Goal: Task Accomplishment & Management: Manage account settings

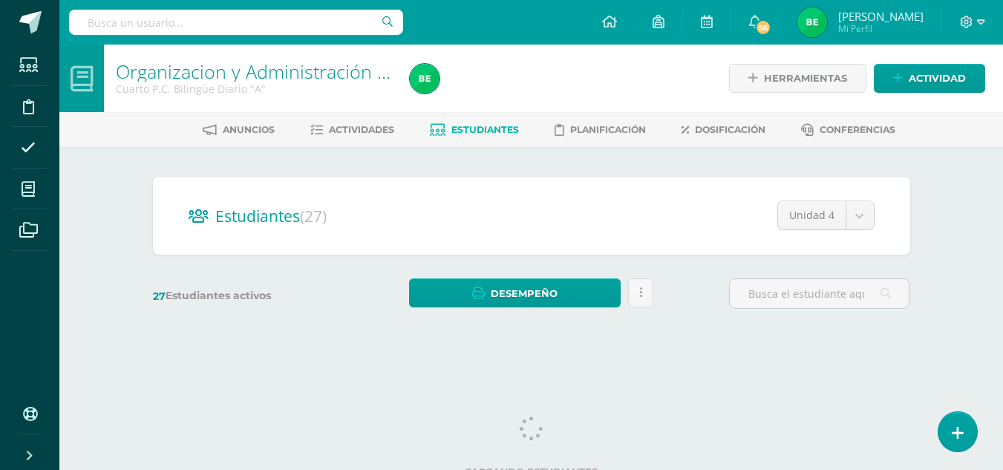
click at [323, 341] on div "Estudiantes (27) Unidad 4 Unidad 2 Unidad 4 Unidad 3 Unidad 1 27 Estudiantes ac…" at bounding box center [531, 250] width 817 height 206
click at [494, 136] on link "Estudiantes" at bounding box center [474, 130] width 89 height 24
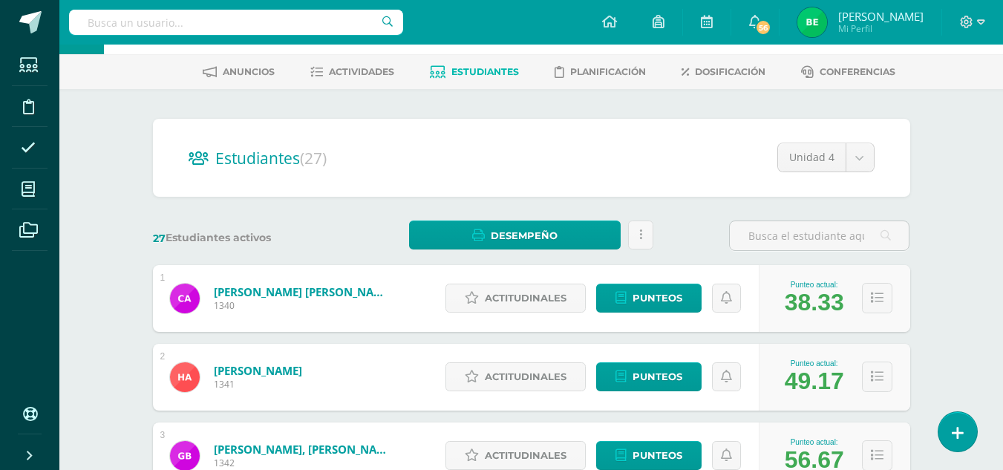
scroll to position [62, 0]
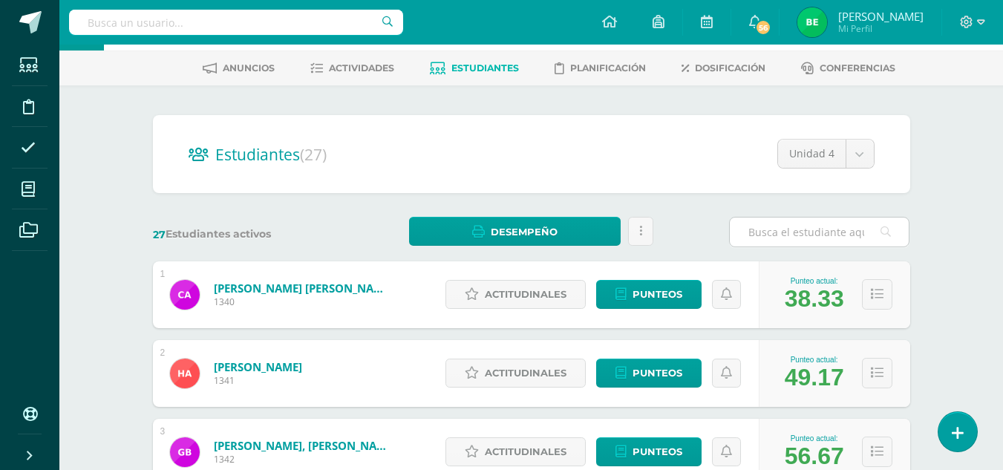
click at [781, 223] on input "text" at bounding box center [819, 232] width 179 height 29
type input "RA"
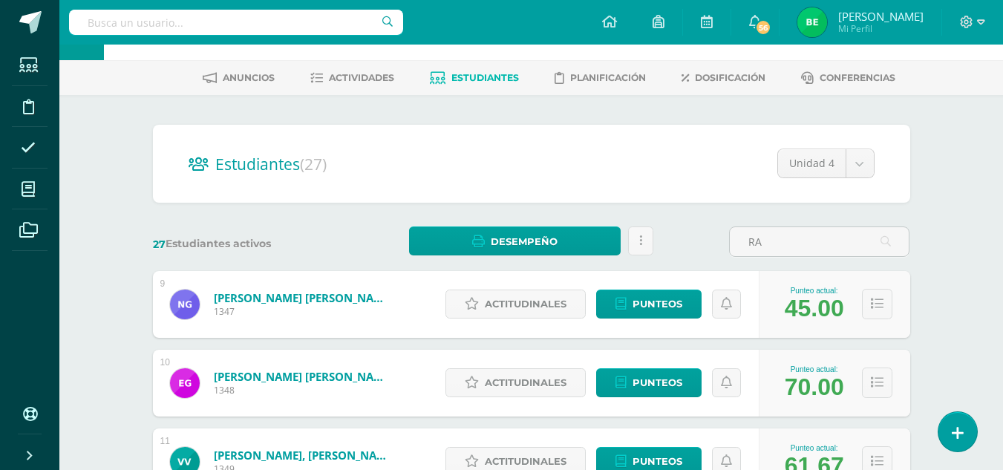
scroll to position [0, 0]
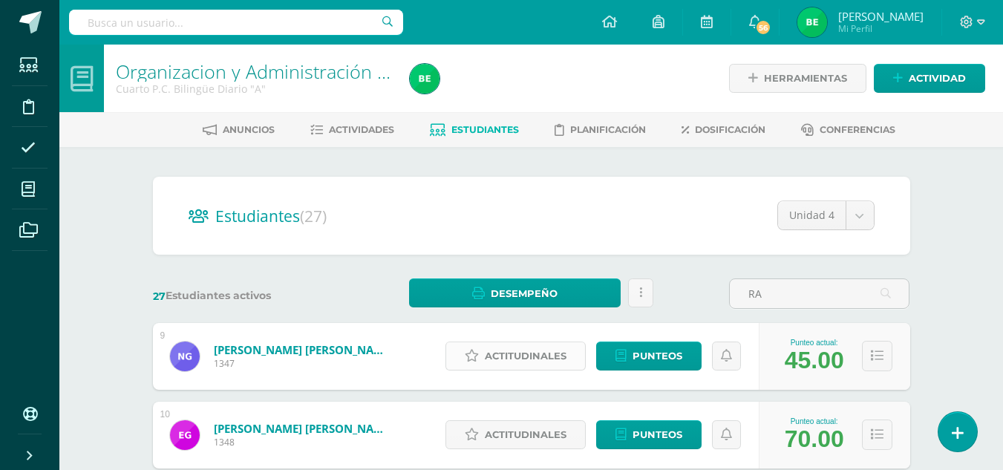
drag, startPoint x: 676, startPoint y: 315, endPoint x: 544, endPoint y: 352, distance: 137.3
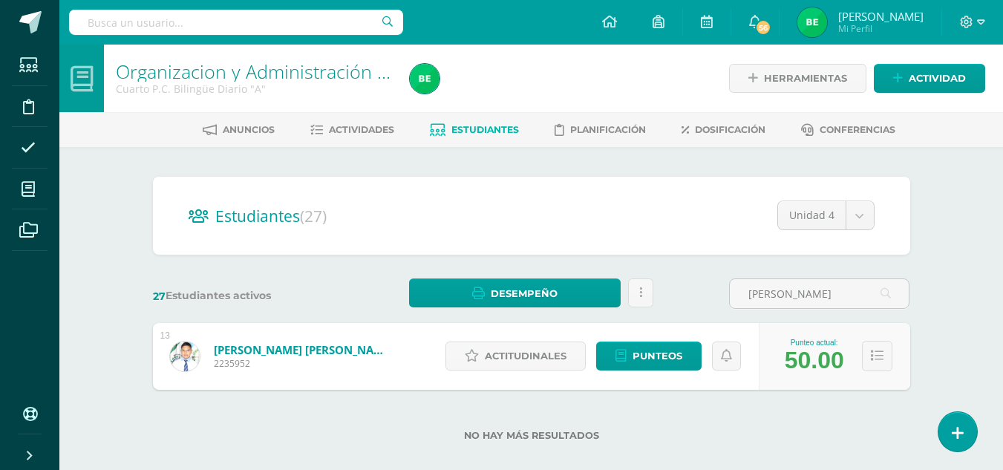
type input "J"
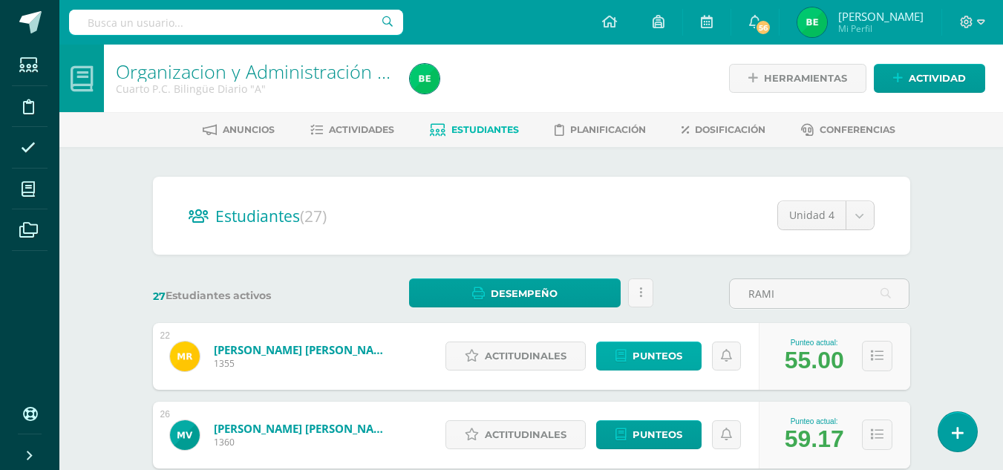
type input "RAMI"
click at [651, 360] on span "Punteos" at bounding box center [658, 355] width 50 height 27
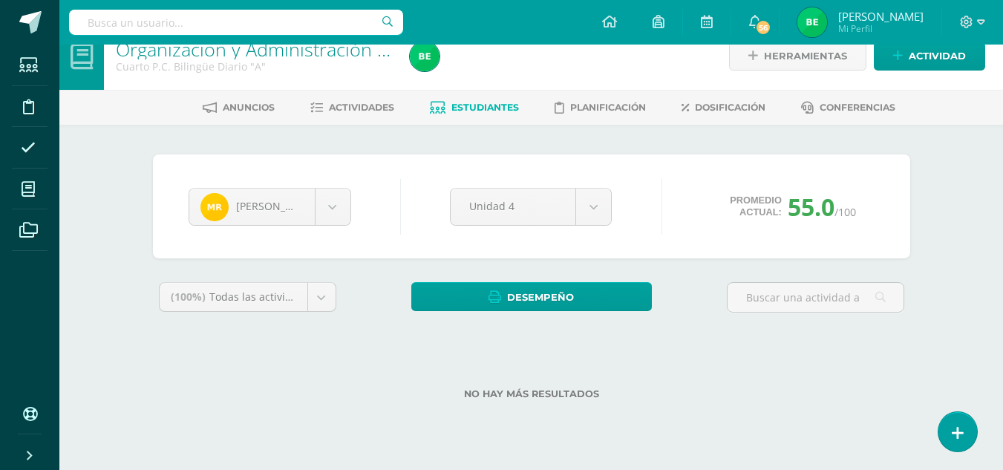
scroll to position [22, 0]
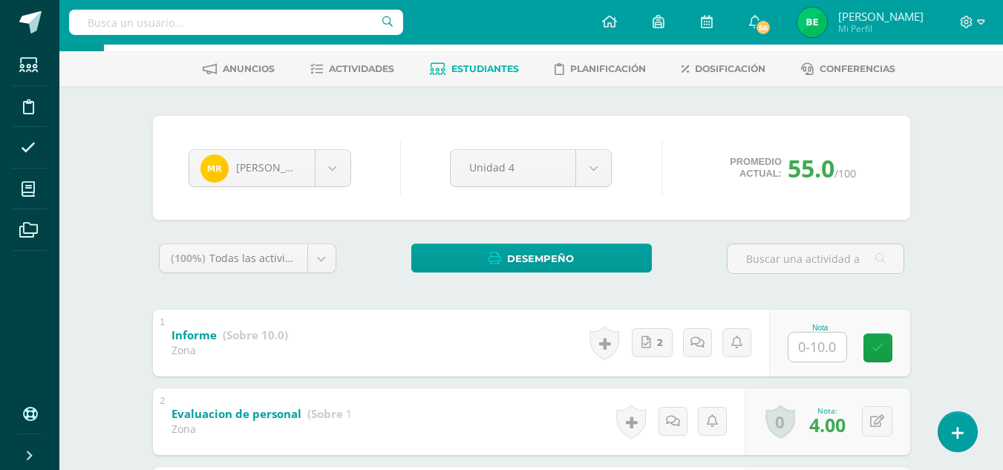
drag, startPoint x: 1013, startPoint y: 171, endPoint x: 991, endPoint y: 293, distance: 124.5
click at [991, 293] on html "Estudiantes Disciplina Asistencia Mis cursos Archivos Soporte Ayuda Reportar un…" at bounding box center [501, 443] width 1003 height 1008
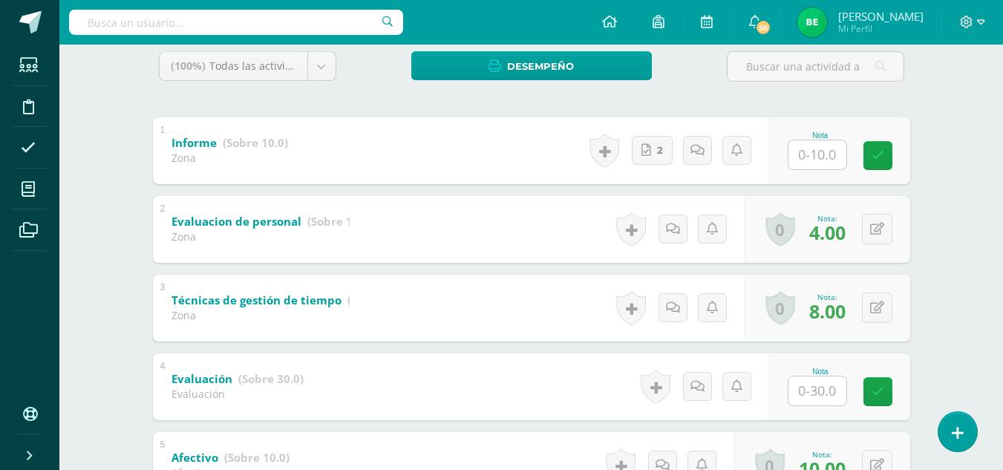
scroll to position [192, 0]
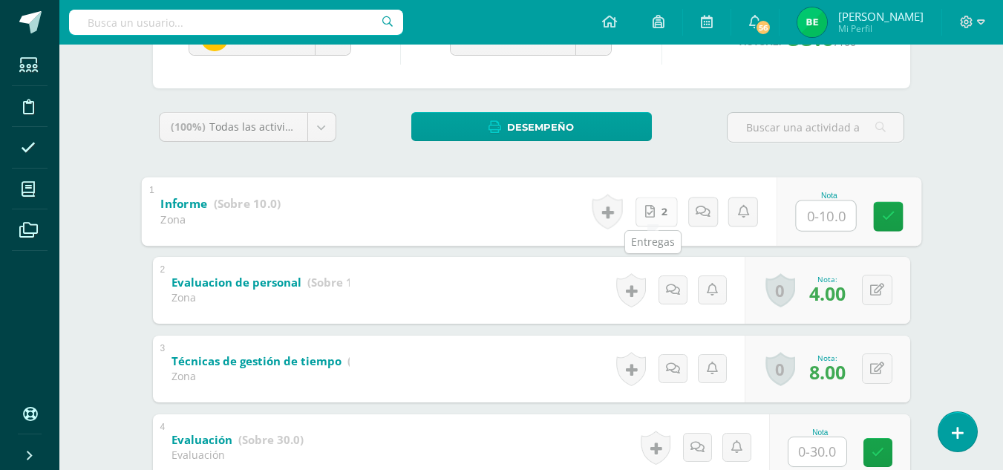
click at [644, 214] on link "2" at bounding box center [656, 212] width 42 height 30
click at [826, 209] on input "text" at bounding box center [825, 215] width 59 height 30
type input "8"
click at [886, 220] on icon at bounding box center [887, 216] width 13 height 13
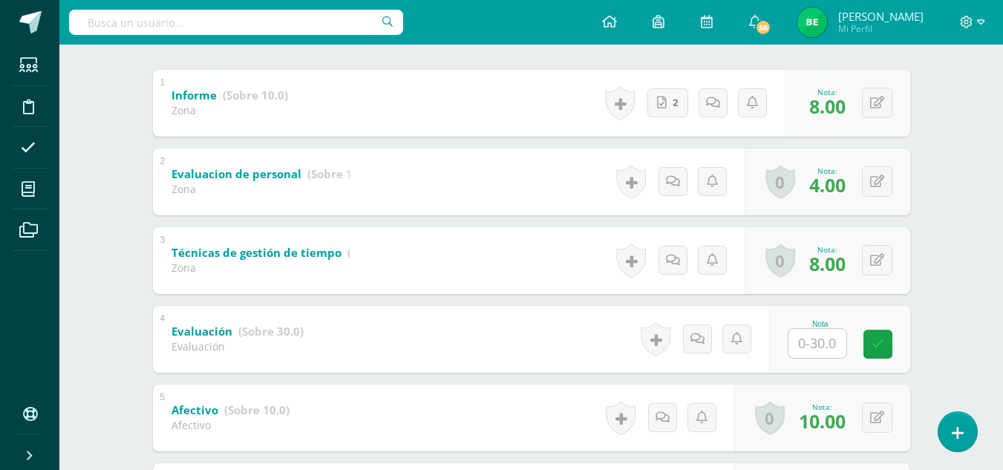
scroll to position [302, 0]
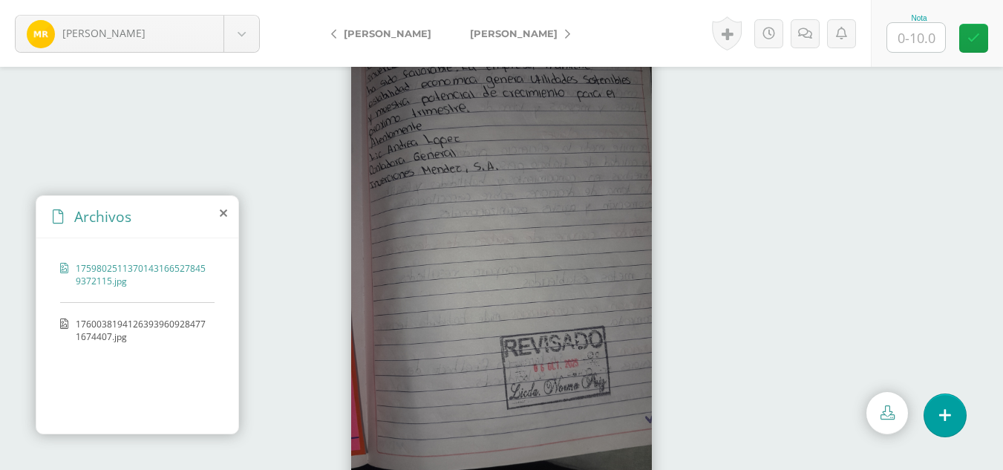
click at [140, 324] on span "17600381941263939609284771674407.jpg" at bounding box center [141, 330] width 131 height 25
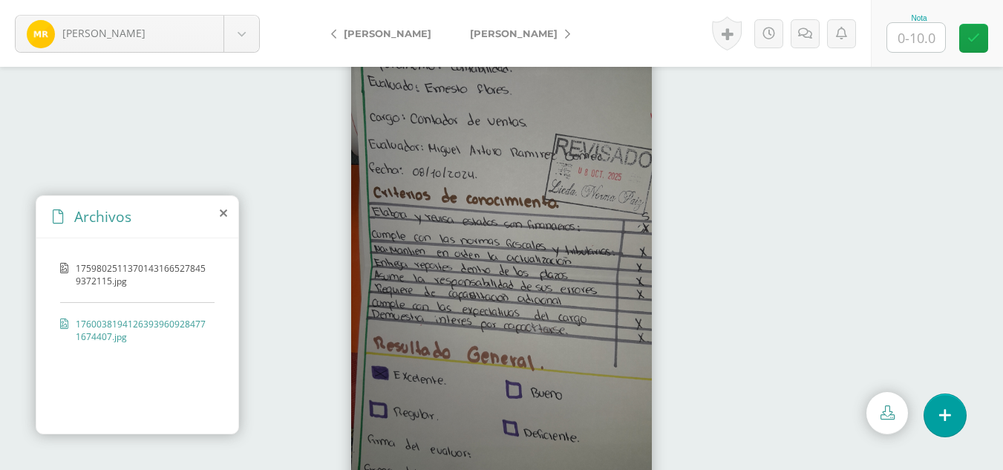
click at [158, 310] on div "17598025113701431665278459372115.jpg 17600381941263939609284771674407.jpg" at bounding box center [137, 333] width 202 height 190
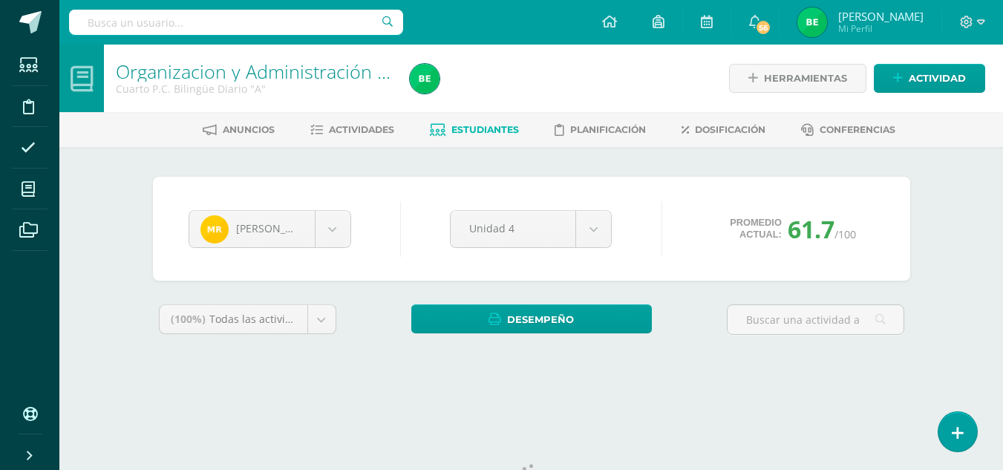
click at [1002, 223] on html "Estudiantes Disciplina Asistencia Mis cursos Archivos Soporte Ayuda Reportar un…" at bounding box center [501, 200] width 1003 height 400
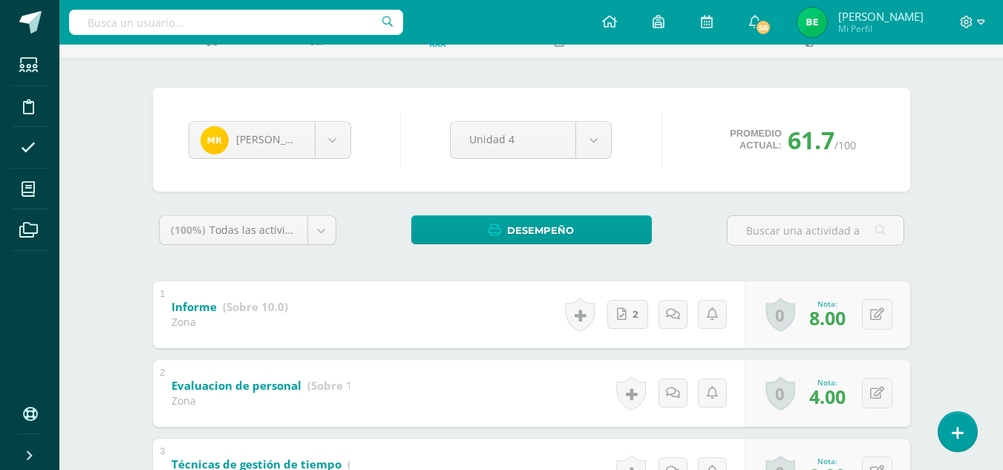
scroll to position [88, 0]
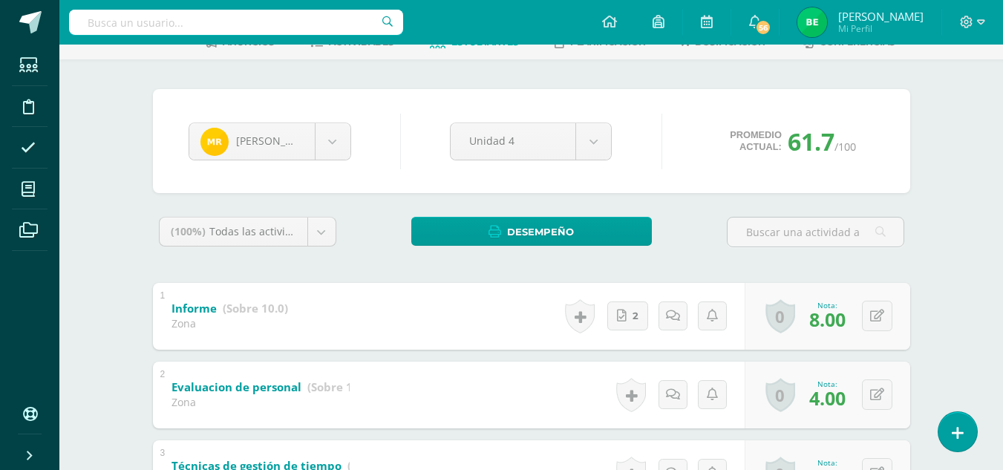
click at [966, 101] on div "Organizacion y Administración de Oficina Cuarto P.C. Bilingüe Diario "A" Herram…" at bounding box center [531, 439] width 944 height 964
click at [329, 151] on body "Estudiantes Disciplina Asistencia Mis cursos Archivos Soporte Ayuda Reportar un…" at bounding box center [501, 416] width 1003 height 1008
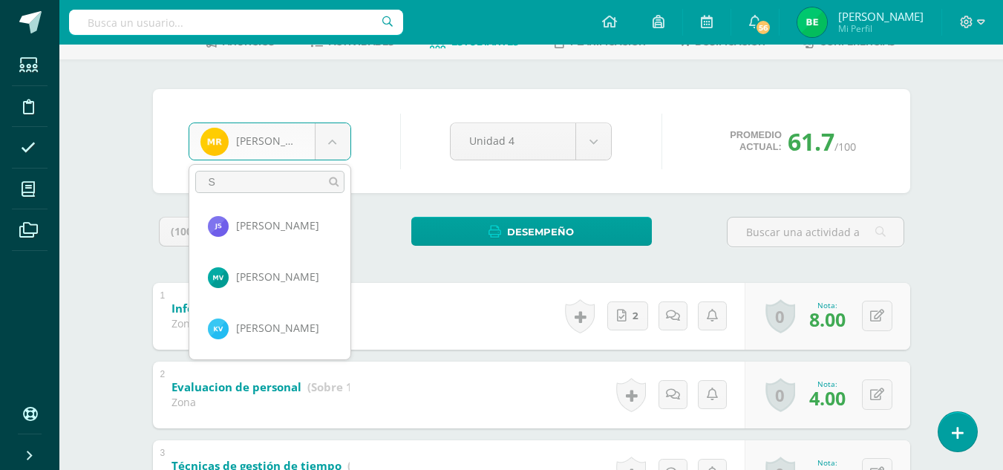
scroll to position [0, 0]
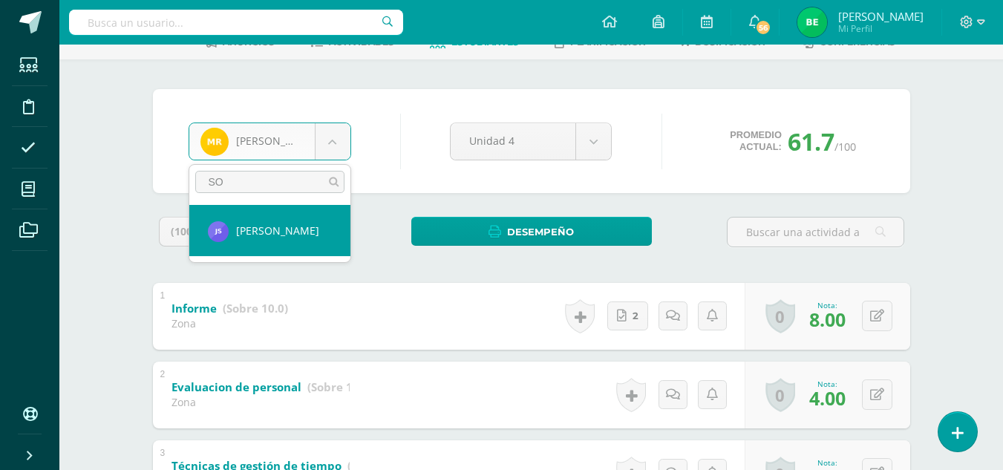
type input "SO"
select select "8705"
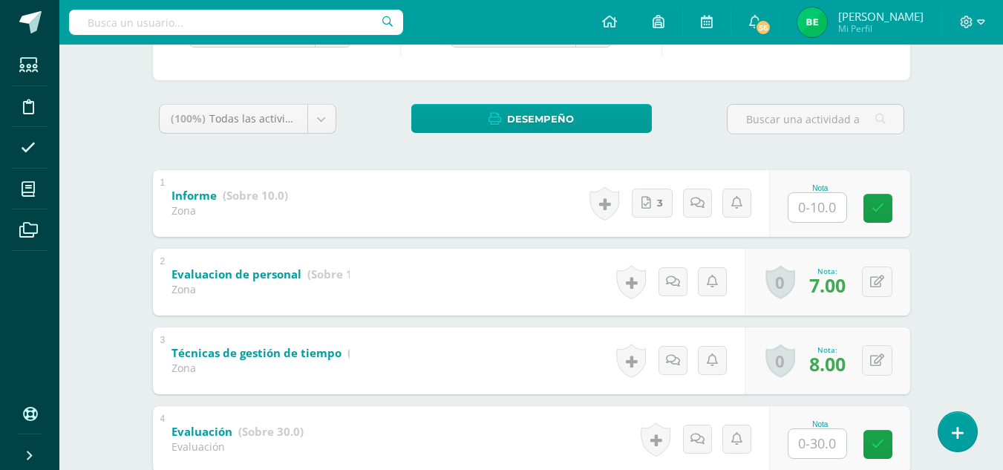
scroll to position [538, 0]
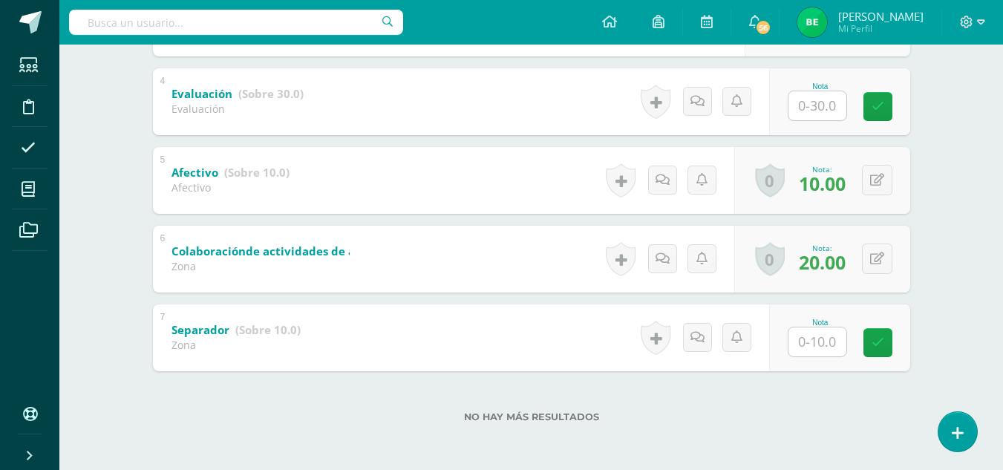
click at [823, 339] on input "text" at bounding box center [817, 341] width 58 height 29
type input "0"
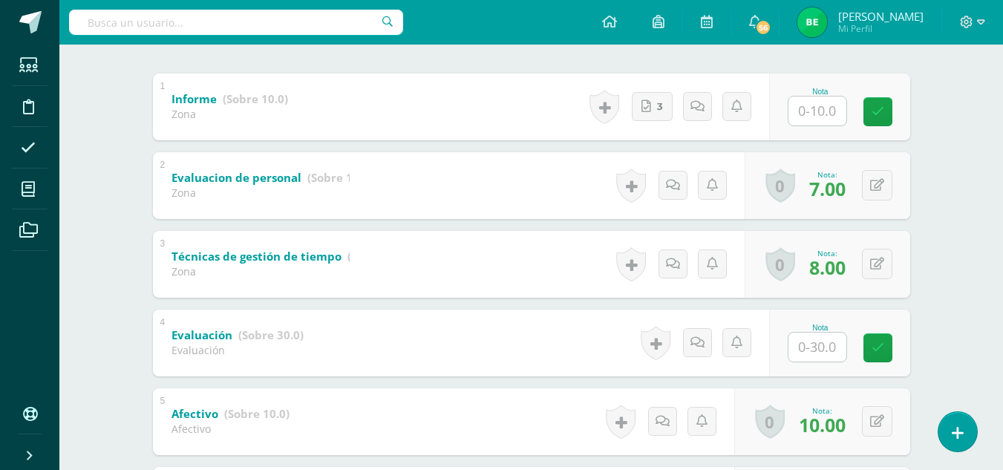
scroll to position [233, 0]
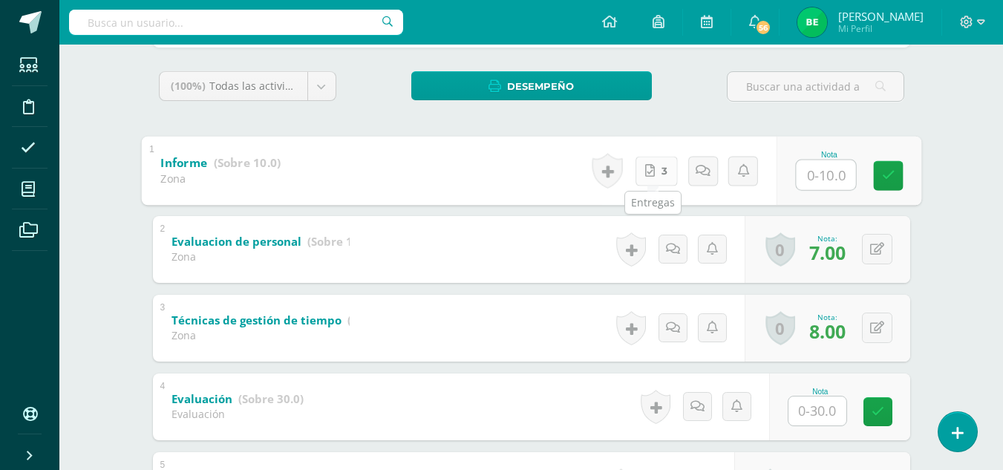
click at [662, 176] on span "3" at bounding box center [664, 171] width 6 height 28
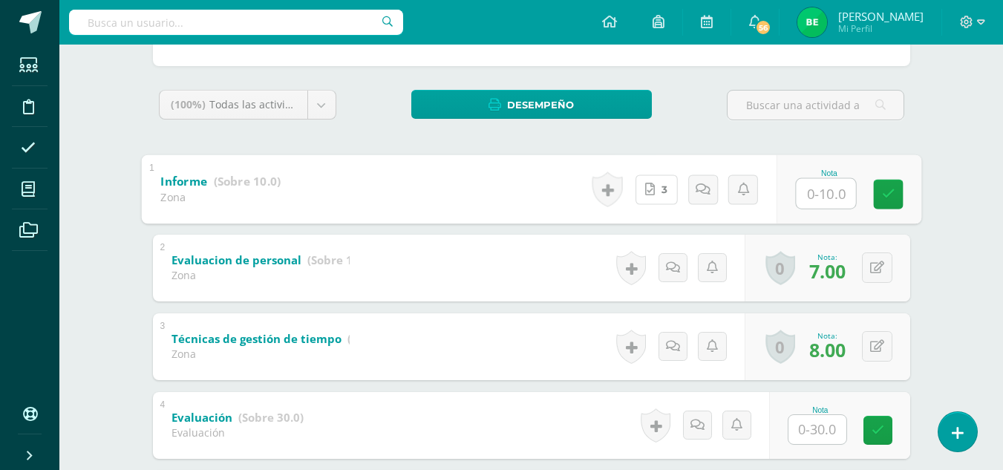
scroll to position [212, 0]
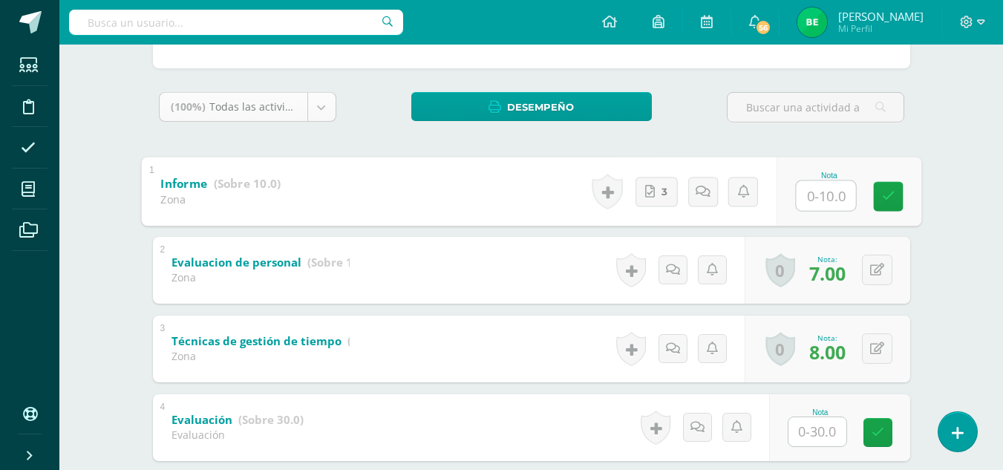
click at [314, 108] on body "Estudiantes Disciplina Asistencia Mis cursos Archivos Soporte Ayuda Reportar un…" at bounding box center [501, 292] width 1003 height 1008
click at [412, 128] on body "Estudiantes Disciplina Asistencia Mis cursos Archivos Soporte Ayuda Reportar un…" at bounding box center [501, 292] width 1003 height 1008
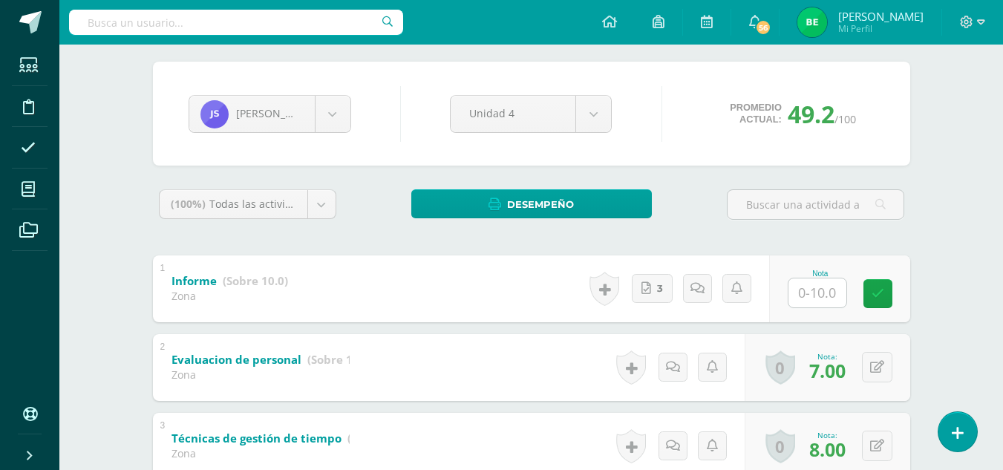
scroll to position [106, 0]
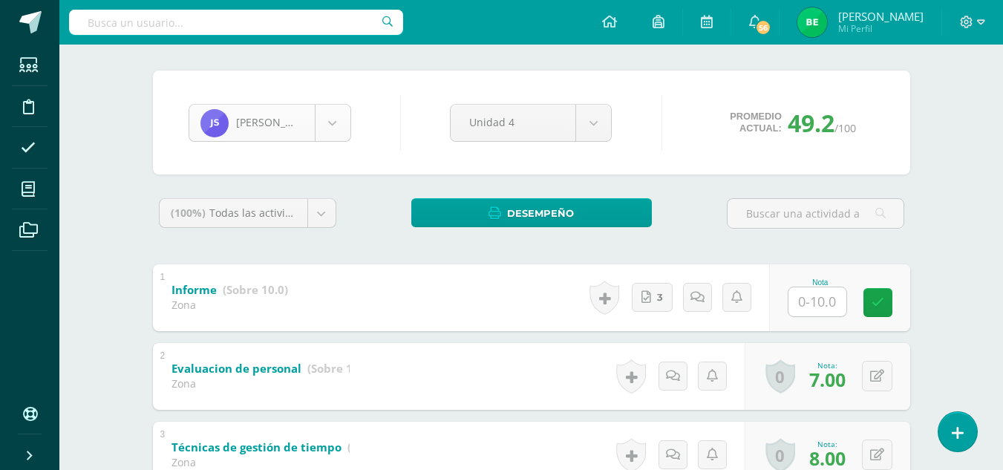
click at [336, 127] on body "Estudiantes Disciplina Asistencia Mis cursos Archivos Soporte Ayuda Reportar un…" at bounding box center [501, 398] width 1003 height 1008
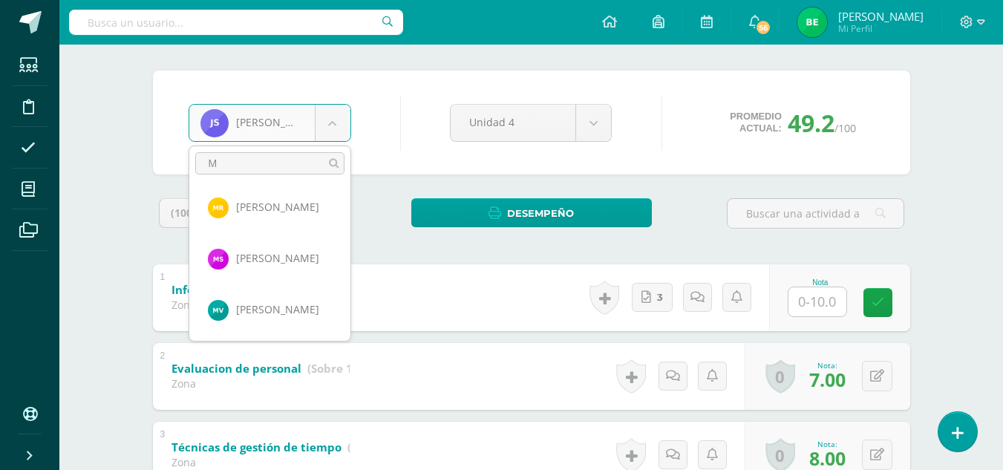
scroll to position [0, 0]
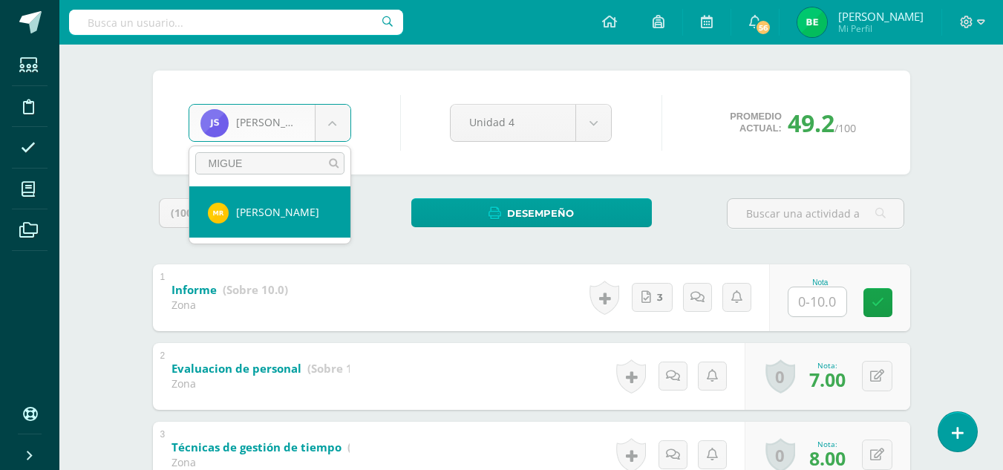
type input "MIGUEL"
select select "8702"
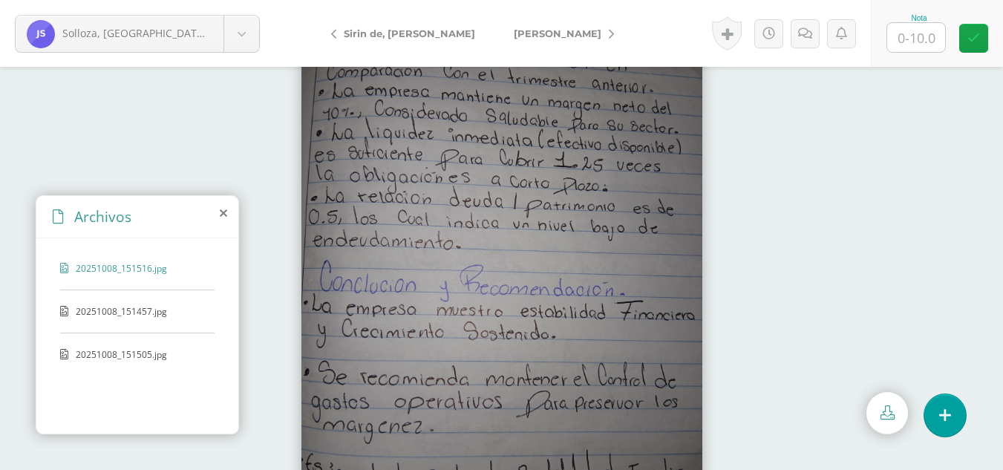
click at [140, 265] on span "20251008_151516.jpg" at bounding box center [137, 268] width 122 height 13
click at [105, 355] on span "20251008_151505.jpg" at bounding box center [137, 354] width 122 height 13
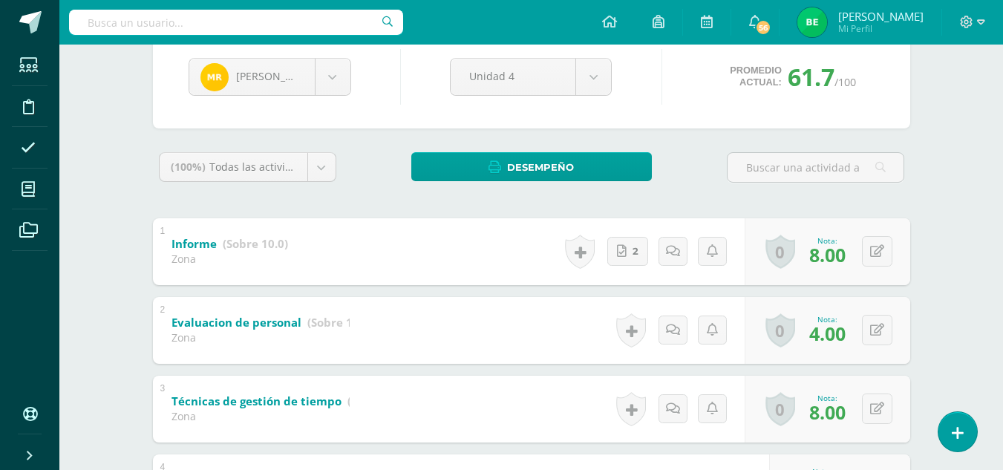
scroll to position [154, 0]
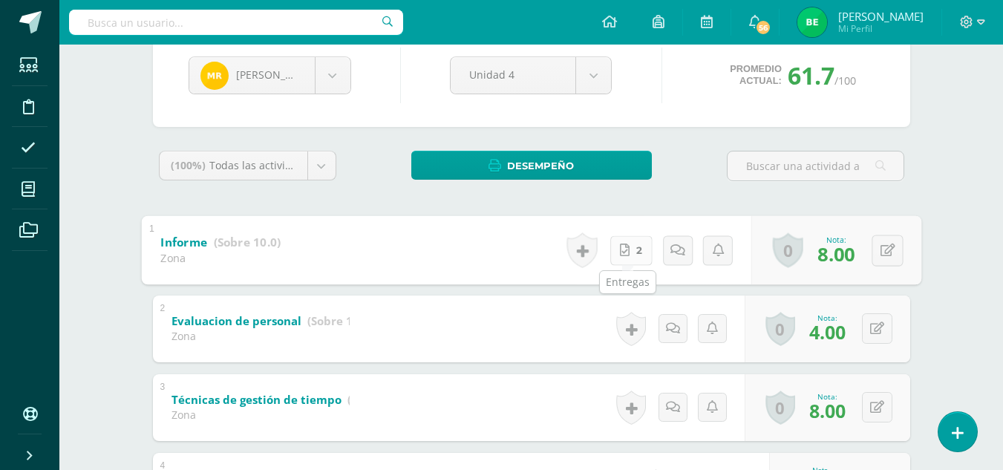
click at [632, 255] on link "2" at bounding box center [630, 250] width 42 height 30
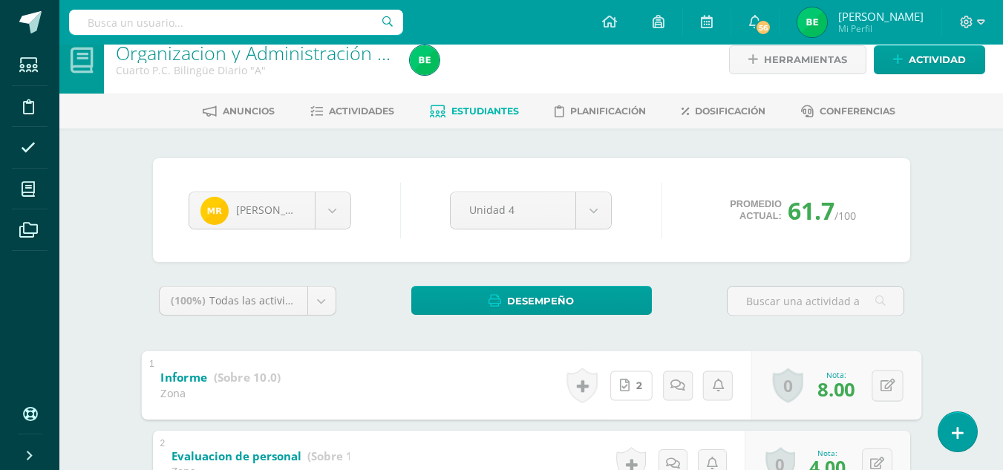
scroll to position [15, 0]
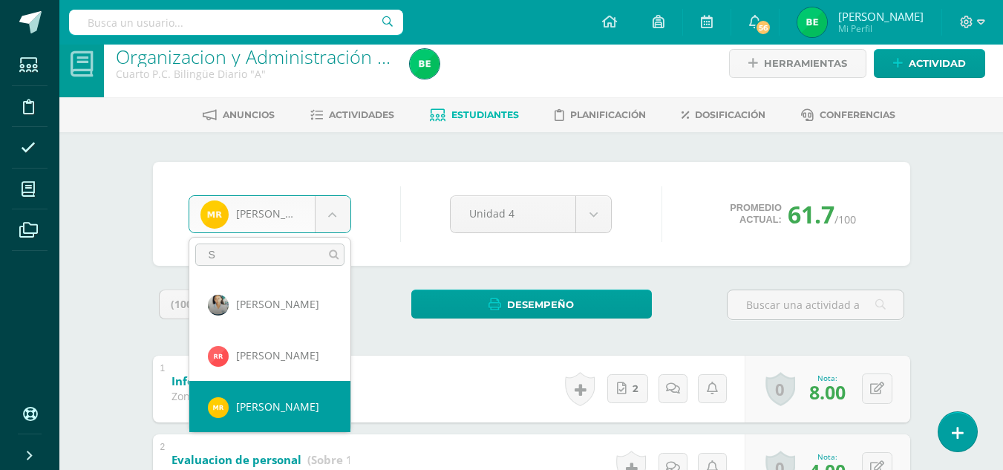
scroll to position [0, 0]
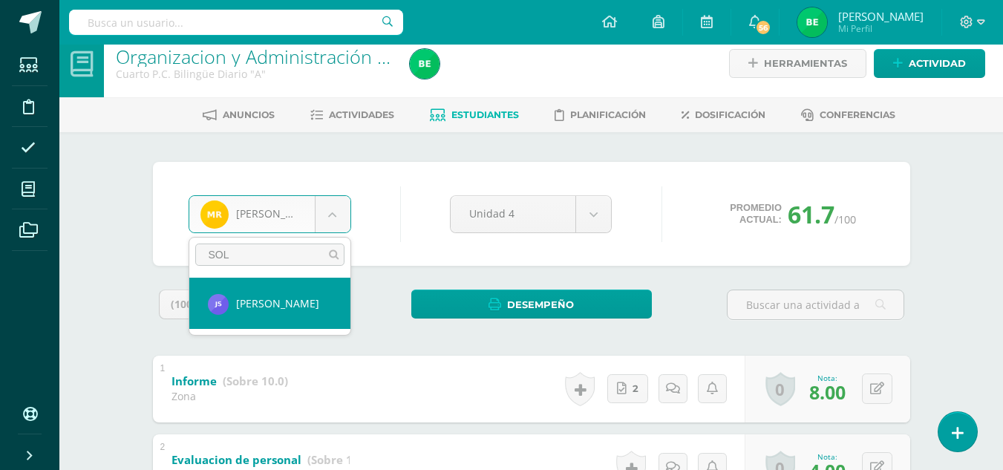
type input "SOL"
select select "8705"
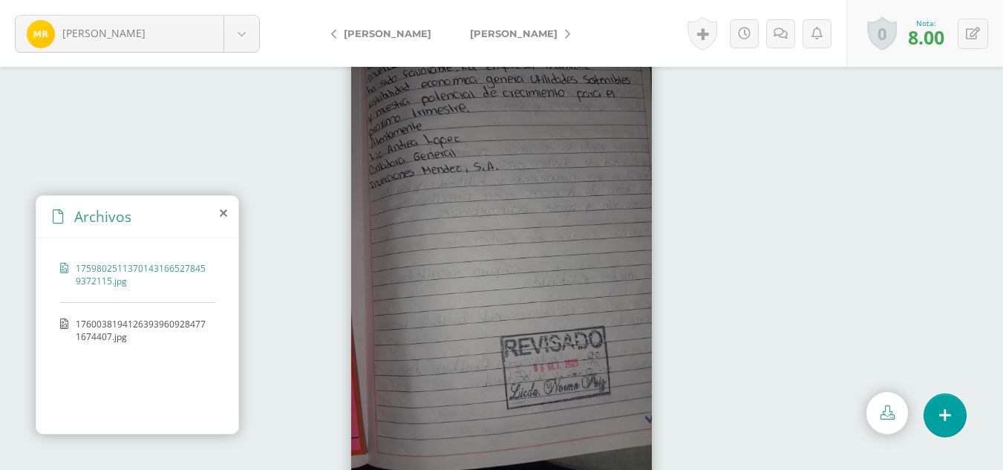
click at [164, 255] on div "17598025113701431665278459372115.jpg 17600381941263939609284771674407.jpg" at bounding box center [137, 333] width 202 height 190
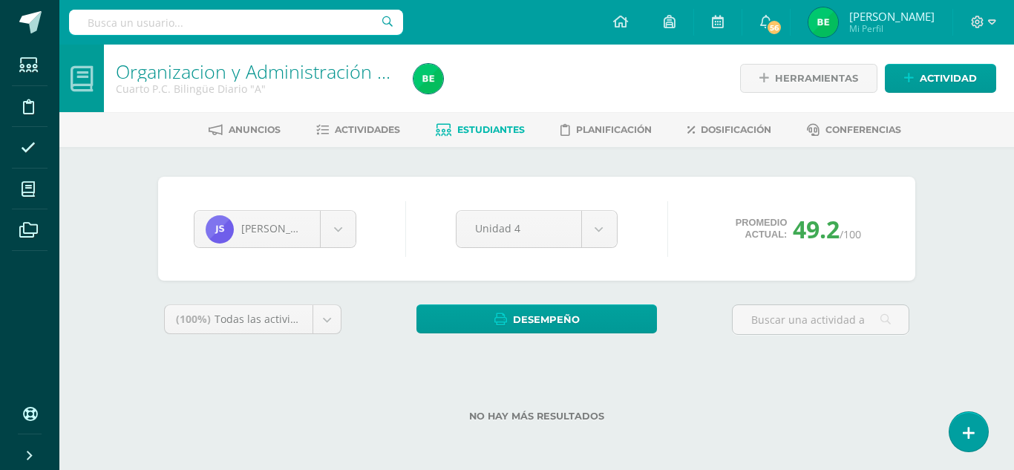
drag, startPoint x: 1013, startPoint y: 151, endPoint x: 1009, endPoint y: 217, distance: 66.2
click at [1002, 217] on div "Organizacion y Administración de Oficina Cuarto P.C. Bilingüe Diario "A" Herram…" at bounding box center [536, 257] width 955 height 425
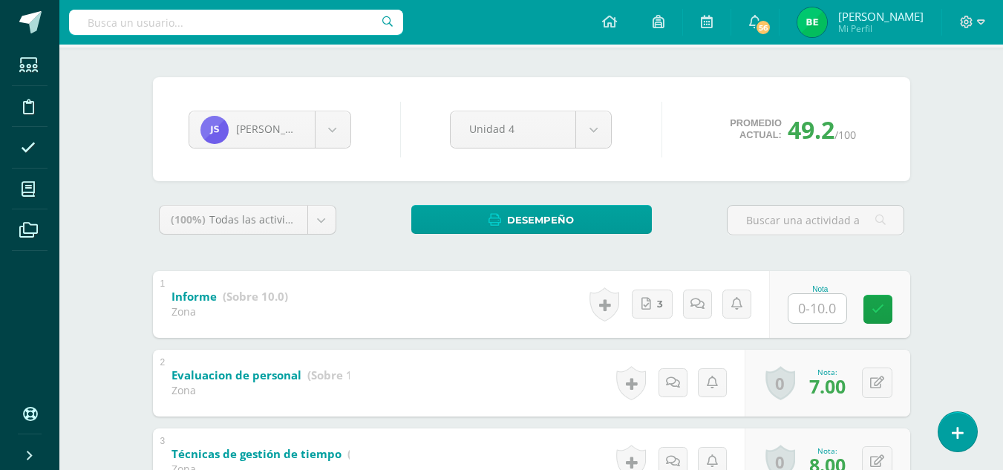
scroll to position [105, 0]
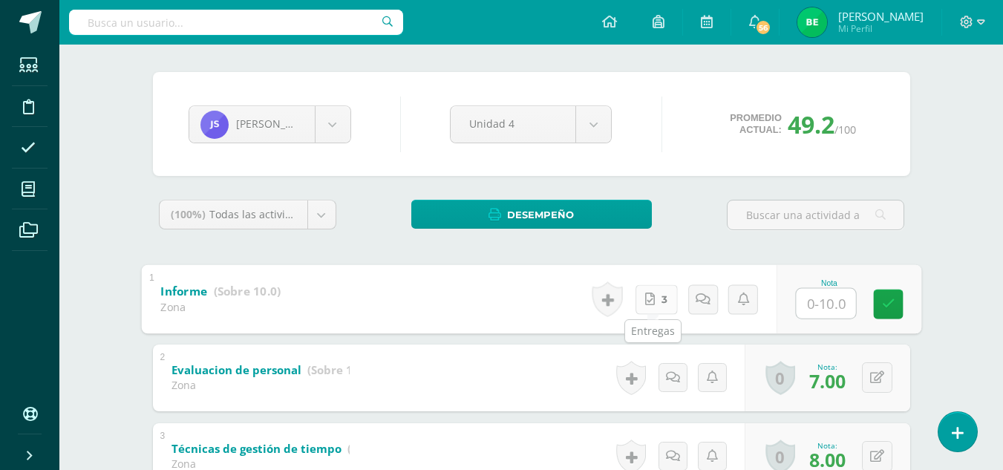
click at [667, 295] on link "3" at bounding box center [656, 299] width 42 height 30
click at [826, 303] on input "text" at bounding box center [825, 303] width 59 height 30
click at [881, 294] on icon at bounding box center [887, 298] width 15 height 13
type input "10"
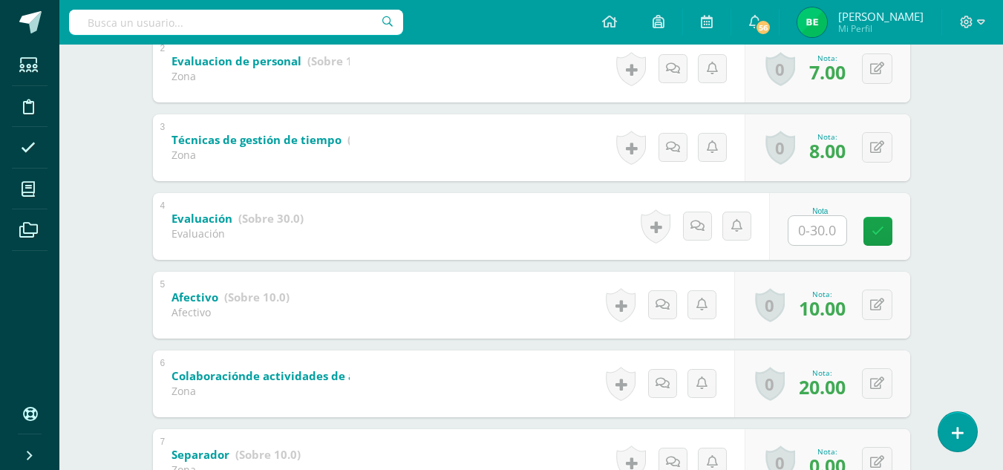
scroll to position [412, 0]
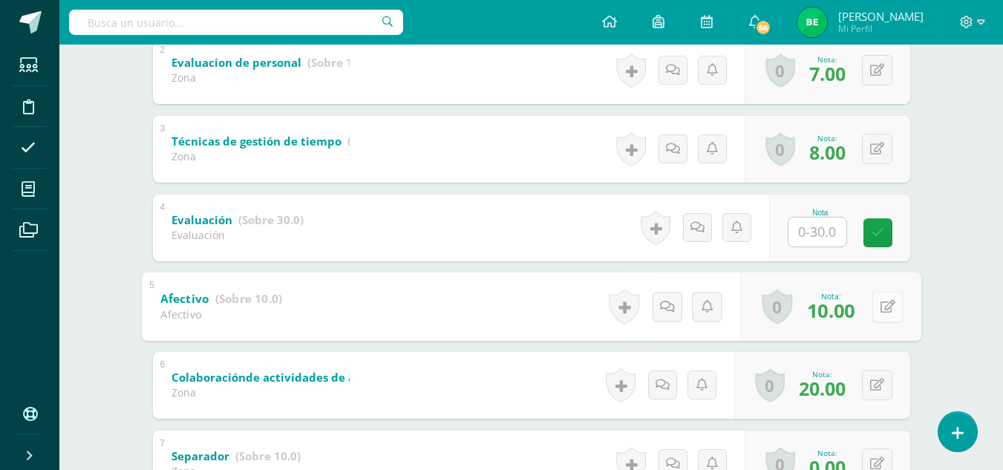
click at [872, 304] on button at bounding box center [887, 306] width 31 height 31
type input "8"
click at [838, 310] on link at bounding box center [848, 311] width 30 height 30
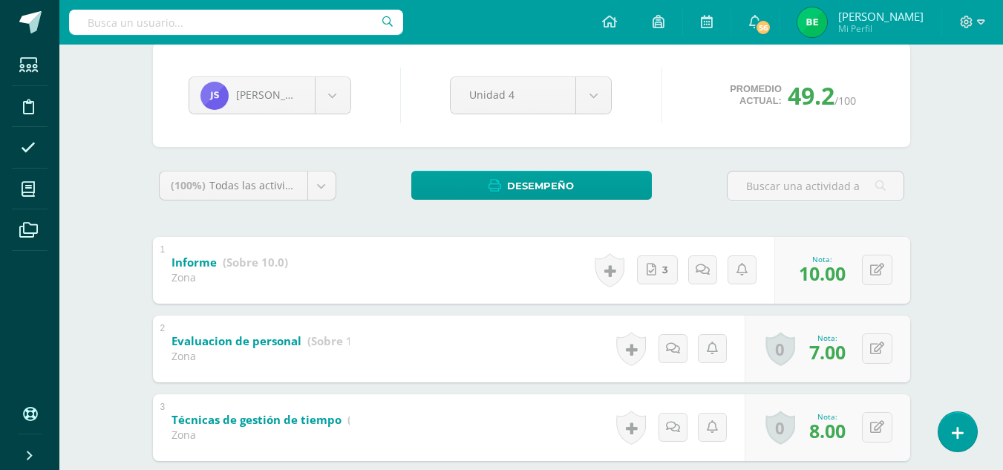
scroll to position [122, 0]
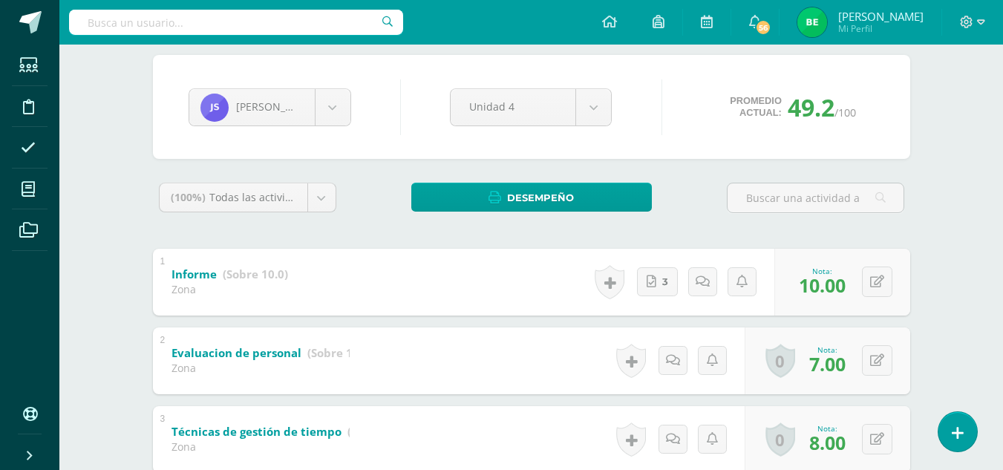
click at [941, 220] on div "Organizacion y Administración de Oficina Cuarto P.C. Bilingüe Diario "A" Herram…" at bounding box center [531, 405] width 944 height 964
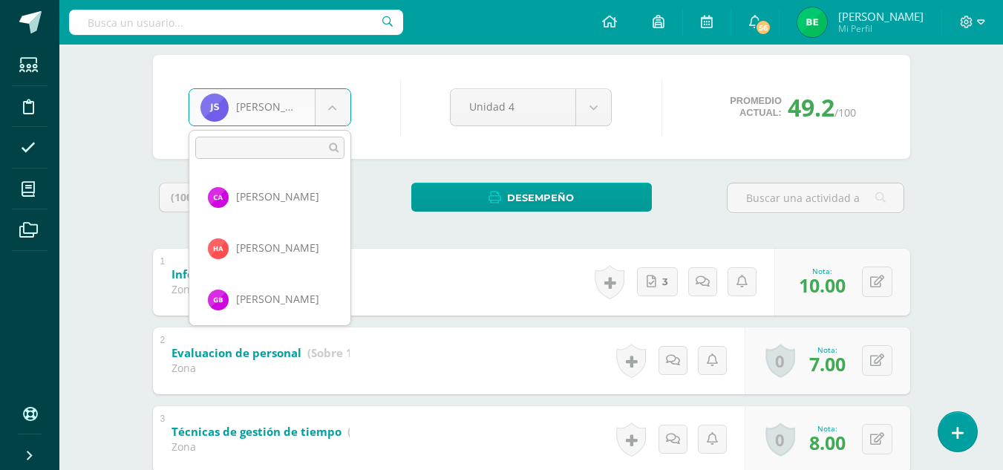
click at [336, 116] on body "Estudiantes Disciplina Asistencia Mis cursos Archivos Soporte Ayuda Reportar un…" at bounding box center [501, 382] width 1003 height 1008
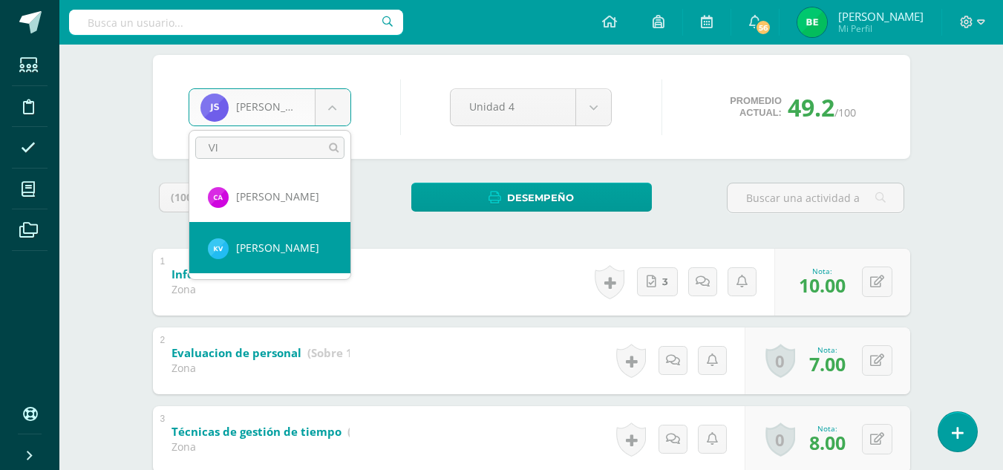
type input "VI"
select select "8708"
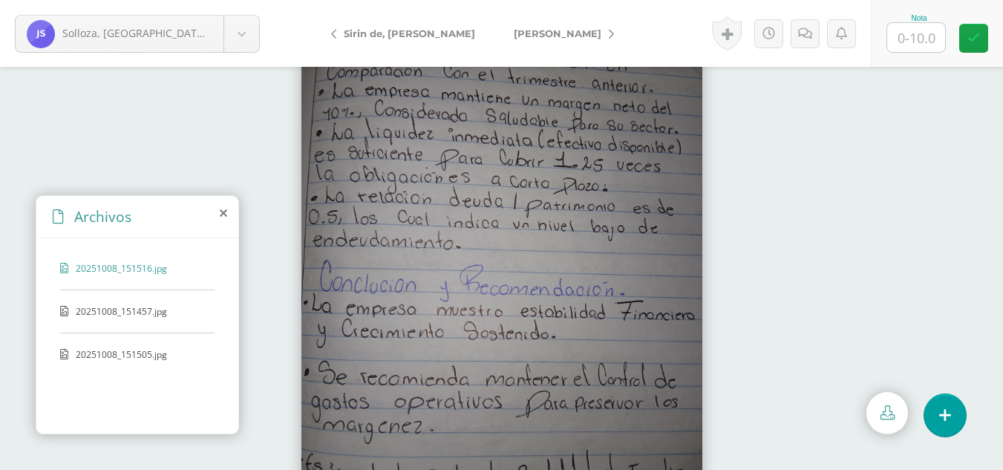
click at [123, 268] on span "20251008_151516.jpg" at bounding box center [137, 268] width 122 height 13
click at [108, 356] on span "20251008_151505.jpg" at bounding box center [137, 354] width 122 height 13
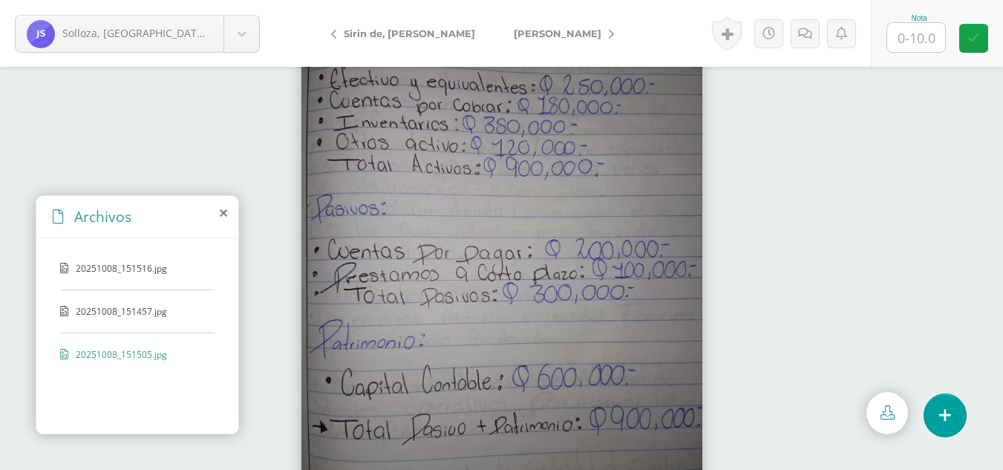
click at [107, 304] on div "20251008_151516.jpg 20251008_151457.jpg 20251008_151505.jpg" at bounding box center [137, 333] width 202 height 190
click at [92, 269] on span "20251008_151516.jpg" at bounding box center [137, 268] width 122 height 13
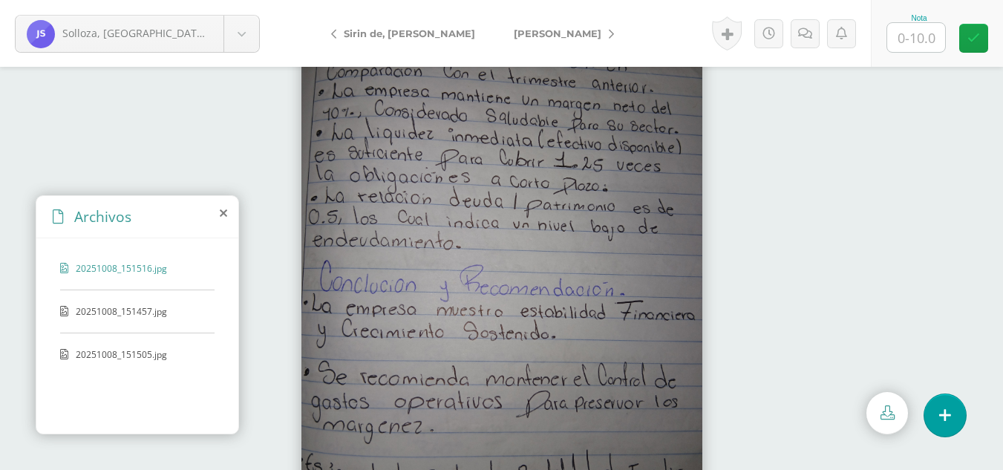
click at [127, 265] on span "20251008_151516.jpg" at bounding box center [137, 268] width 122 height 13
click at [120, 313] on span "20251008_151457.jpg" at bounding box center [137, 311] width 122 height 13
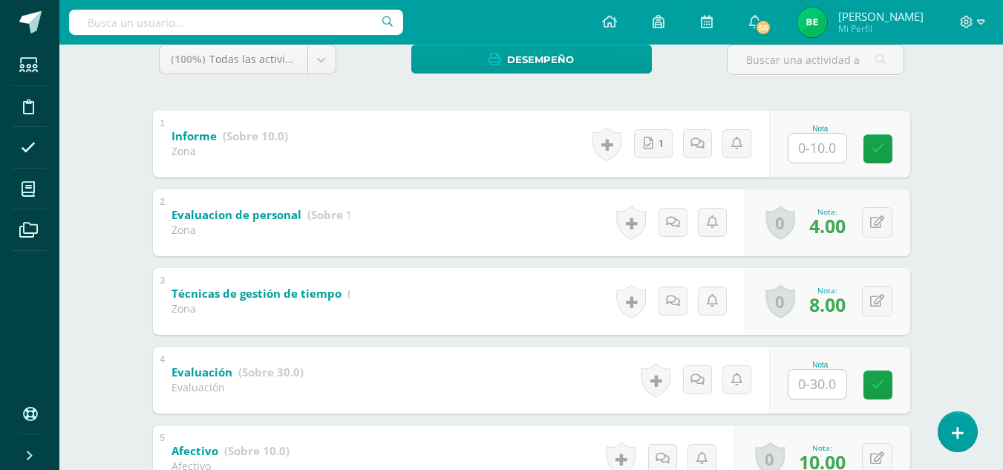
scroll to position [245, 0]
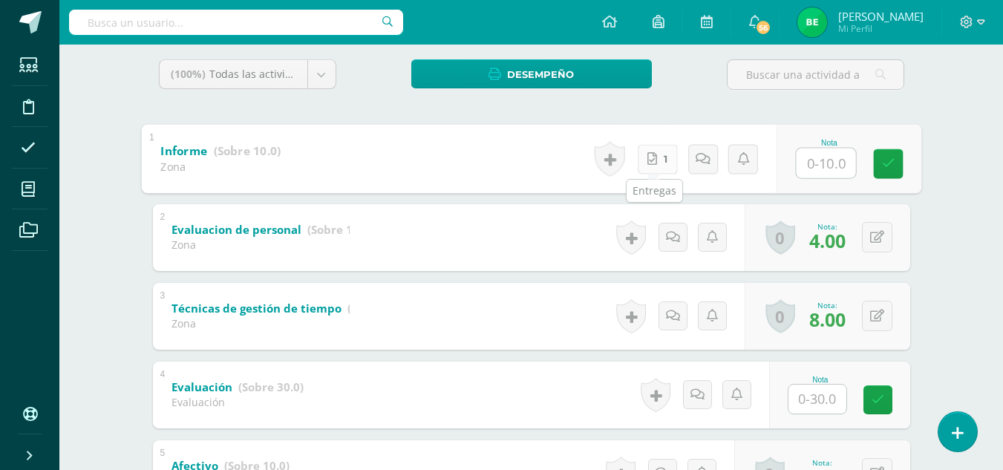
click at [654, 146] on link "1" at bounding box center [657, 159] width 40 height 30
click at [821, 166] on input "text" at bounding box center [825, 163] width 59 height 30
type input "10"
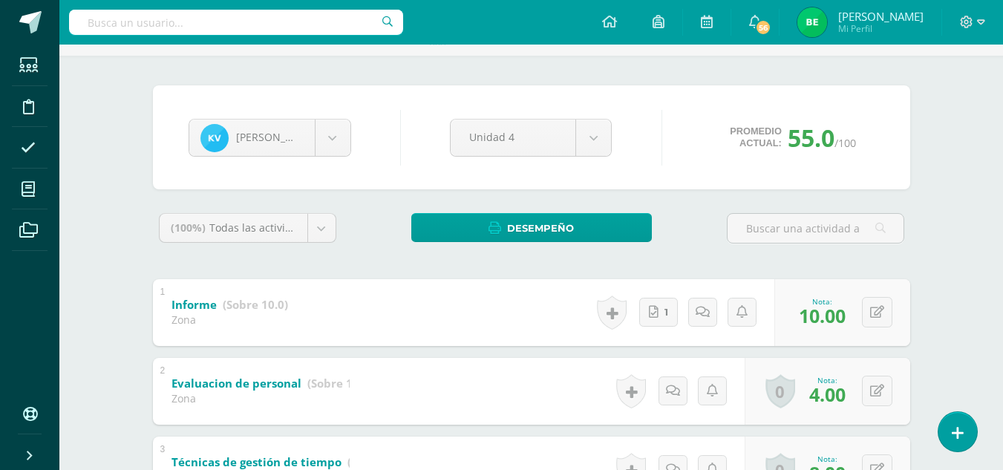
scroll to position [76, 0]
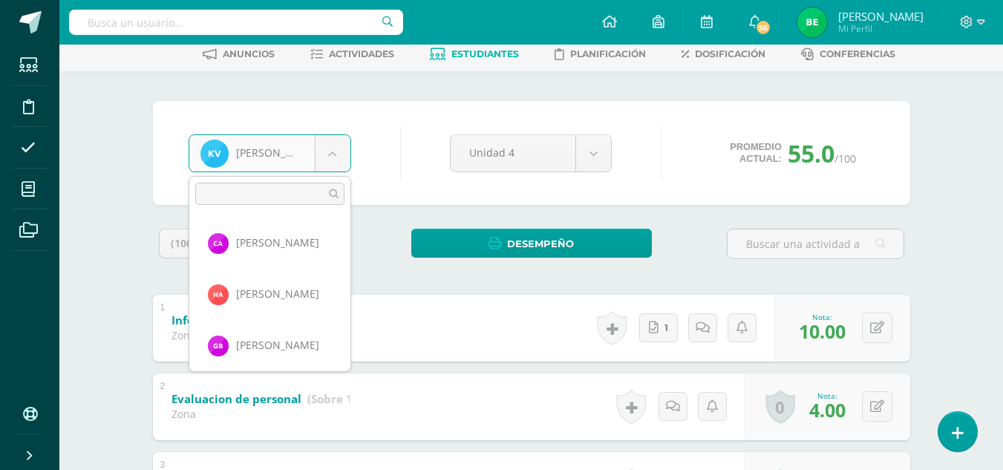
click at [335, 151] on body "Estudiantes Disciplina Asistencia Mis cursos Archivos Soporte Ayuda Reportar un…" at bounding box center [501, 428] width 1003 height 1008
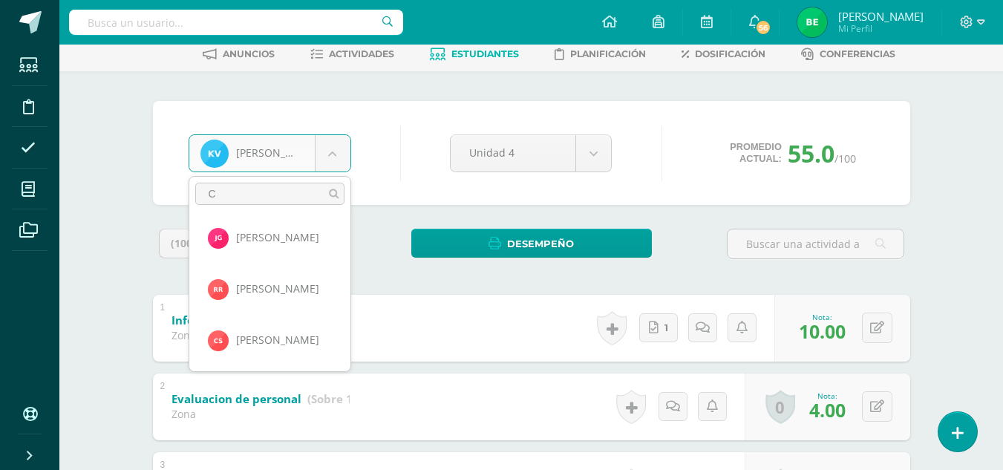
scroll to position [0, 0]
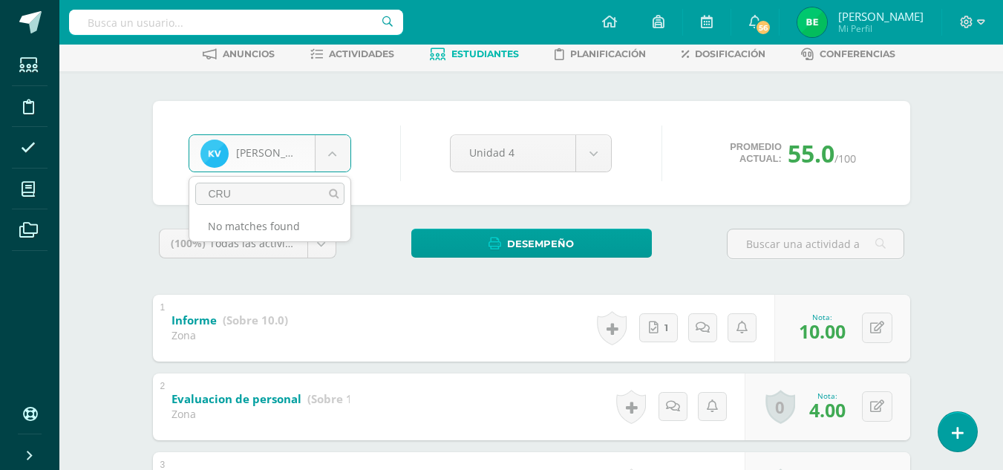
type input "CRUZ"
click at [232, 200] on input "CRUZ" at bounding box center [269, 194] width 149 height 22
click at [246, 204] on input "CRUZ" at bounding box center [269, 194] width 149 height 22
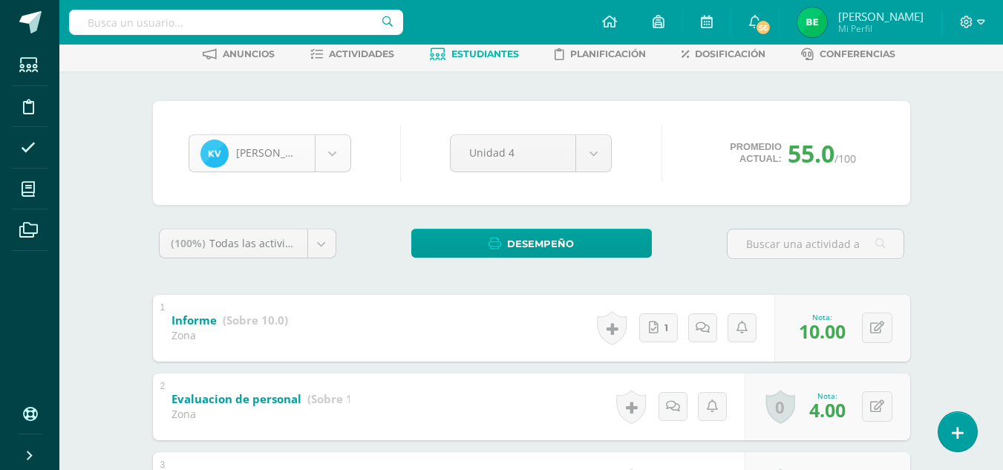
click at [261, 160] on body "Estudiantes Disciplina Asistencia Mis cursos Archivos Soporte Ayuda Reportar un…" at bounding box center [501, 428] width 1003 height 1008
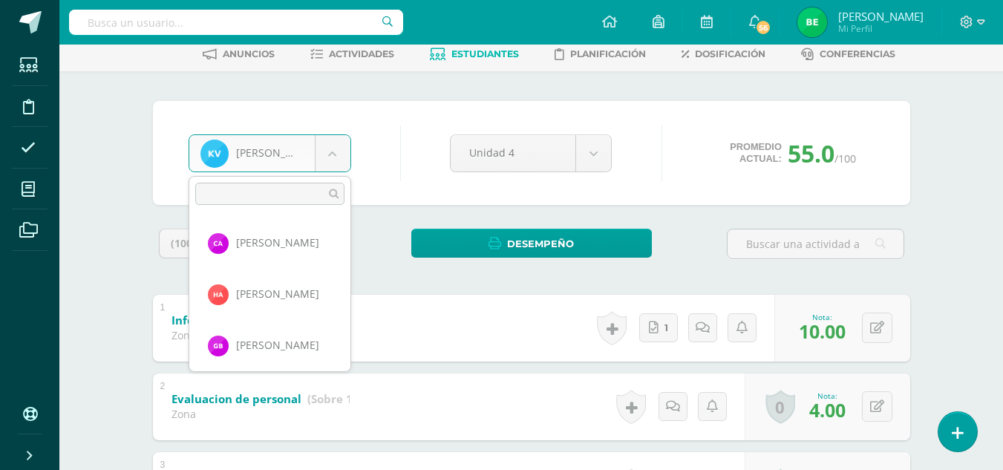
click at [261, 160] on body "Estudiantes Disciplina Asistencia Mis cursos Archivos Soporte Ayuda Reportar un…" at bounding box center [501, 428] width 1003 height 1008
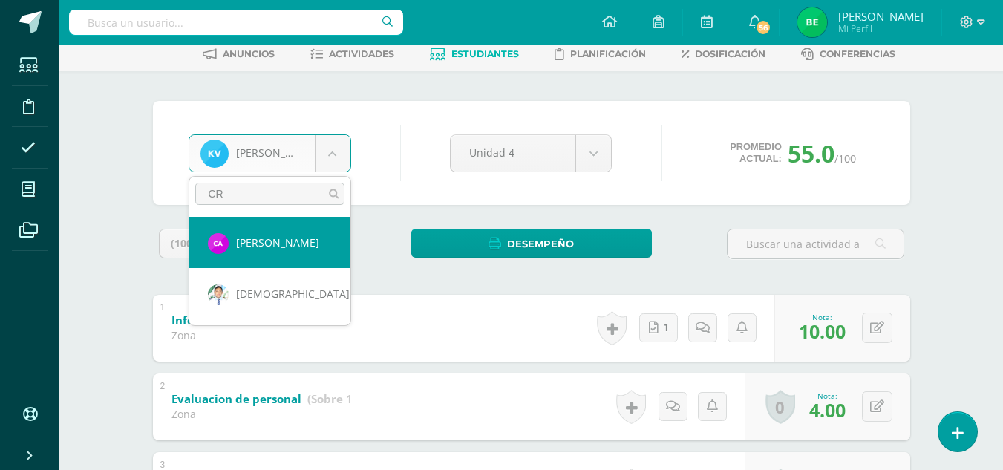
type input "C"
type input "MED"
select select "8699"
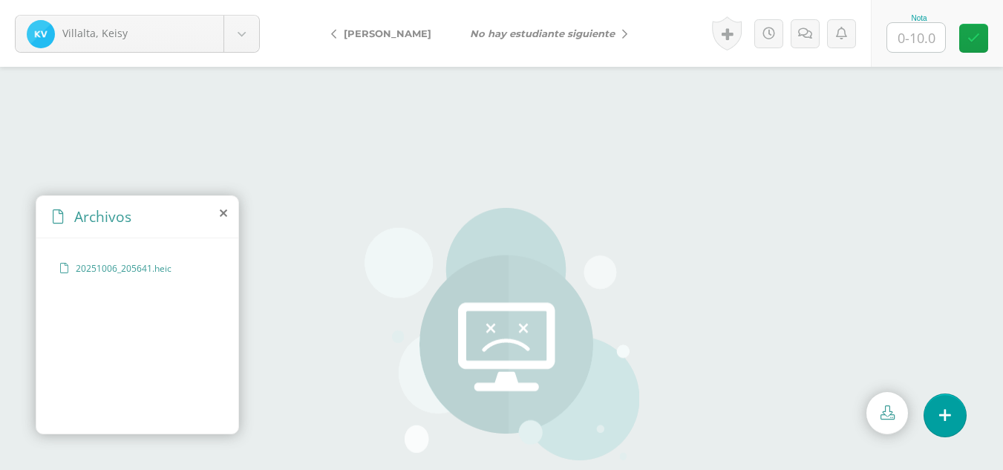
click at [127, 264] on span "20251006_205641.heic" at bounding box center [137, 268] width 122 height 13
click at [121, 269] on span "20251006_205641.heic" at bounding box center [137, 268] width 122 height 13
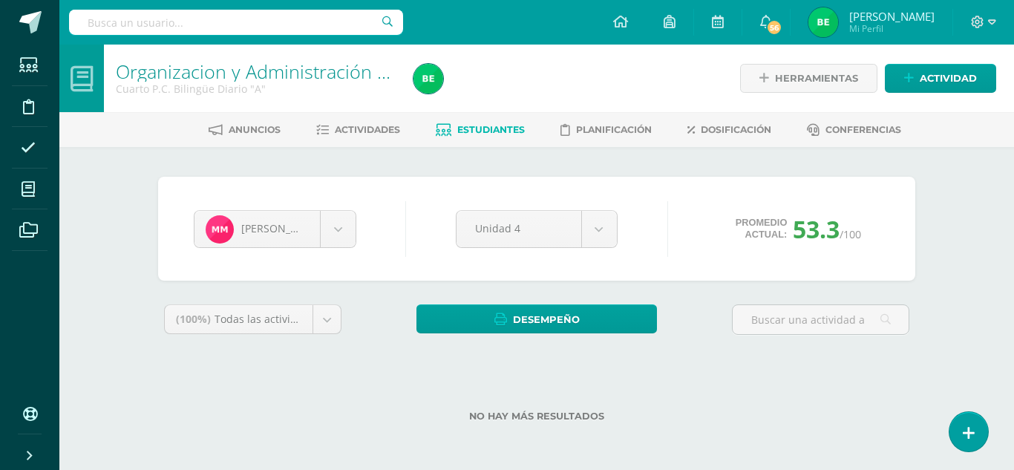
drag, startPoint x: 1011, startPoint y: 161, endPoint x: 998, endPoint y: 248, distance: 87.9
click at [998, 248] on html "Estudiantes Disciplina Asistencia Mis cursos Archivos Soporte Ayuda Reportar un…" at bounding box center [507, 234] width 1014 height 469
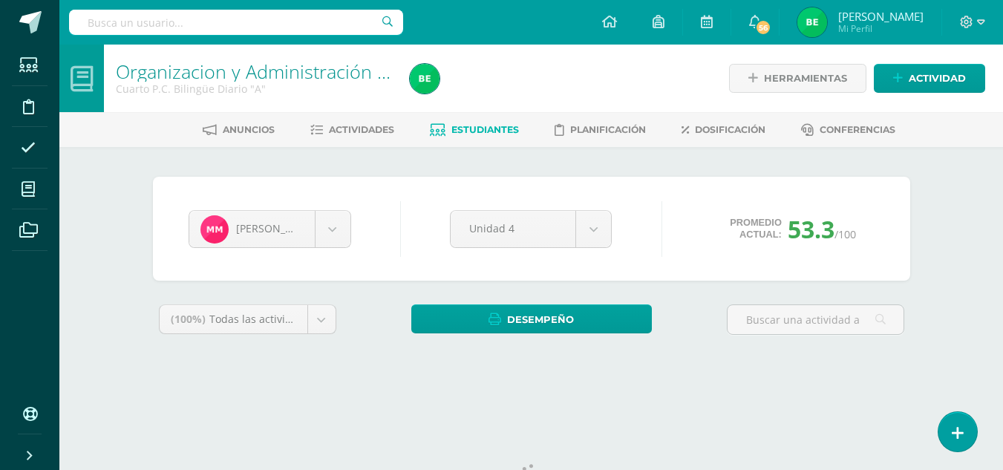
scroll to position [61, 0]
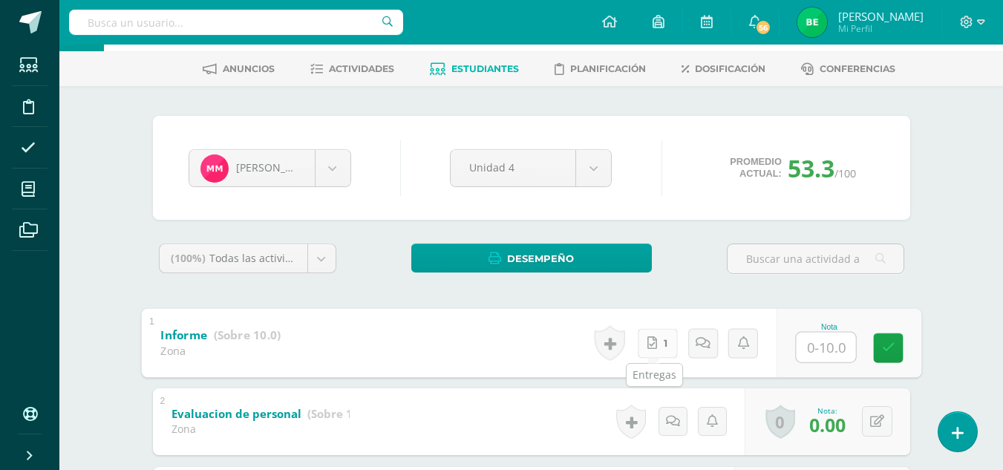
click at [657, 346] on link "1" at bounding box center [657, 343] width 40 height 30
click at [832, 350] on input "text" at bounding box center [825, 347] width 59 height 30
type input "10"
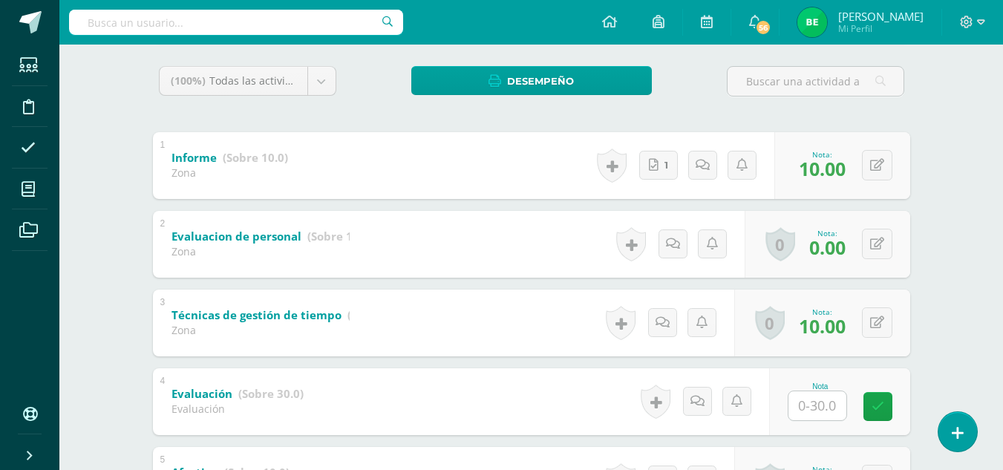
scroll to position [241, 0]
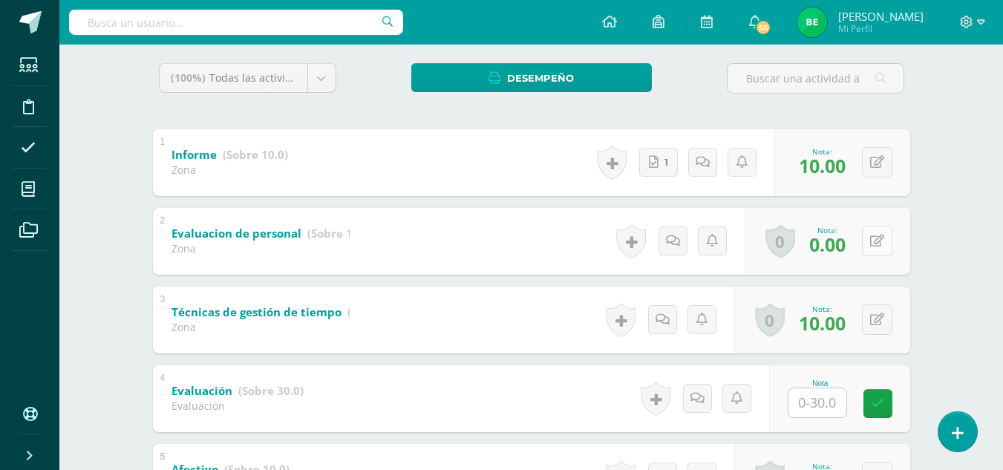
click at [887, 247] on button at bounding box center [877, 241] width 30 height 30
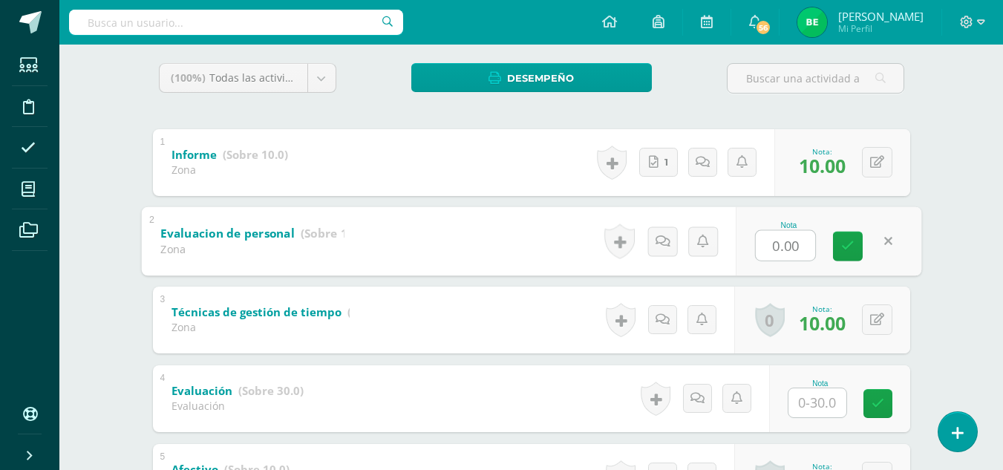
type input "5"
click at [670, 252] on link at bounding box center [677, 241] width 30 height 30
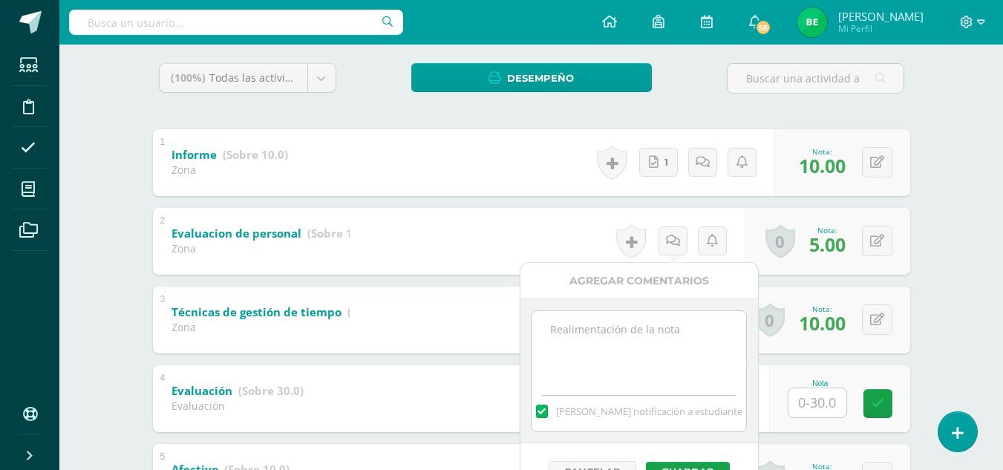
click at [572, 349] on textarea at bounding box center [639, 348] width 215 height 74
type textarea "ENTREGO TARDE"
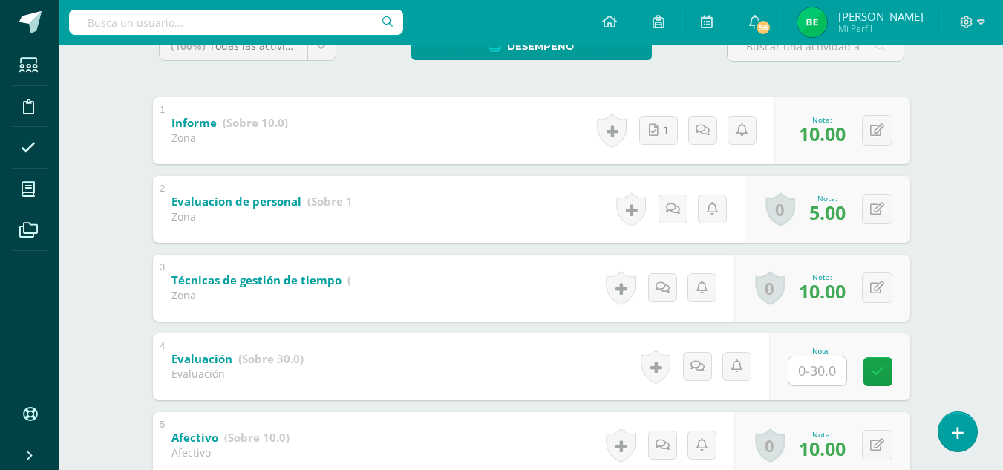
scroll to position [287, 0]
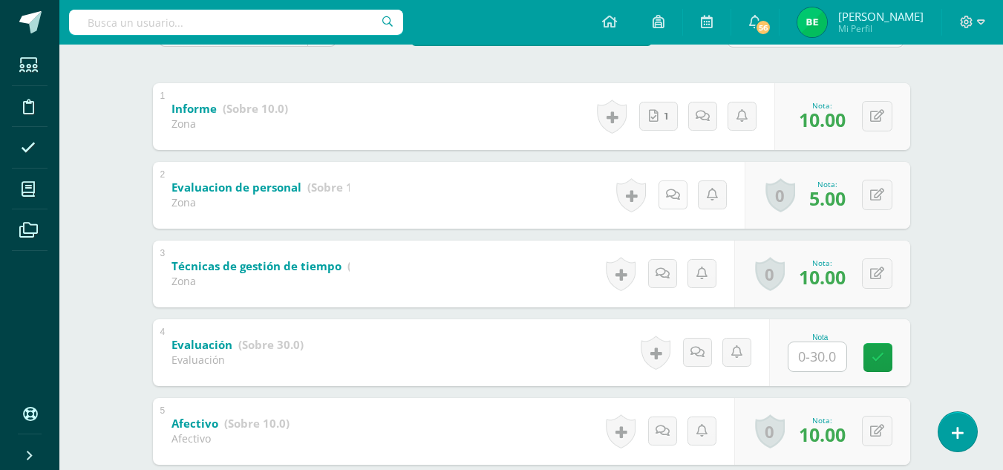
click at [673, 200] on icon at bounding box center [673, 195] width 14 height 13
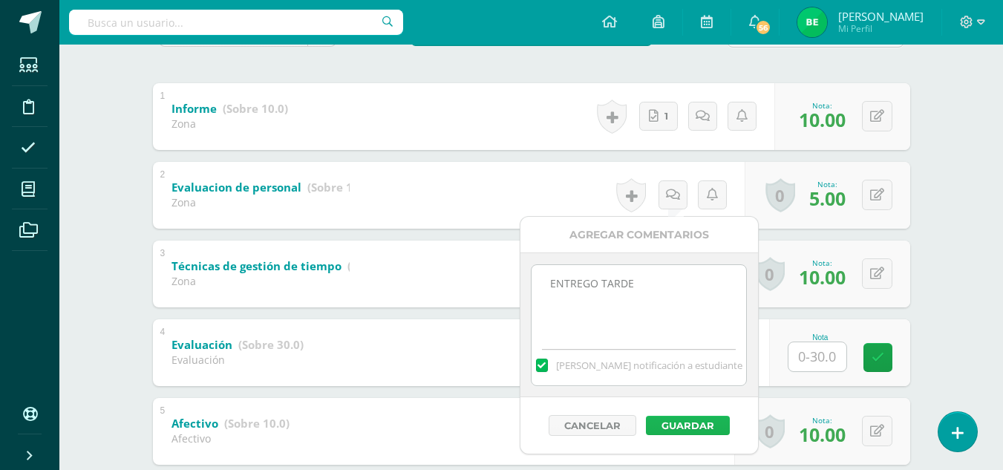
click at [674, 428] on button "Guardar" at bounding box center [688, 425] width 84 height 19
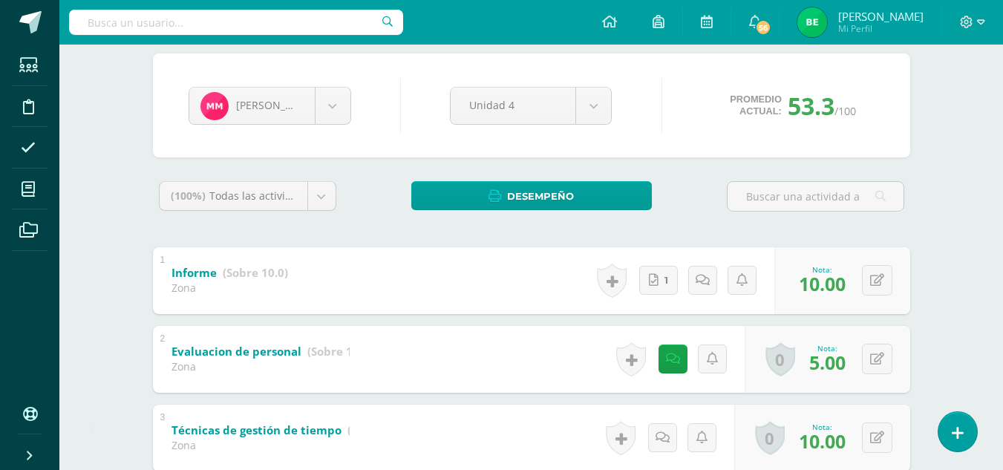
scroll to position [0, 0]
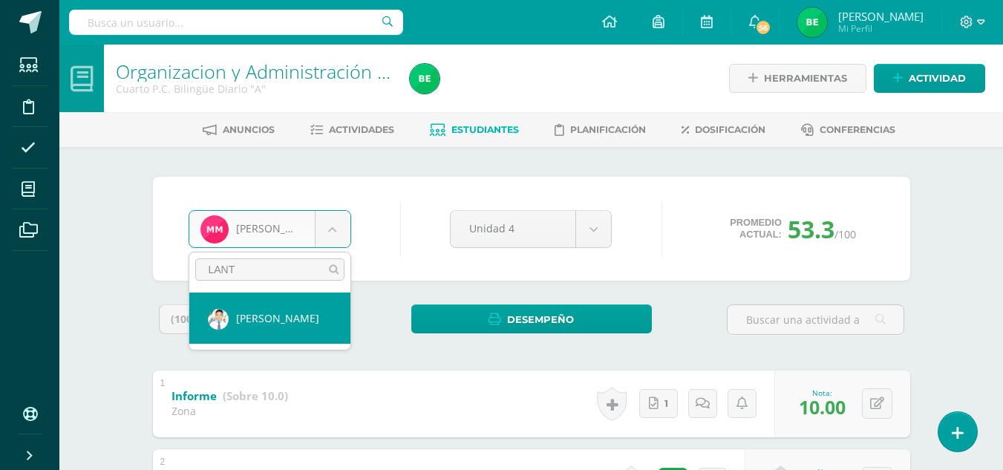
type input "LANT"
select select "6842"
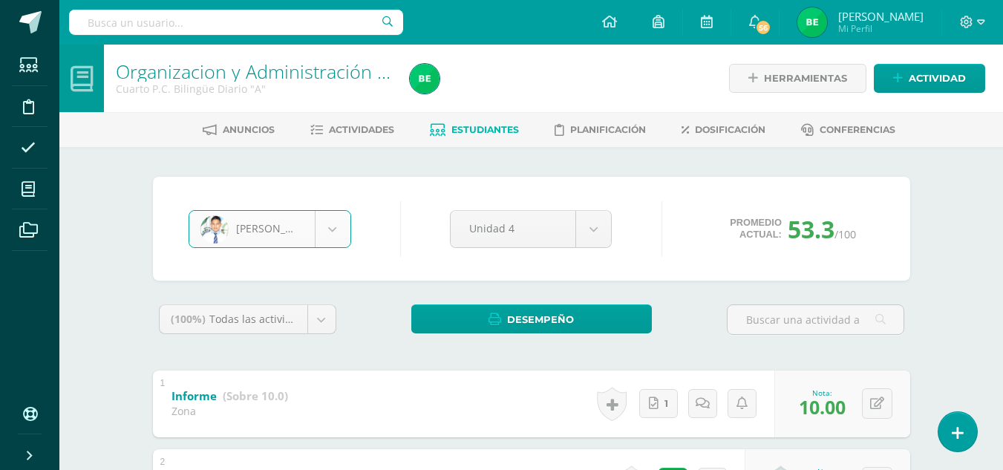
scroll to position [511, 0]
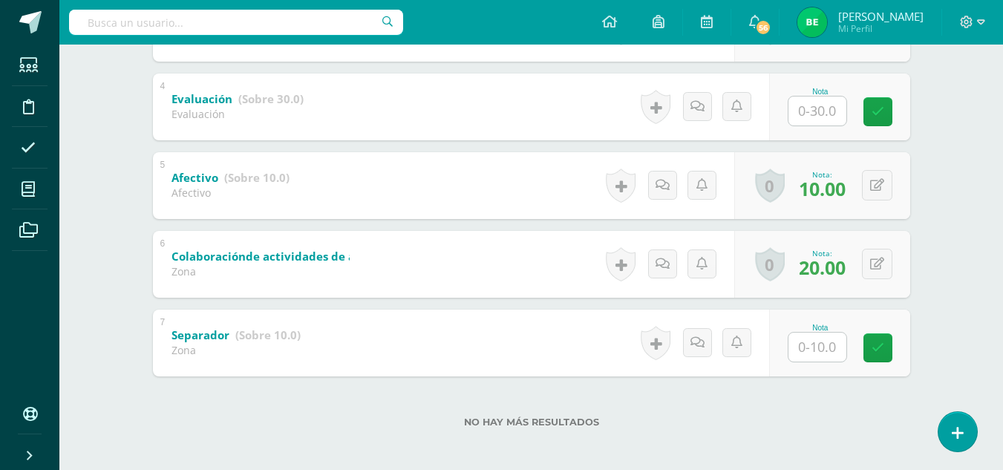
scroll to position [538, 0]
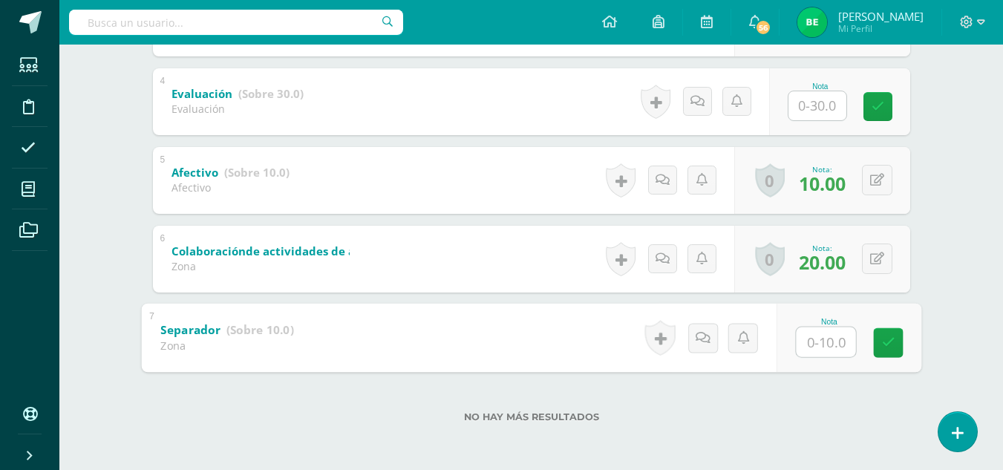
click at [813, 346] on input "text" at bounding box center [825, 342] width 59 height 30
type input "0"
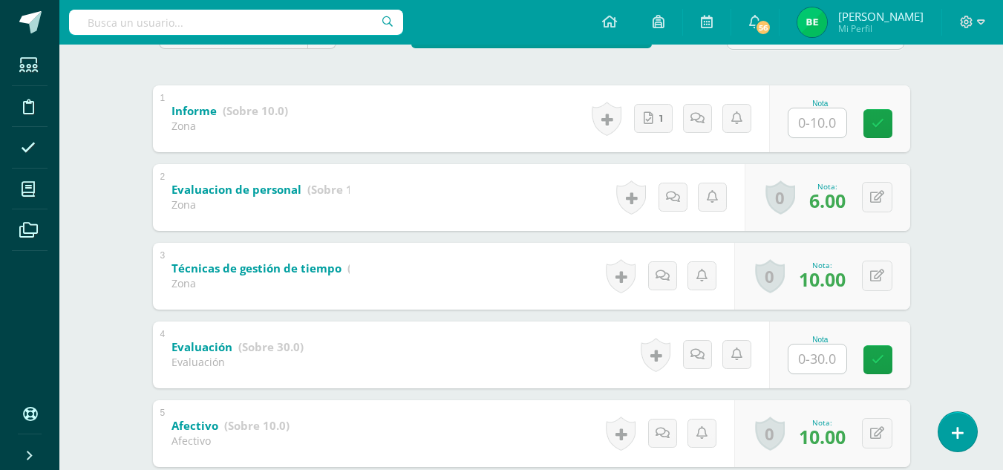
scroll to position [284, 0]
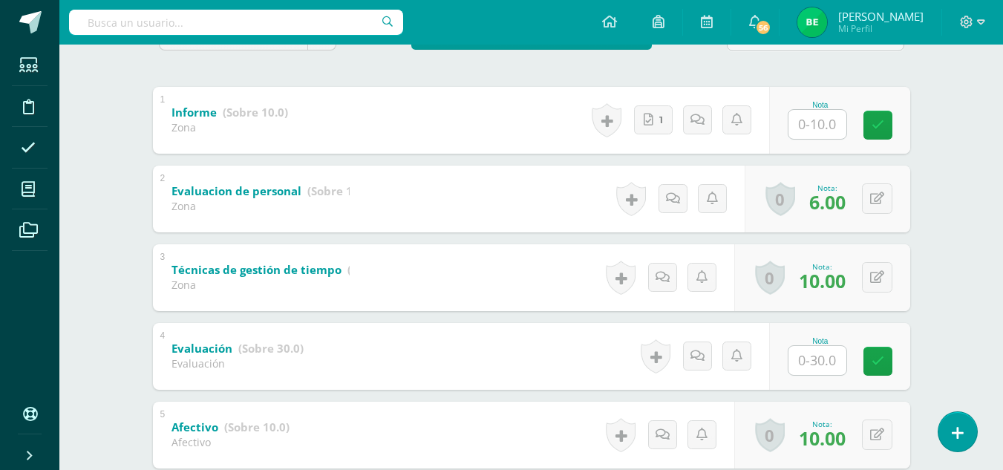
click at [818, 142] on div "Nota" at bounding box center [839, 120] width 141 height 67
click at [813, 121] on input "text" at bounding box center [817, 124] width 58 height 29
click at [875, 108] on button at bounding box center [877, 120] width 30 height 30
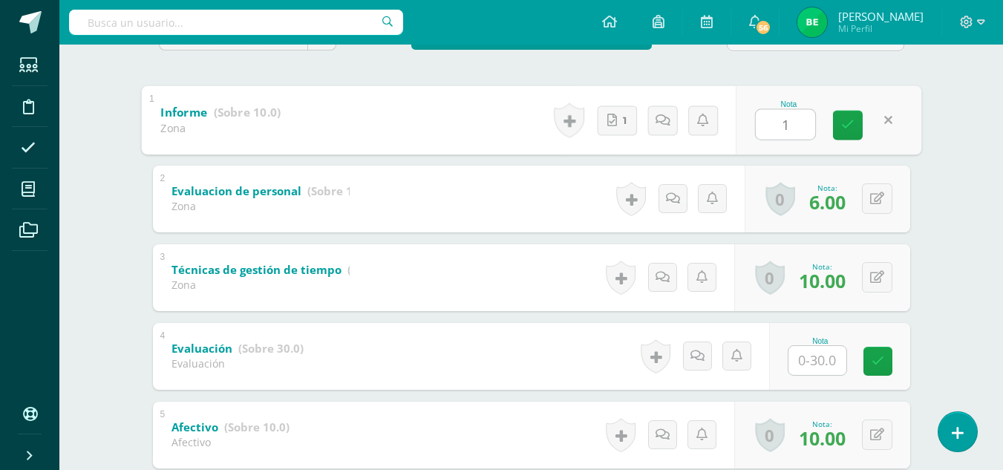
type input "10"
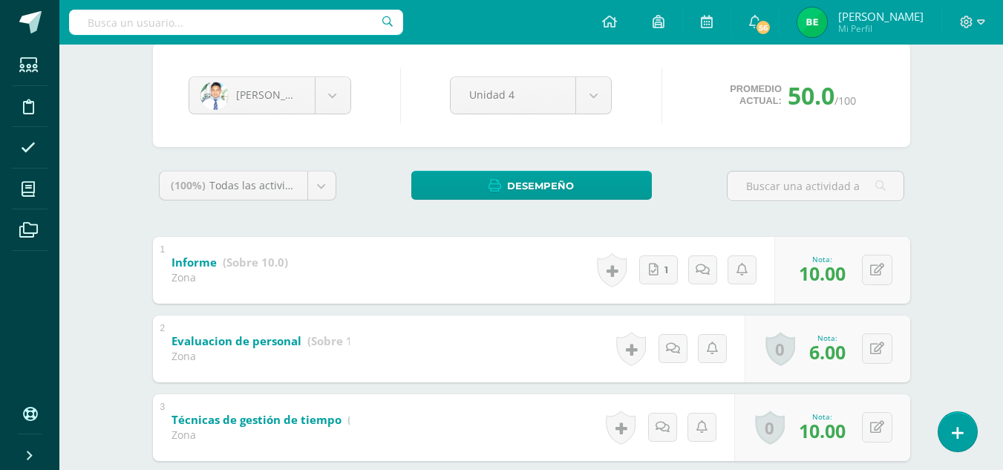
scroll to position [103, 0]
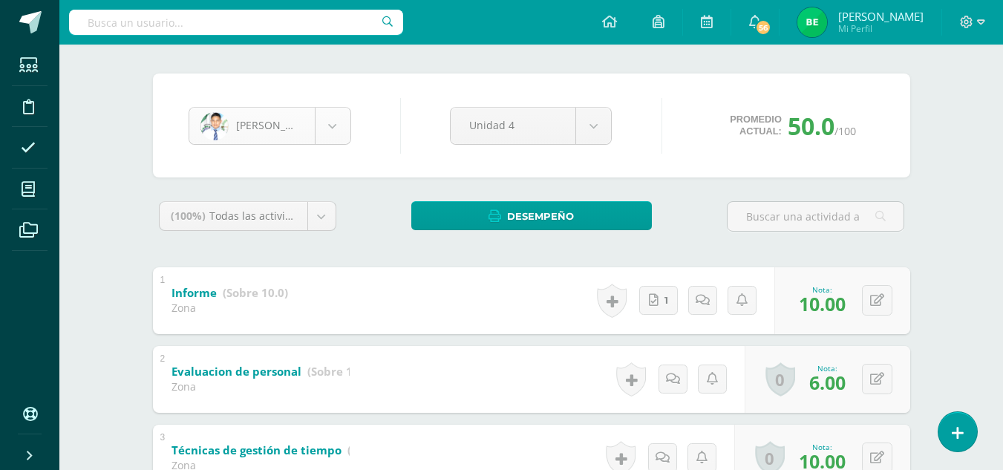
click at [339, 122] on body "Estudiantes Disciplina Asistencia Mis cursos Archivos Soporte Ayuda Reportar un…" at bounding box center [501, 401] width 1003 height 1008
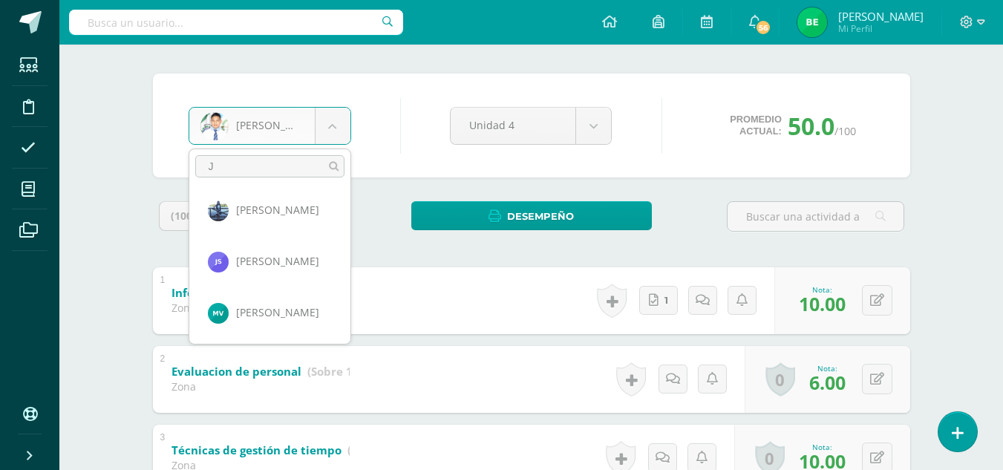
scroll to position [0, 0]
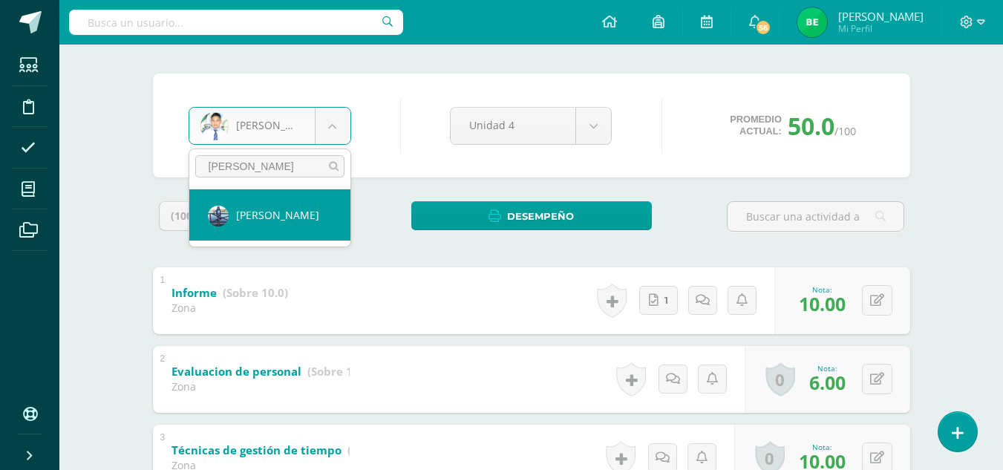
type input "J"
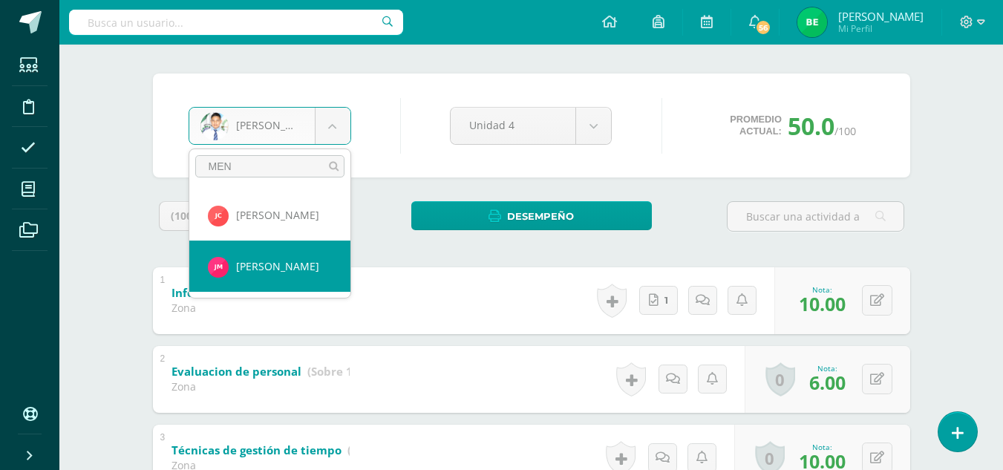
type input "MEN"
select select "8700"
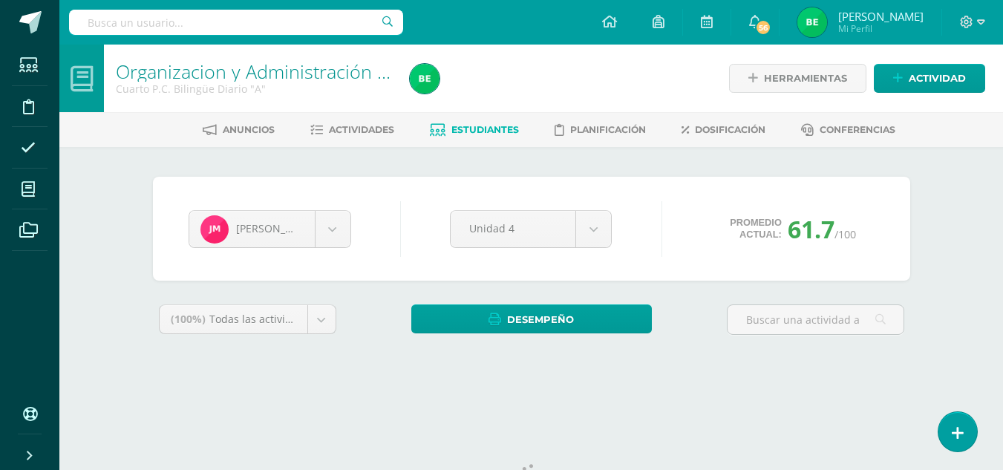
scroll to position [61, 0]
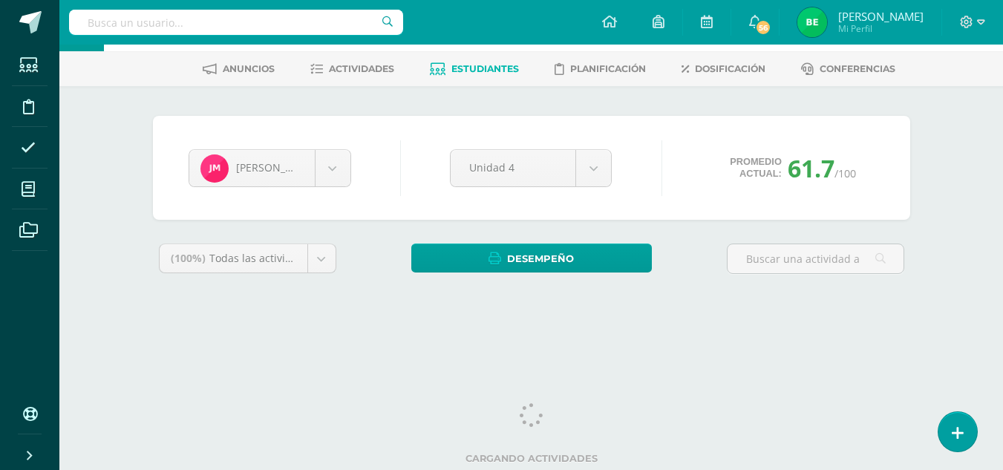
drag, startPoint x: 1012, startPoint y: 170, endPoint x: 1005, endPoint y: 300, distance: 130.1
click at [1003, 300] on html "Estudiantes Disciplina Asistencia Mis cursos Archivos Soporte Ayuda Reportar un…" at bounding box center [501, 139] width 1003 height 400
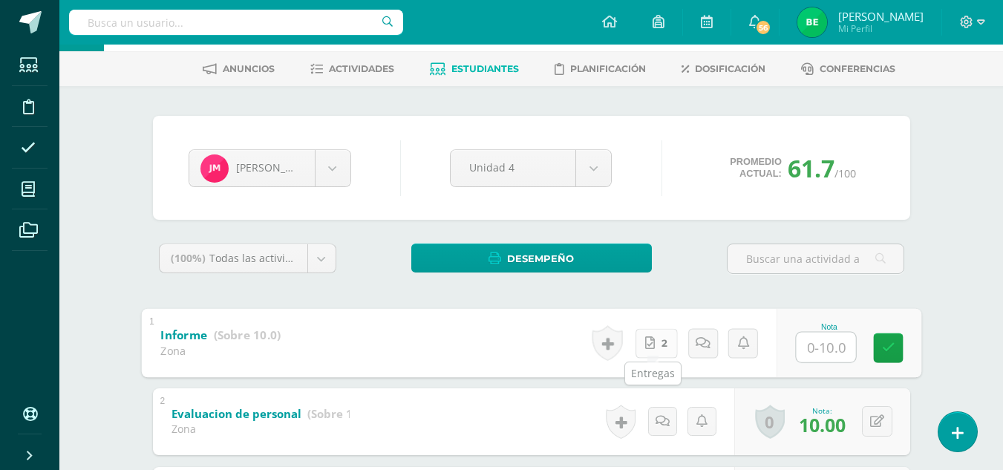
click at [647, 347] on icon at bounding box center [650, 342] width 10 height 13
click at [819, 354] on input "text" at bounding box center [825, 347] width 59 height 30
type input "10"
click at [887, 348] on icon at bounding box center [887, 347] width 13 height 13
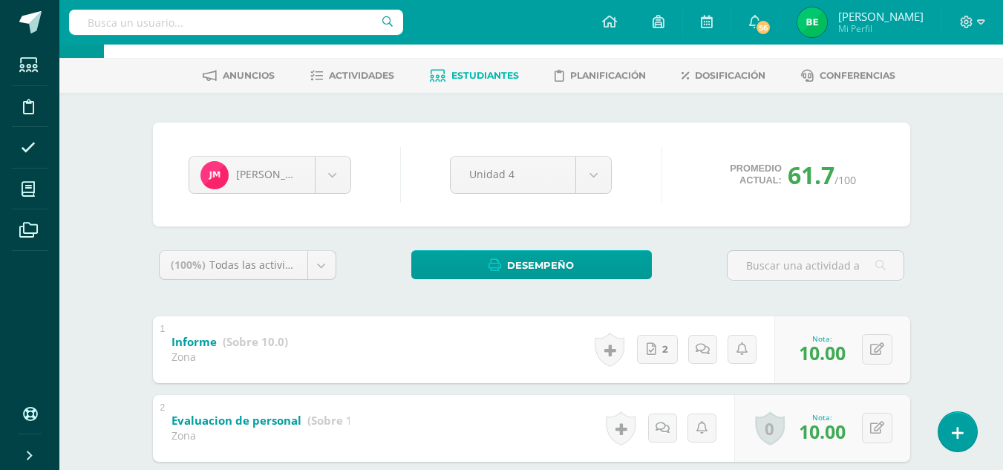
scroll to position [0, 0]
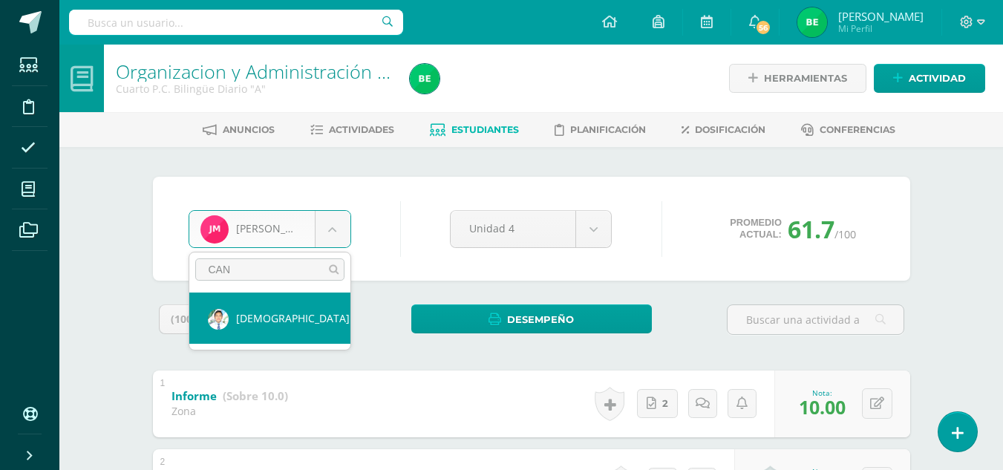
type input "CAN"
select select "6829"
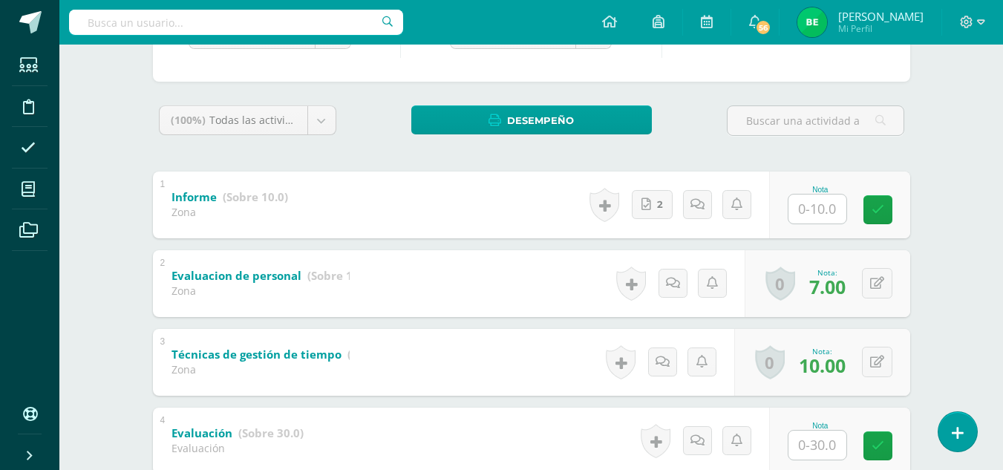
scroll to position [200, 0]
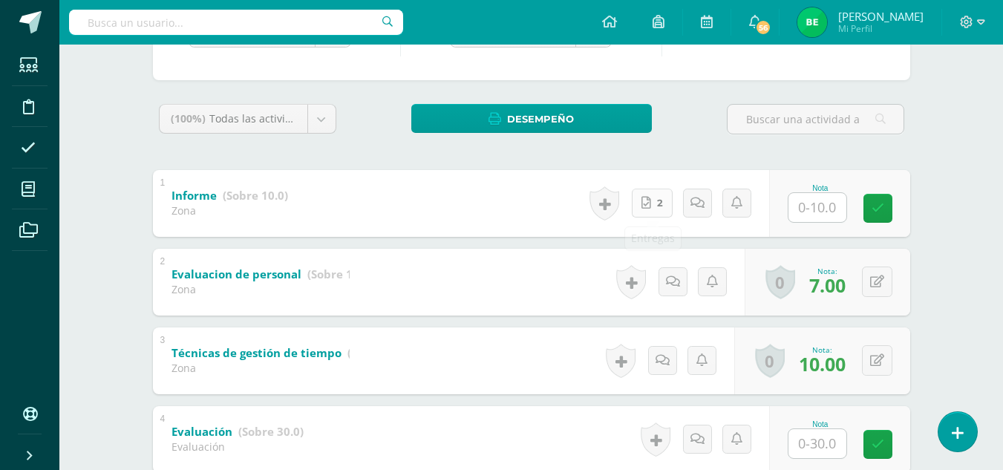
click at [653, 205] on link "2" at bounding box center [652, 203] width 41 height 29
click at [830, 194] on input "text" at bounding box center [825, 207] width 59 height 30
type input "10"
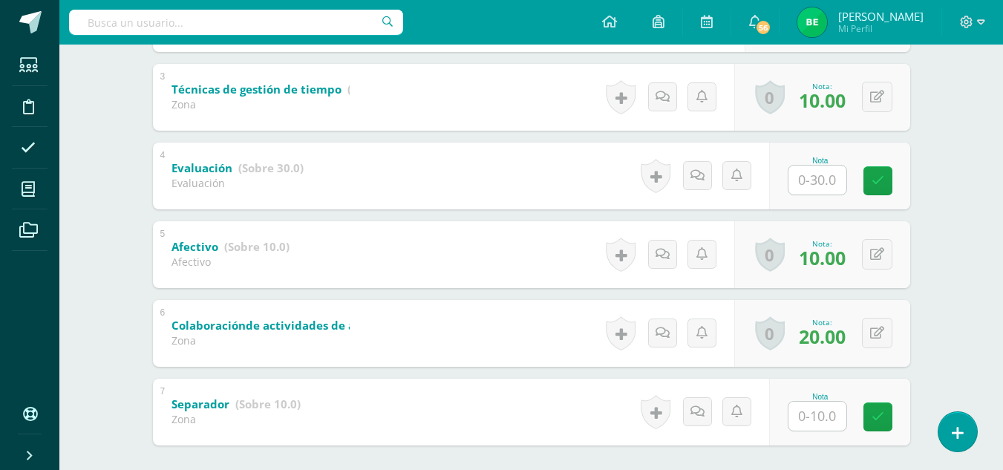
scroll to position [491, 0]
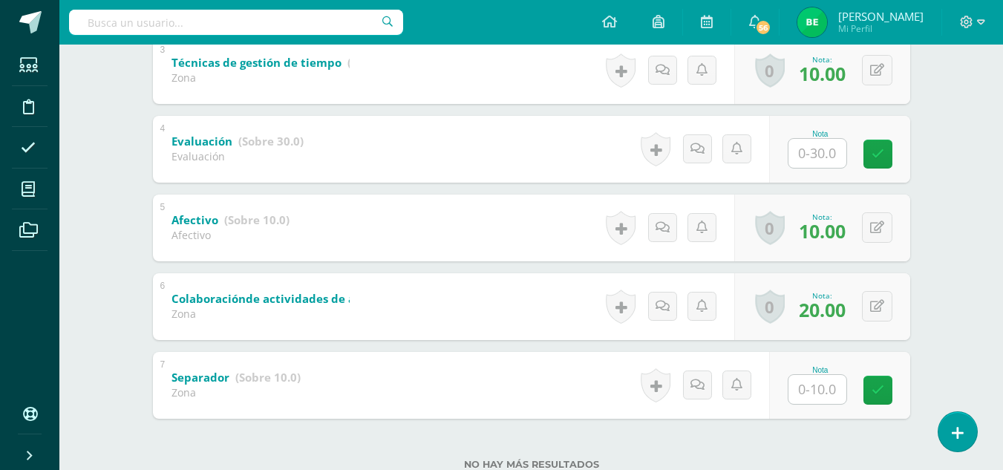
click at [823, 384] on input "text" at bounding box center [817, 389] width 58 height 29
type input "0"
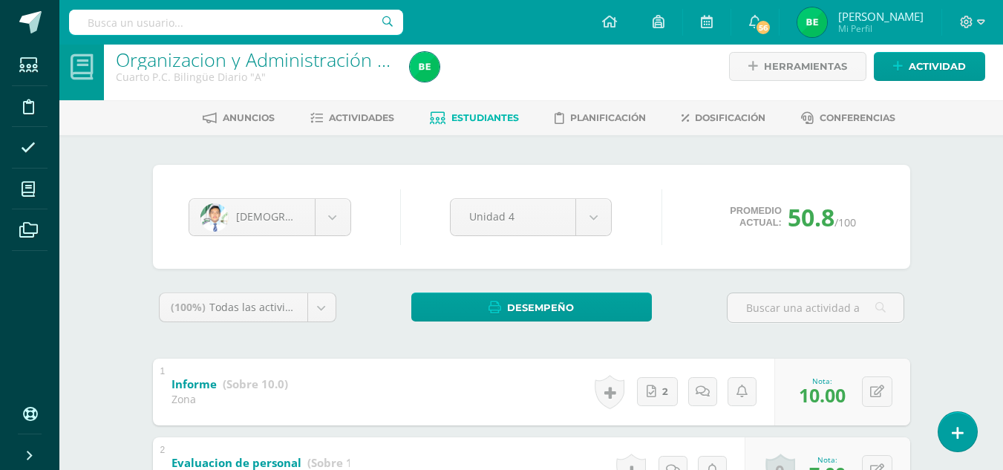
scroll to position [0, 0]
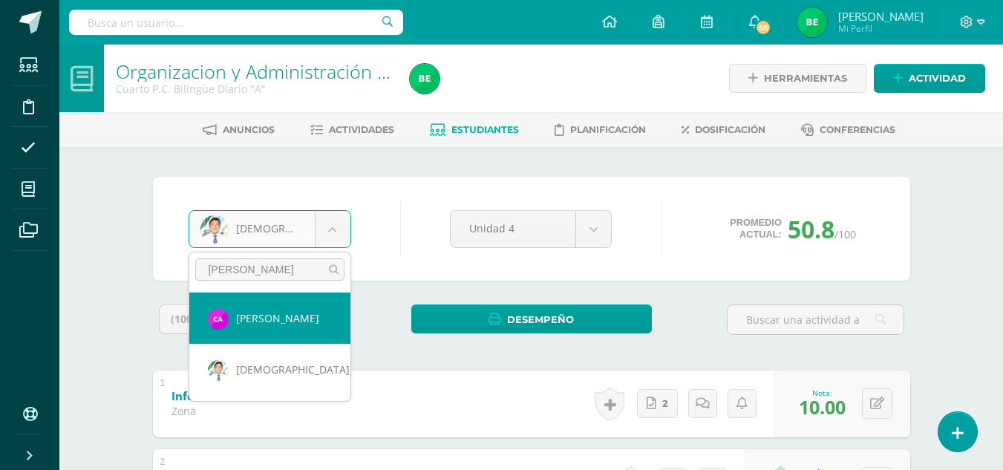
type input "[PERSON_NAME]"
select select "8687"
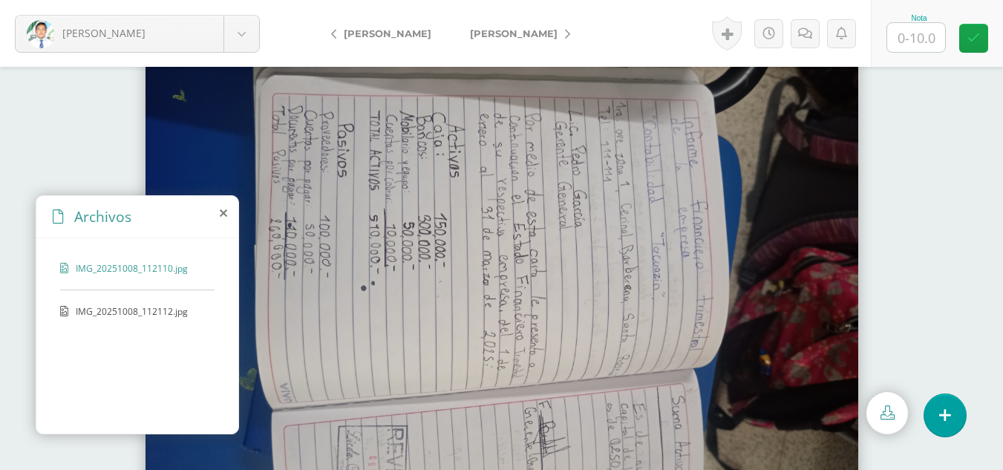
scroll to position [66, 0]
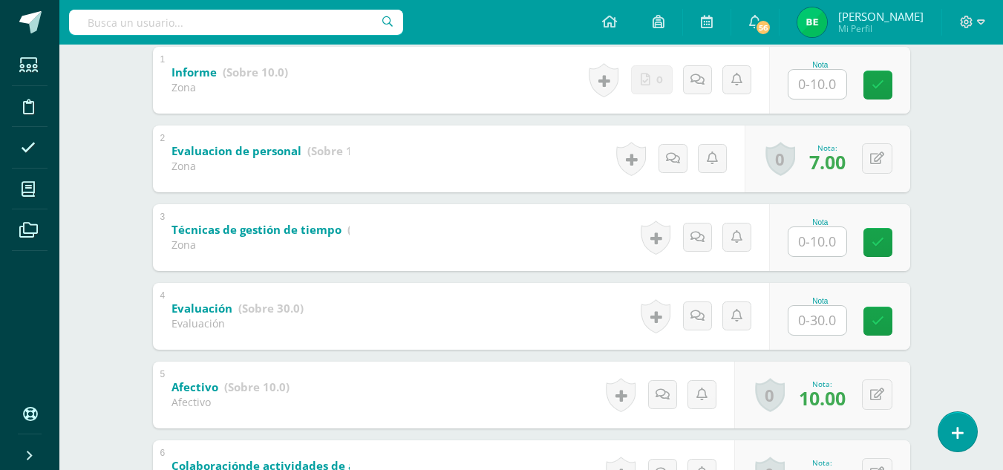
scroll to position [310, 0]
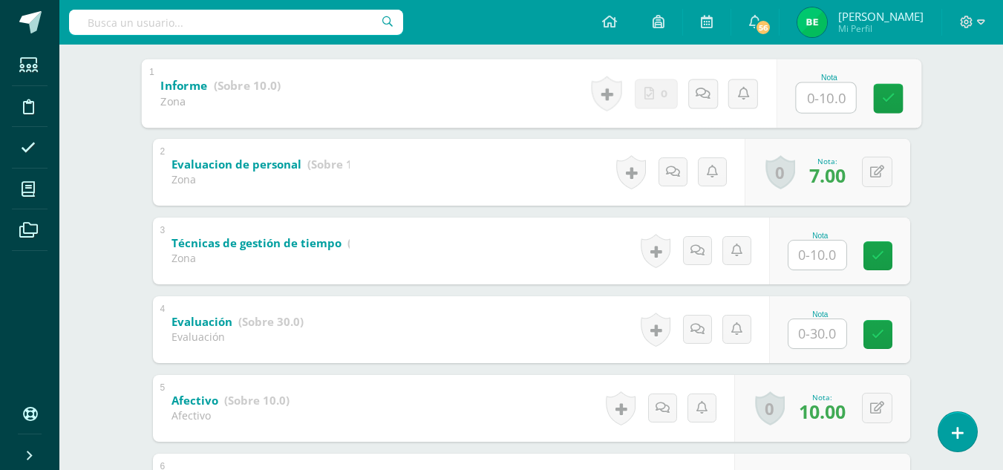
click at [792, 99] on div "Nota" at bounding box center [848, 93] width 145 height 69
type input "0"
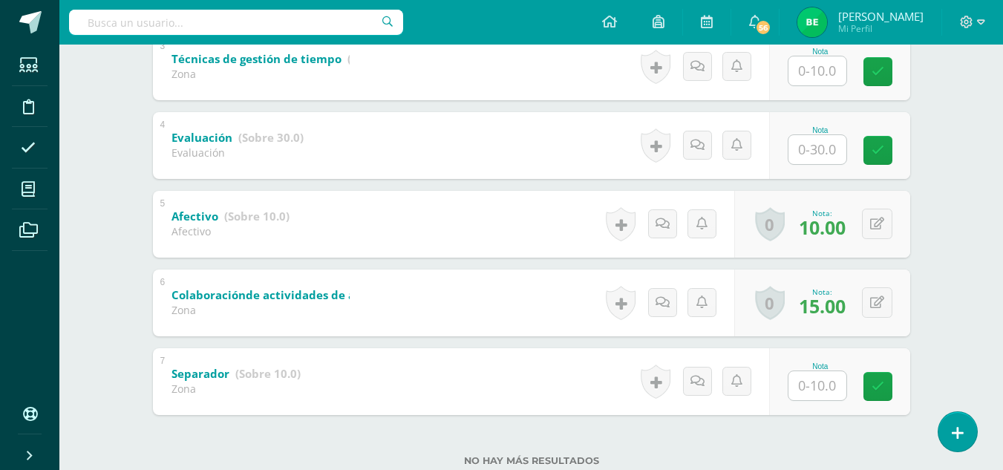
scroll to position [508, 0]
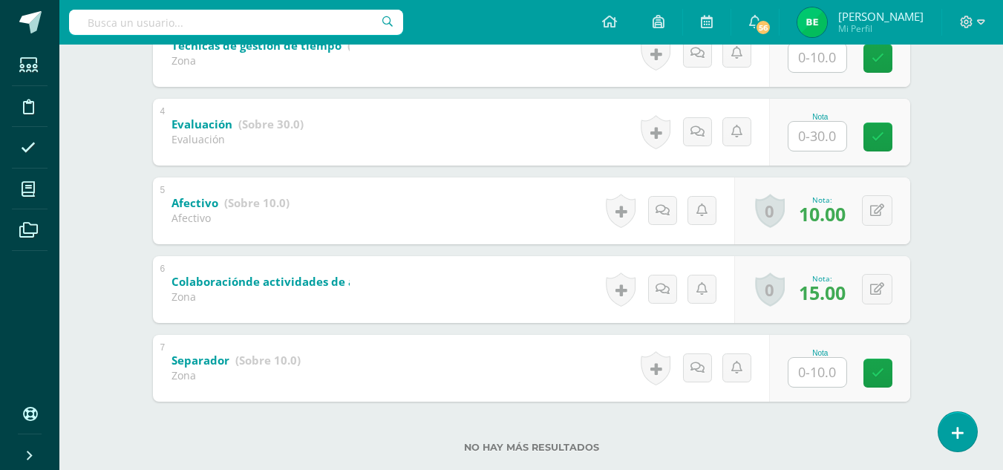
click at [808, 374] on input "text" at bounding box center [817, 372] width 58 height 29
type input "5"
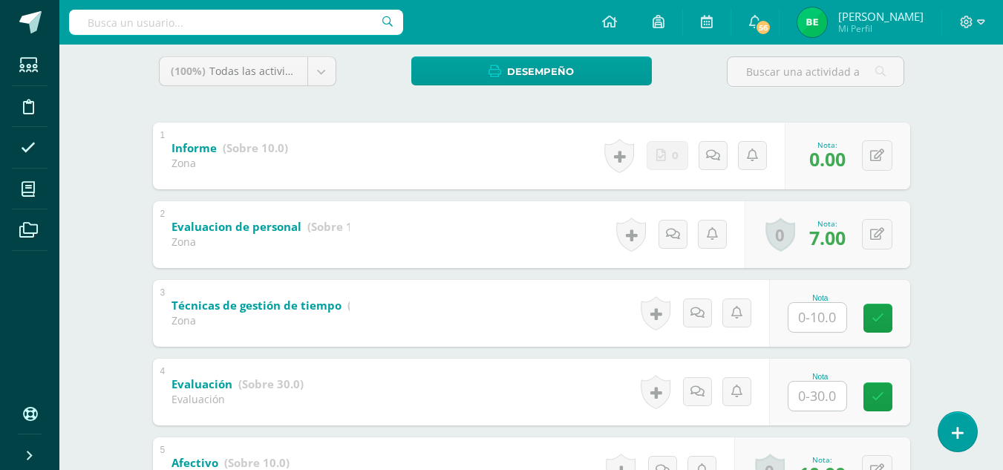
scroll to position [316, 0]
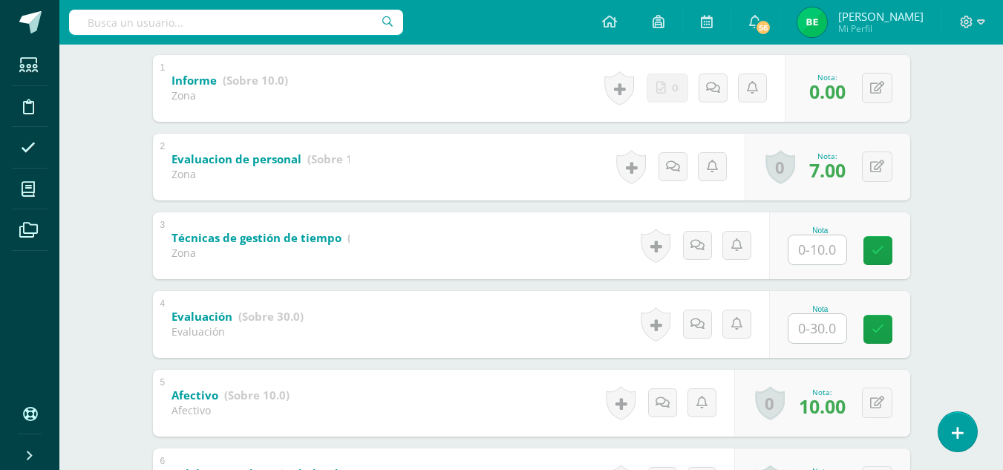
click at [803, 238] on input "text" at bounding box center [817, 249] width 58 height 29
type input "0"
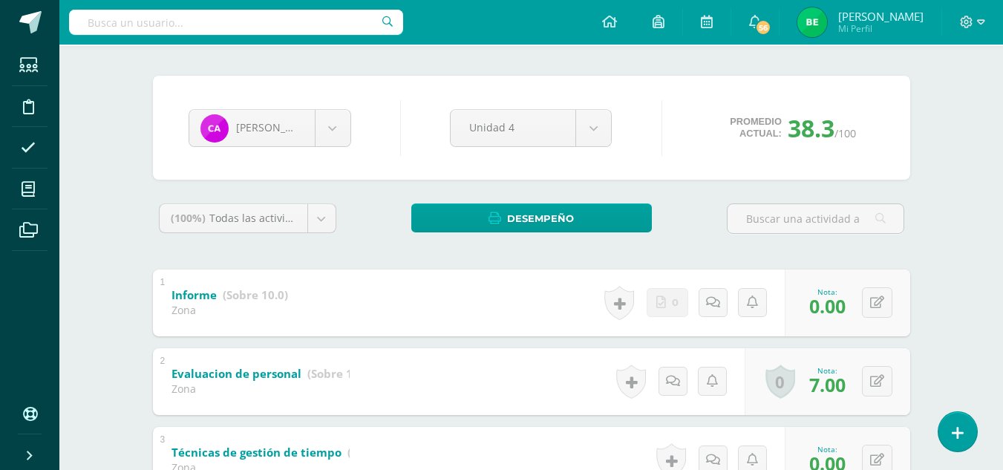
scroll to position [99, 0]
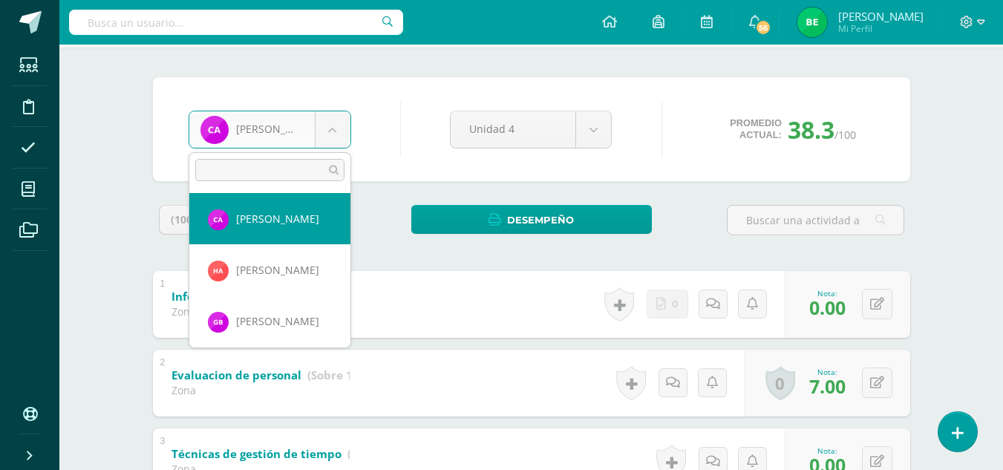
click at [342, 139] on body "Estudiantes Disciplina Asistencia Mis cursos Archivos Soporte Ayuda Reportar un…" at bounding box center [501, 405] width 1003 height 1008
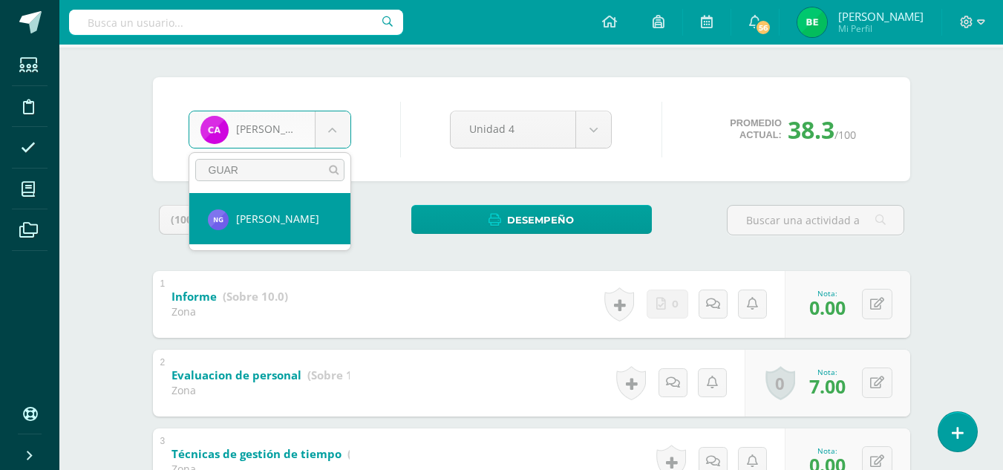
type input "GUAR"
select select "8694"
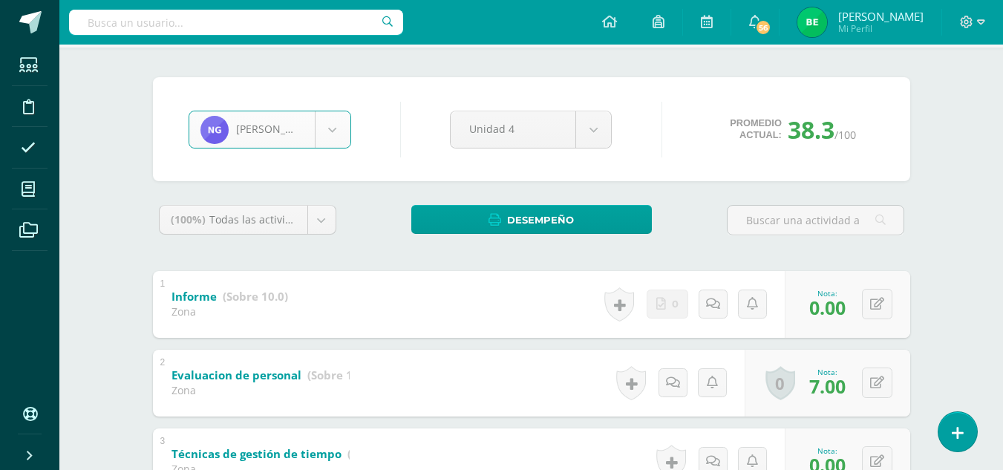
scroll to position [143, 0]
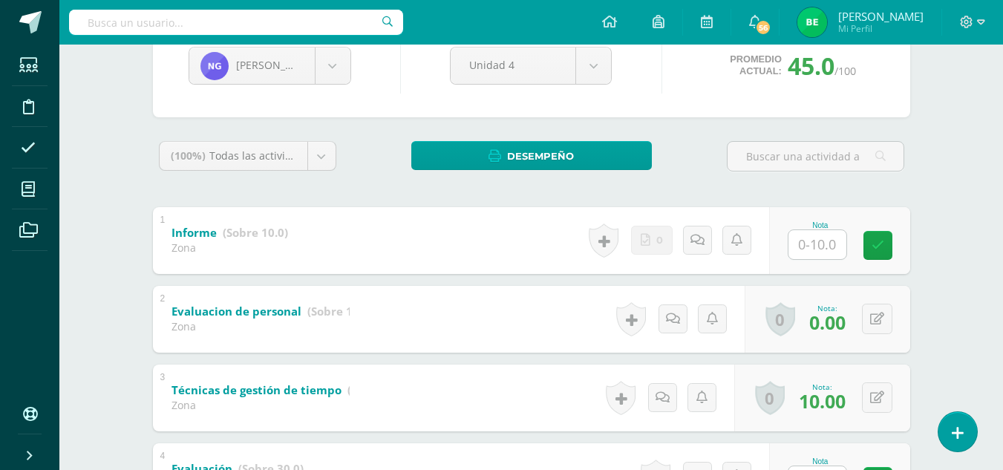
scroll to position [171, 0]
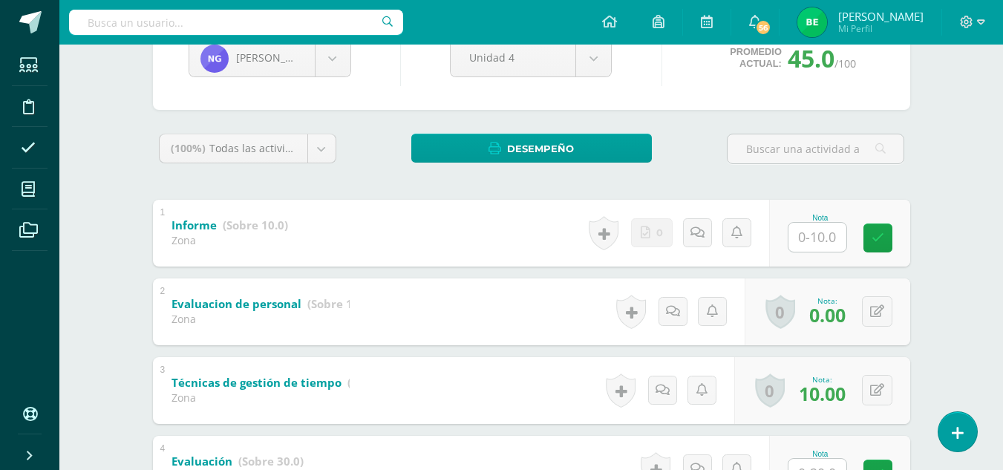
click at [830, 236] on input "text" at bounding box center [817, 237] width 58 height 29
type input "0"
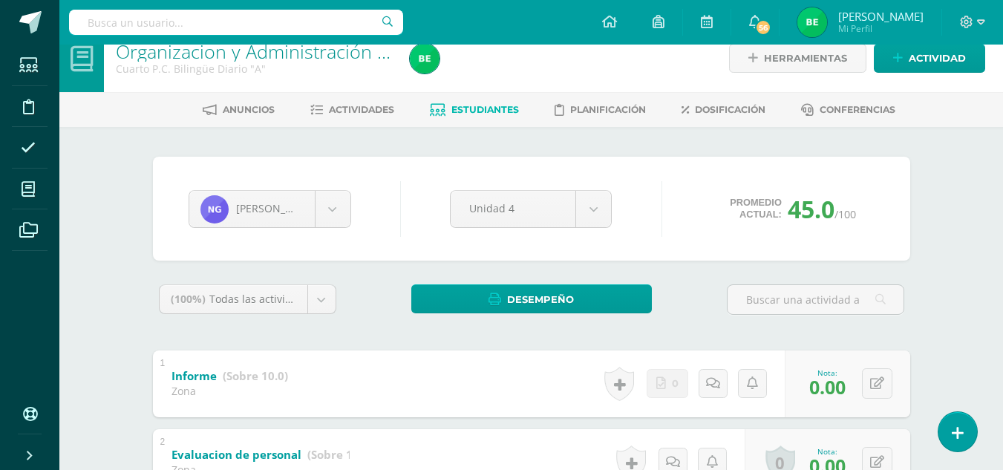
scroll to position [10, 0]
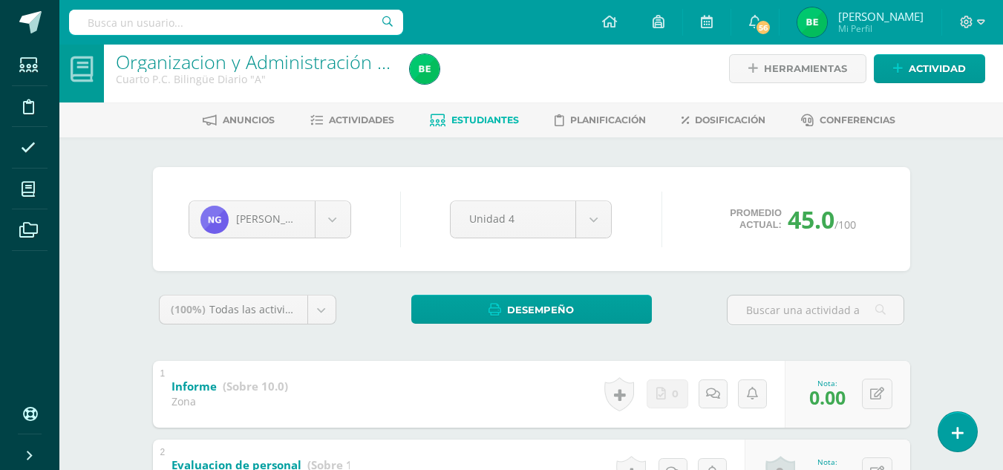
click at [466, 122] on span "Estudiantes" at bounding box center [485, 119] width 68 height 11
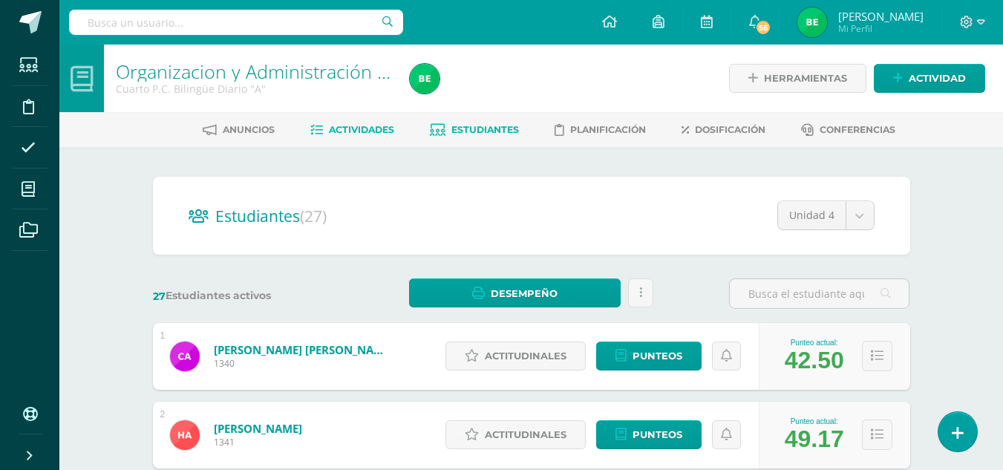
click at [350, 124] on span "Actividades" at bounding box center [361, 129] width 65 height 11
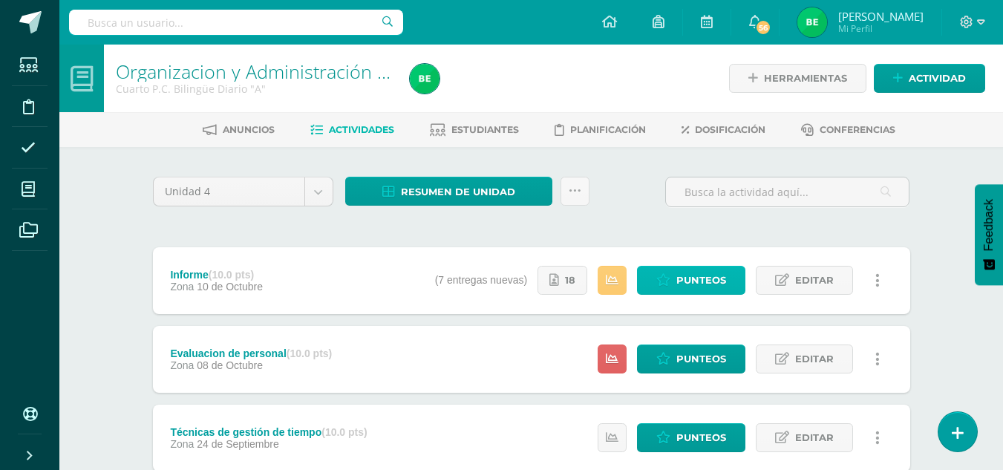
click at [681, 280] on span "Punteos" at bounding box center [701, 280] width 50 height 27
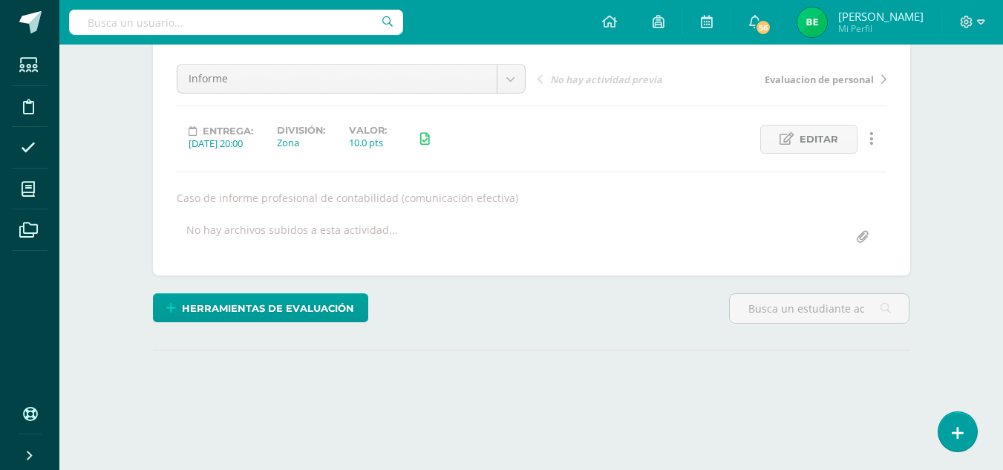
scroll to position [141, 0]
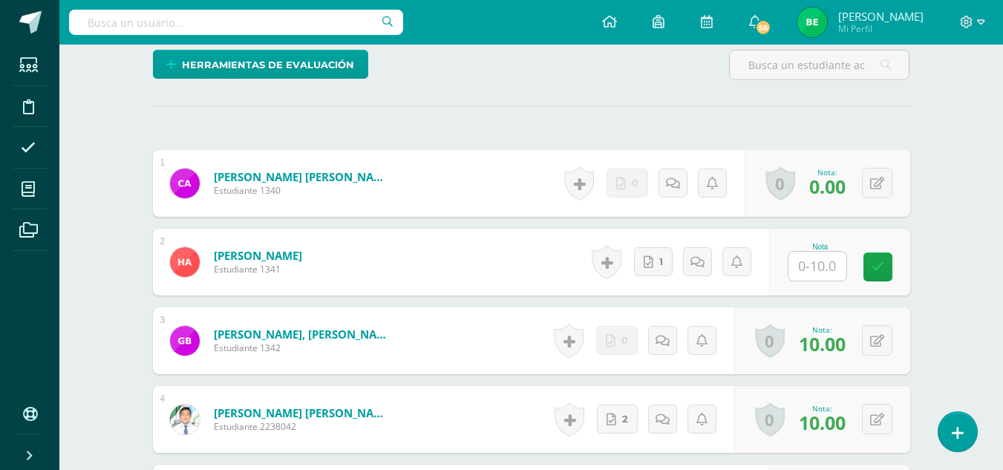
drag, startPoint x: 1012, startPoint y: 59, endPoint x: 1013, endPoint y: 247, distance: 187.8
click at [1003, 247] on html "Estudiantes Disciplina Asistencia Mis cursos Archivos Soporte Ayuda Reportar un…" at bounding box center [501, 355] width 1003 height 1470
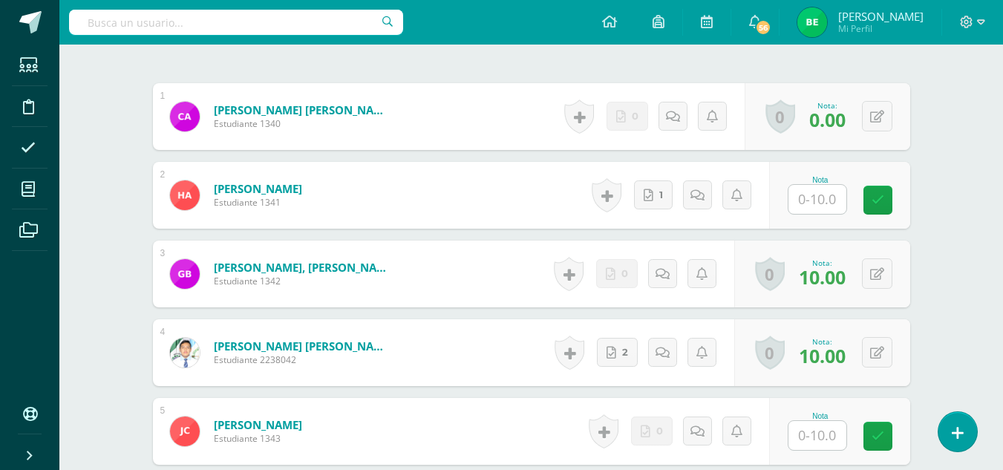
scroll to position [448, 0]
click at [650, 192] on icon at bounding box center [649, 195] width 10 height 13
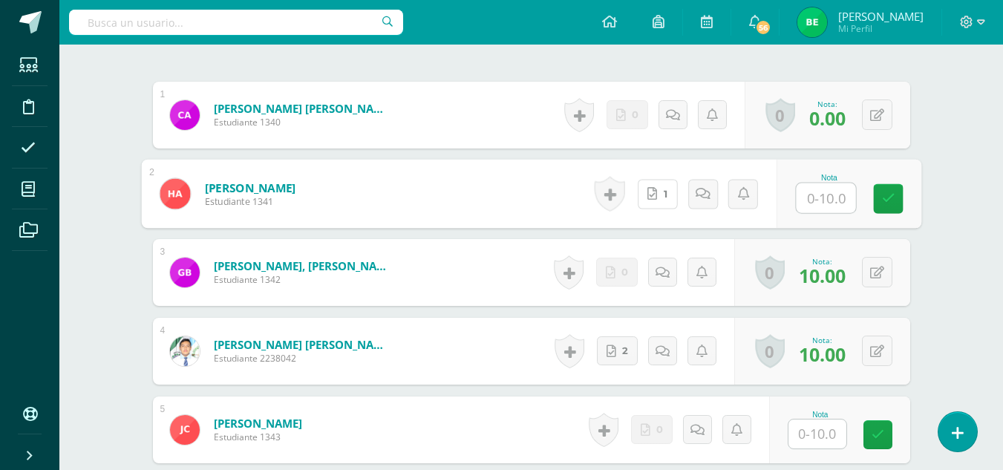
scroll to position [449, 0]
click at [823, 204] on input "text" at bounding box center [825, 198] width 59 height 30
type input "0"
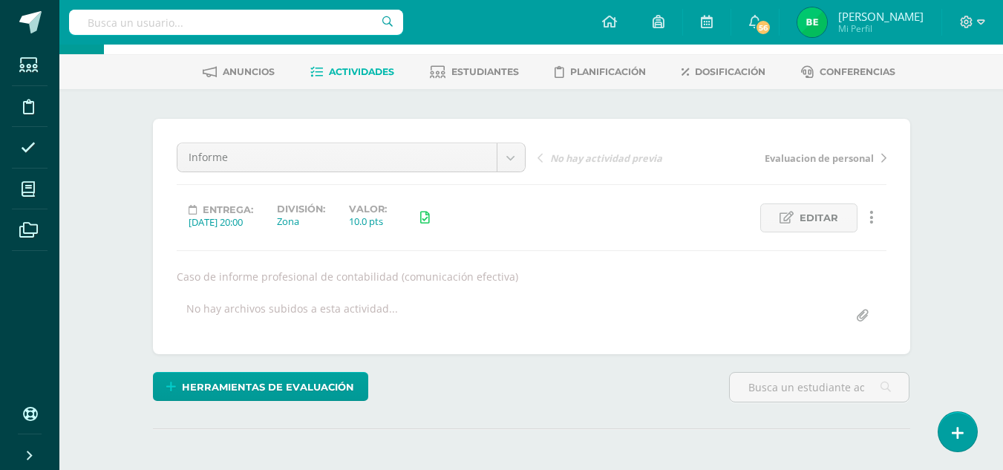
scroll to position [53, 0]
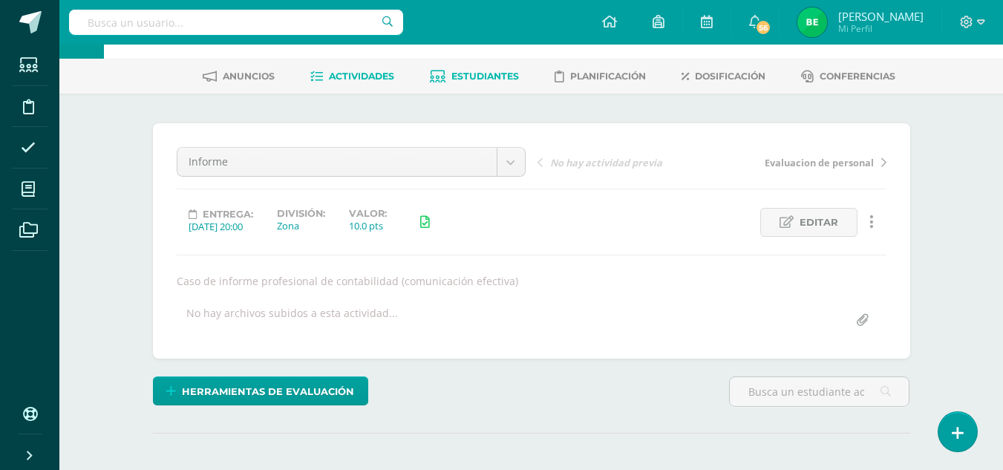
click at [470, 72] on span "Estudiantes" at bounding box center [485, 76] width 68 height 11
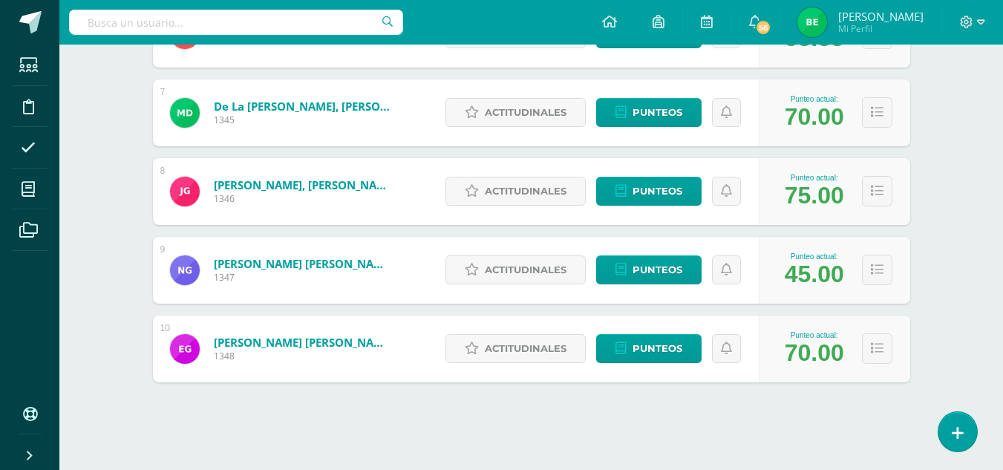
scroll to position [722, 0]
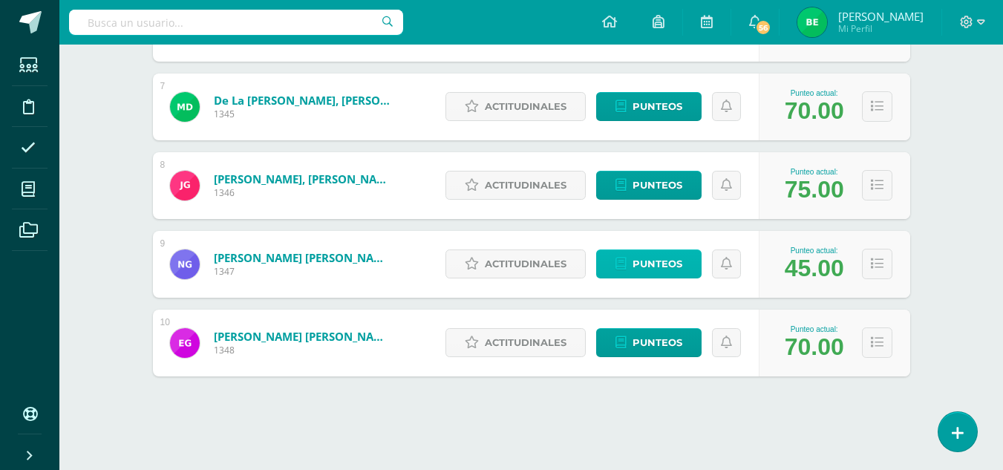
click at [638, 265] on span "Punteos" at bounding box center [658, 263] width 50 height 27
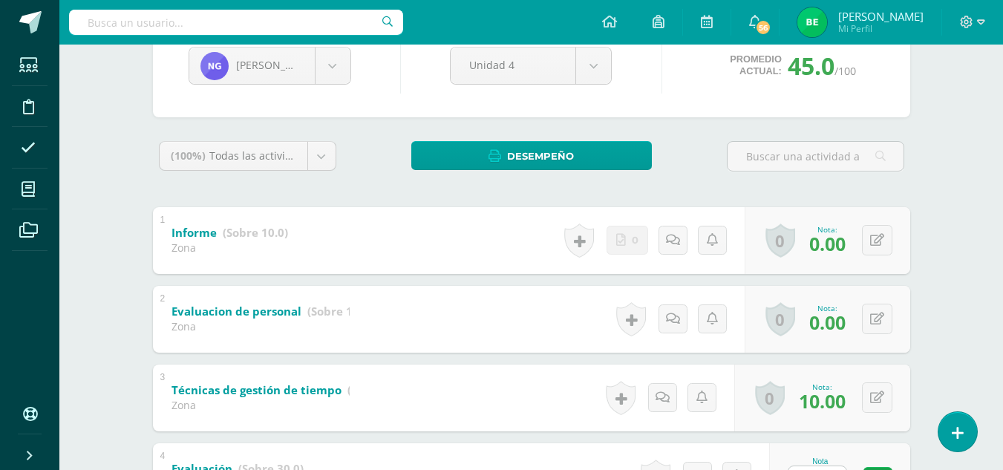
scroll to position [162, 0]
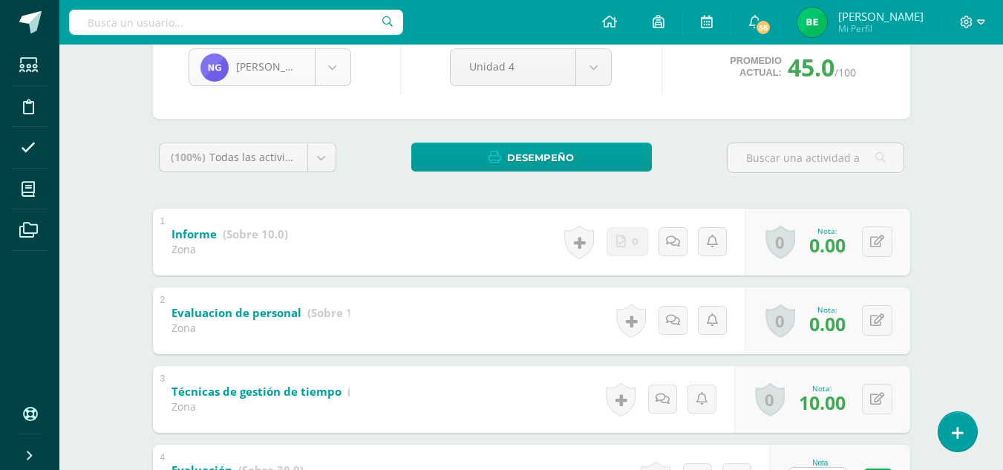
click at [313, 74] on body "Estudiantes Disciplina Asistencia Mis cursos Archivos Soporte Ayuda Reportar un…" at bounding box center [501, 342] width 1003 height 1008
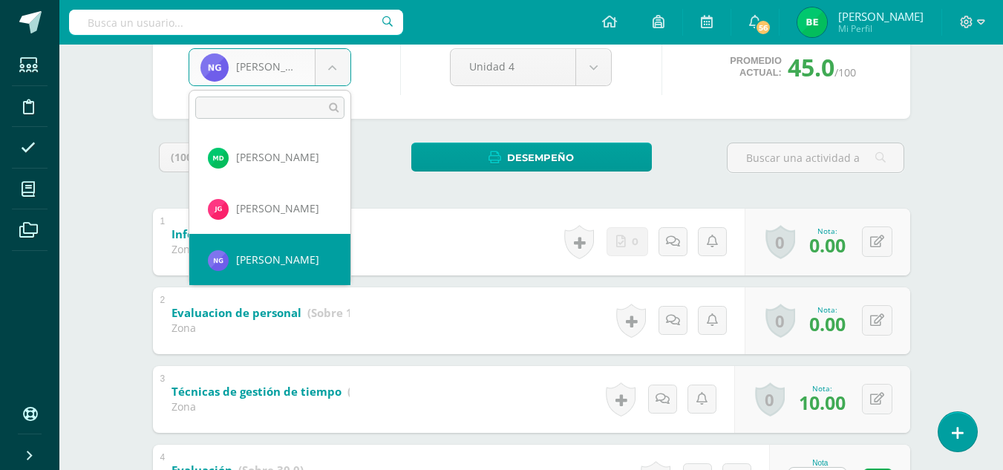
scroll to position [262, 0]
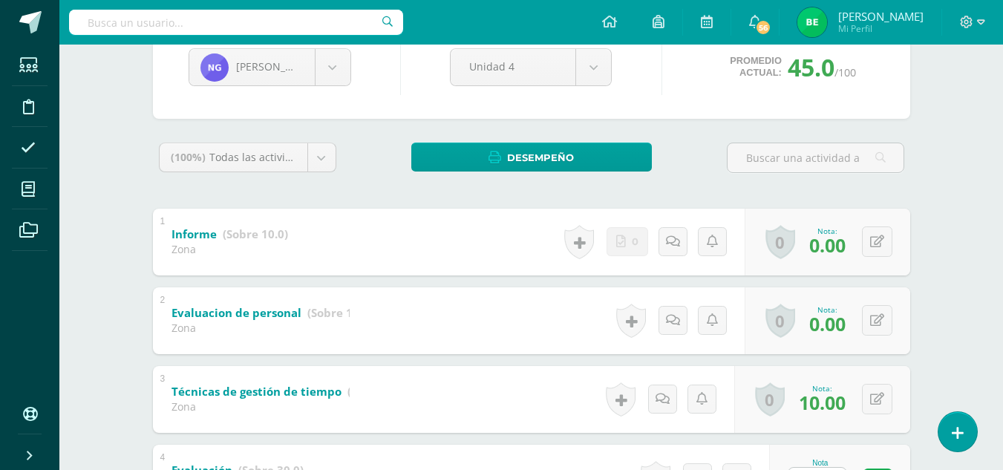
click at [402, 171] on body "Estudiantes Disciplina Asistencia Mis cursos Archivos Soporte Ayuda Reportar un…" at bounding box center [501, 342] width 1003 height 1008
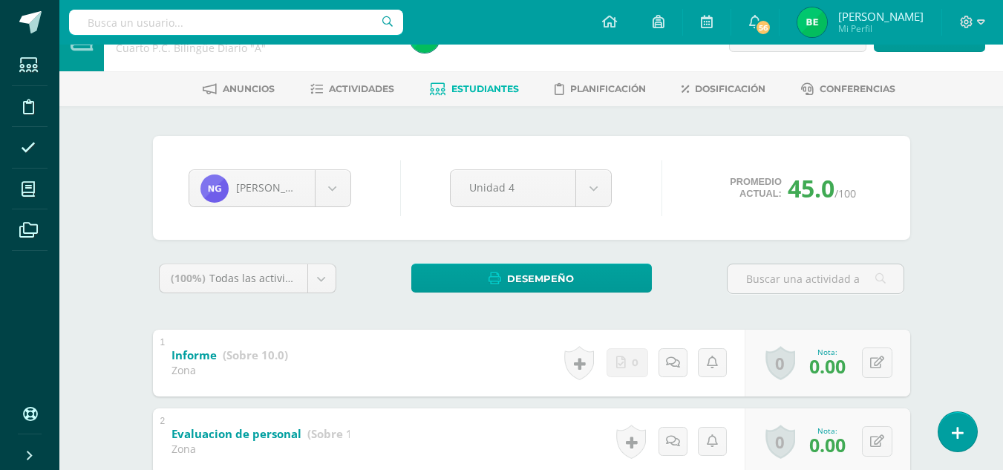
scroll to position [19, 0]
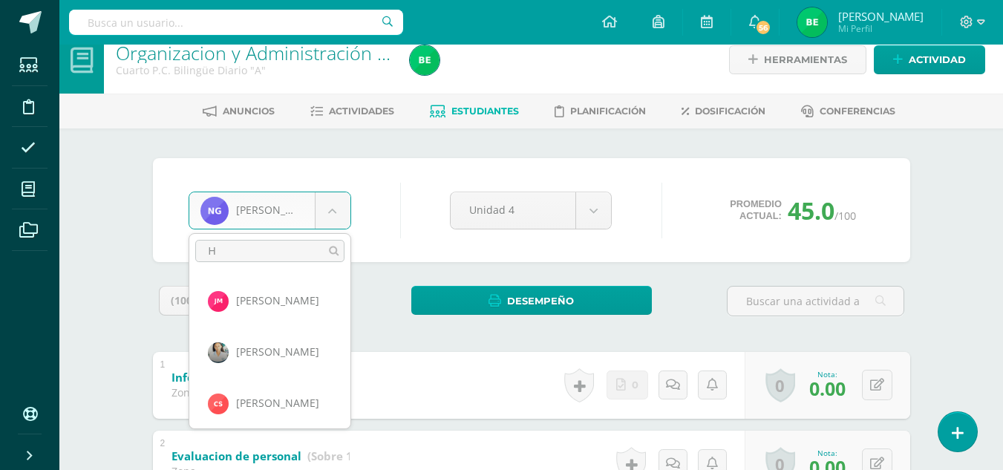
type input "HE"
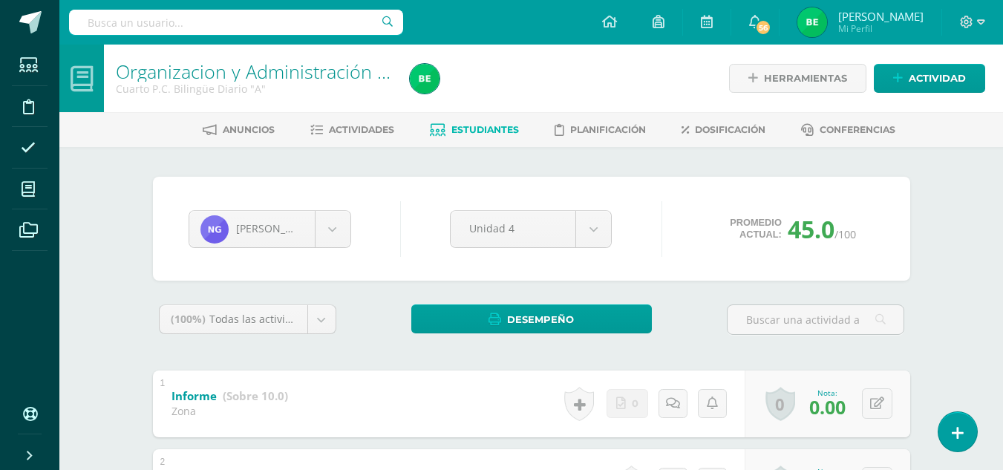
click at [460, 120] on link "Estudiantes" at bounding box center [474, 130] width 89 height 24
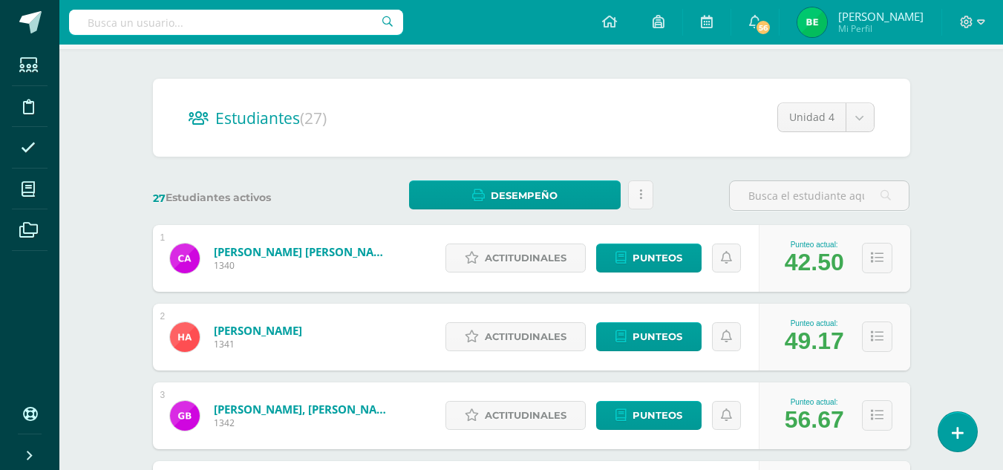
scroll to position [125, 0]
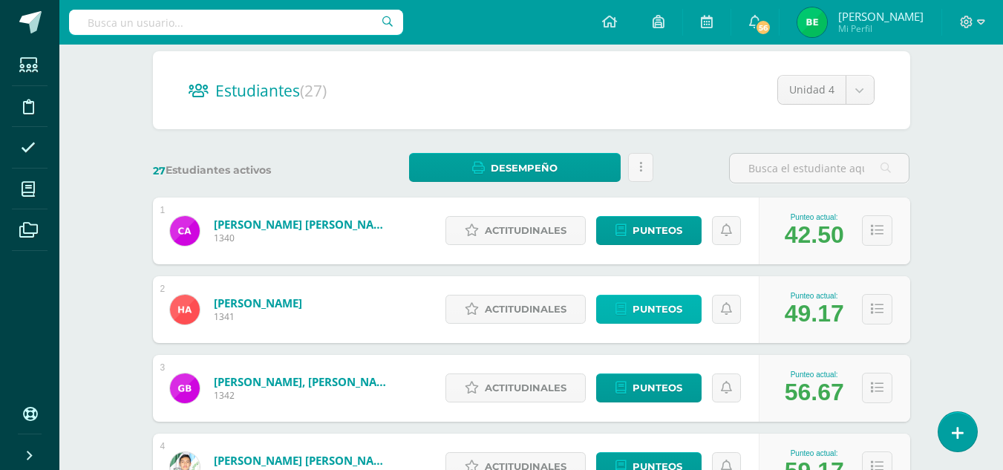
click at [655, 307] on span "Punteos" at bounding box center [658, 308] width 50 height 27
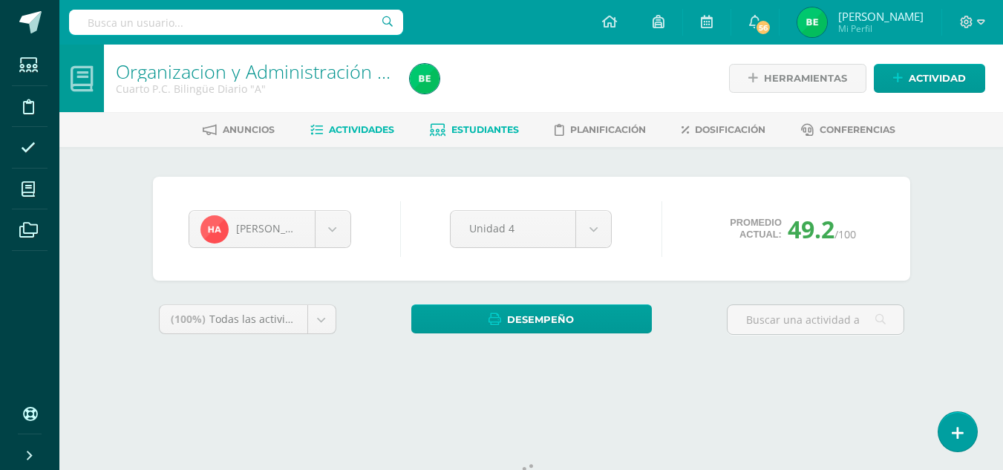
click at [356, 128] on span "Actividades" at bounding box center [361, 129] width 65 height 11
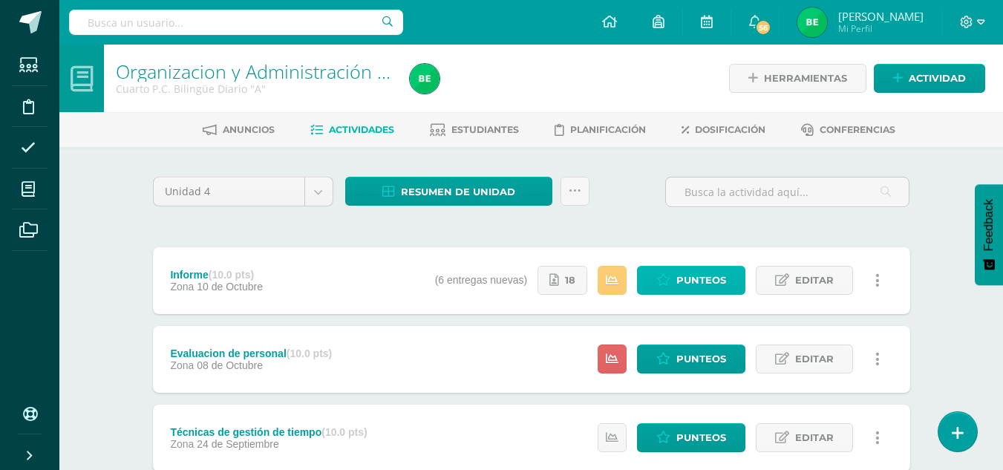
click at [678, 275] on span "Punteos" at bounding box center [701, 280] width 50 height 27
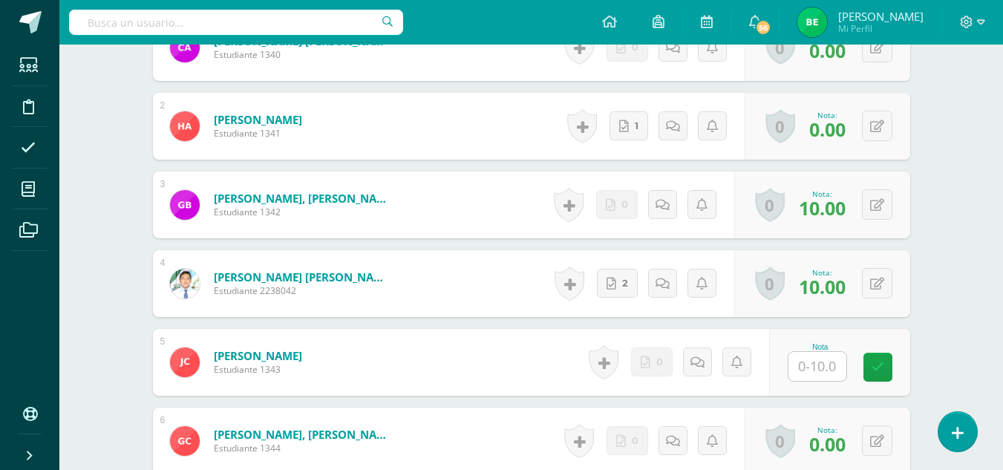
scroll to position [483, 0]
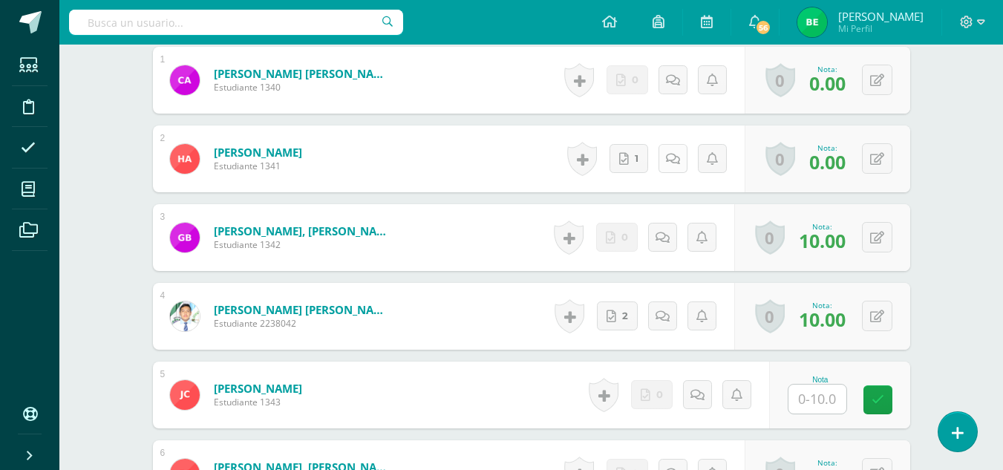
click at [675, 163] on icon at bounding box center [673, 159] width 14 height 13
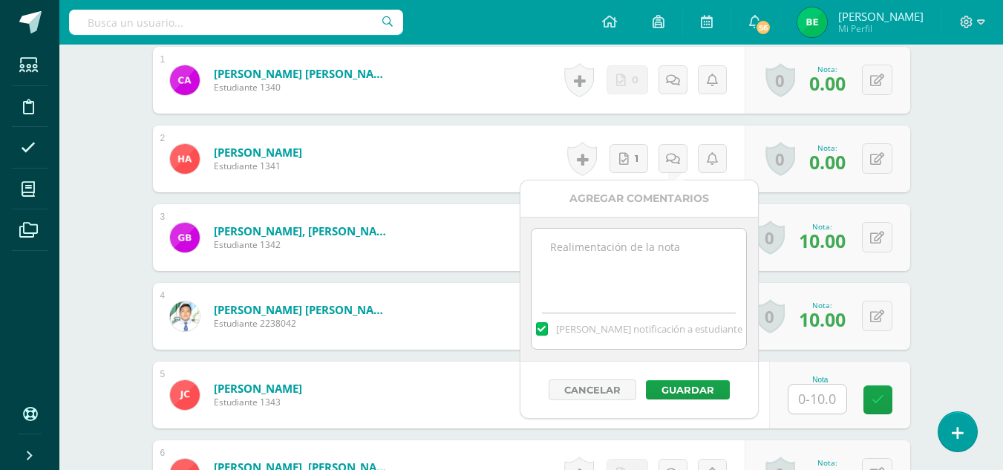
click at [581, 280] on textarea at bounding box center [639, 266] width 215 height 74
click at [597, 249] on textarea "NO ES LATAREA" at bounding box center [639, 266] width 215 height 74
type textarea "NO ES LA TAREA"
click at [686, 390] on button "Guardar" at bounding box center [688, 389] width 84 height 19
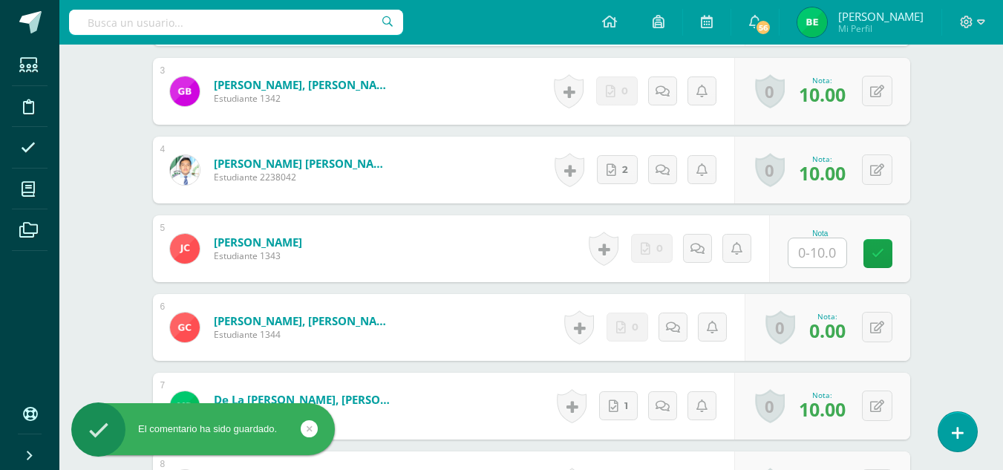
scroll to position [662, 0]
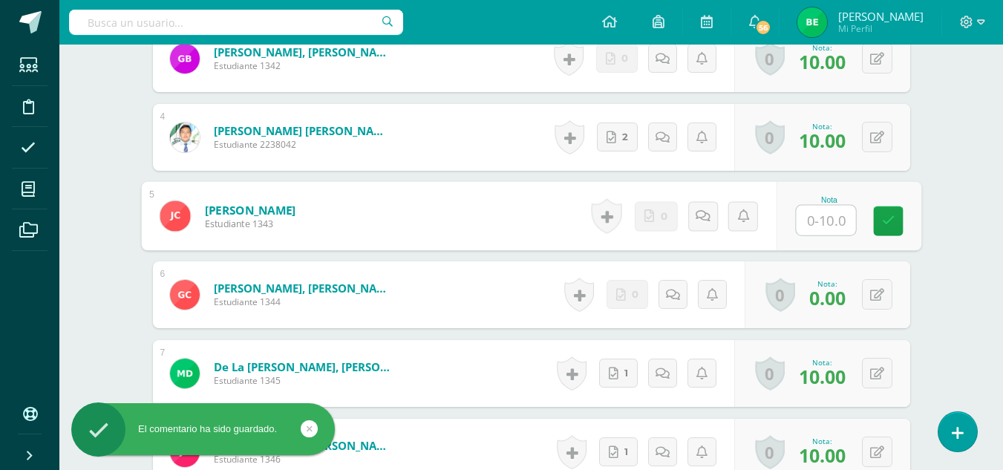
click at [815, 220] on input "text" at bounding box center [825, 221] width 59 height 30
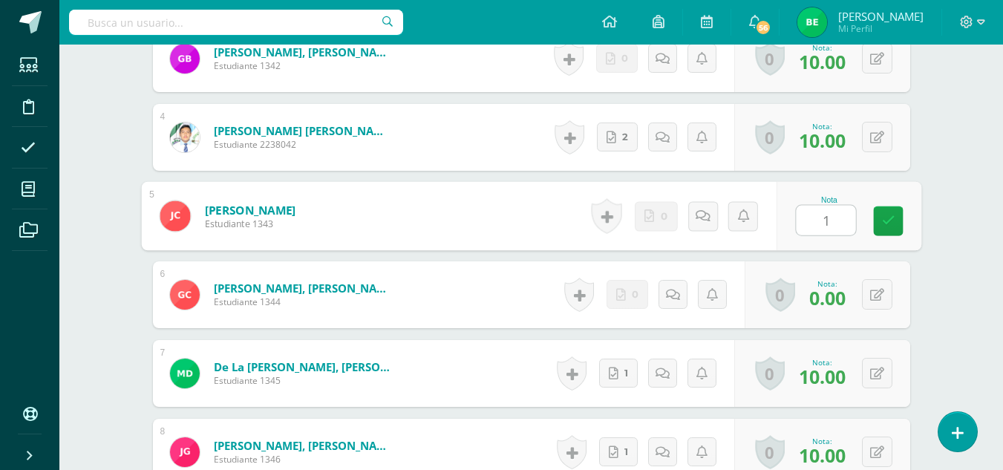
type input "10"
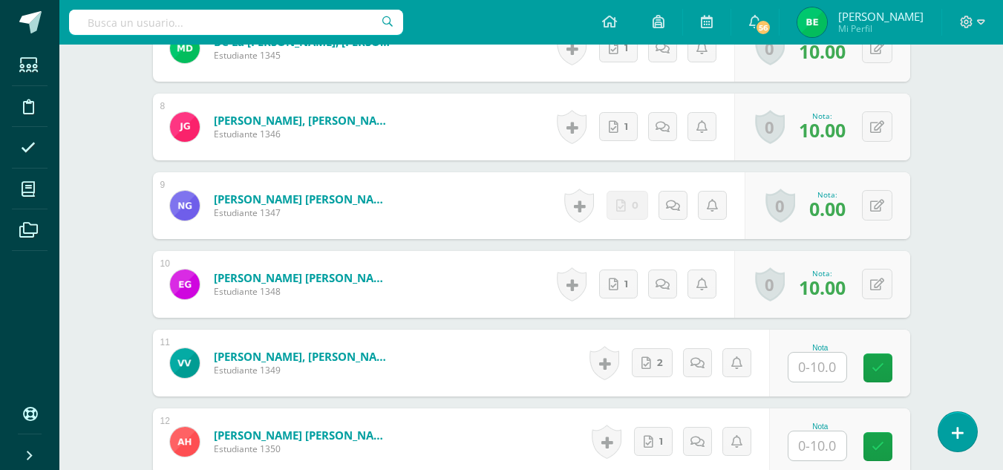
scroll to position [1035, 0]
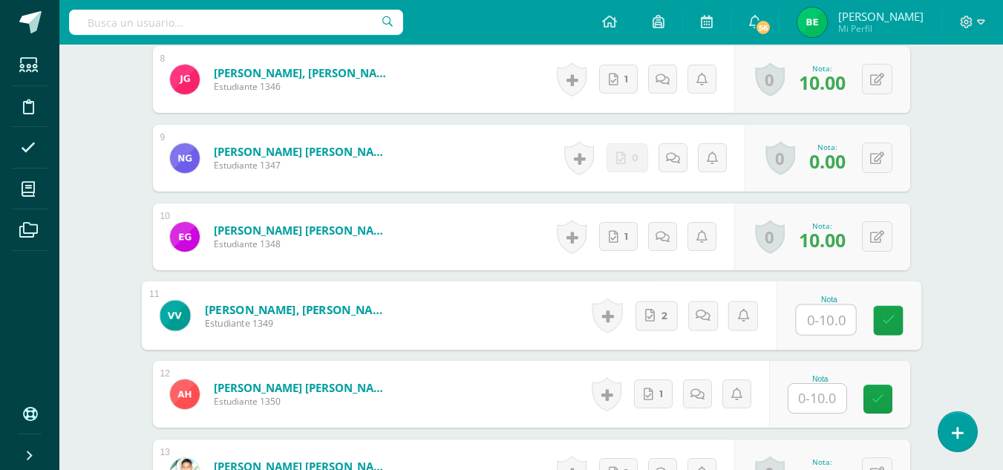
click at [823, 317] on input "text" at bounding box center [825, 320] width 59 height 30
type input "1"
click at [664, 312] on span "2" at bounding box center [664, 315] width 6 height 28
click at [841, 324] on input "text" at bounding box center [825, 320] width 59 height 30
type input "10"
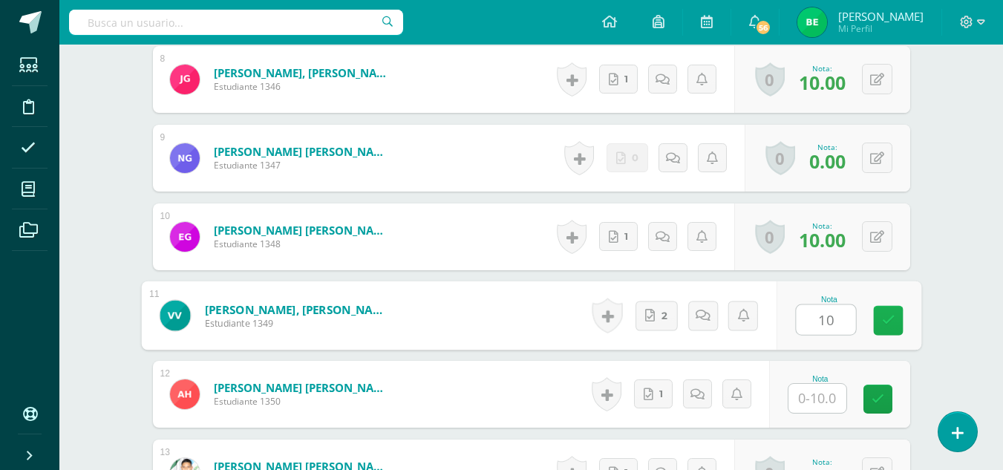
click at [884, 311] on link at bounding box center [888, 321] width 30 height 30
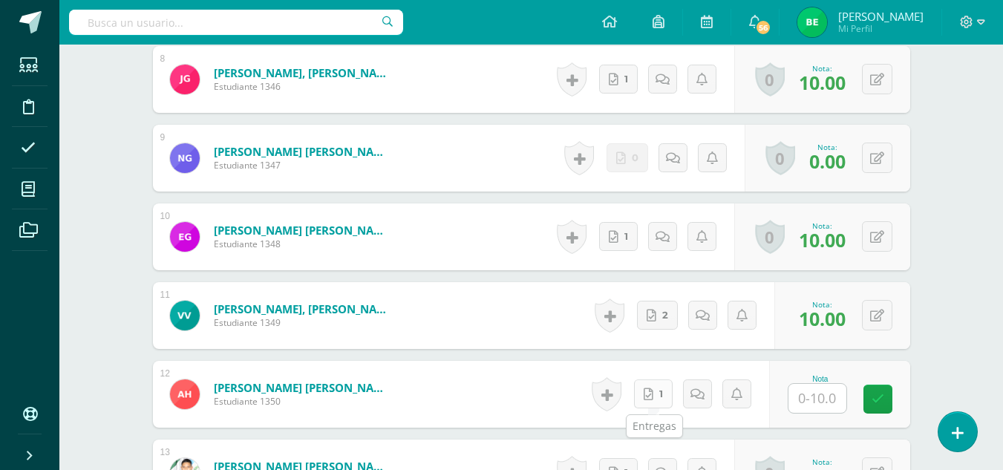
click at [645, 395] on link "1" at bounding box center [653, 393] width 39 height 29
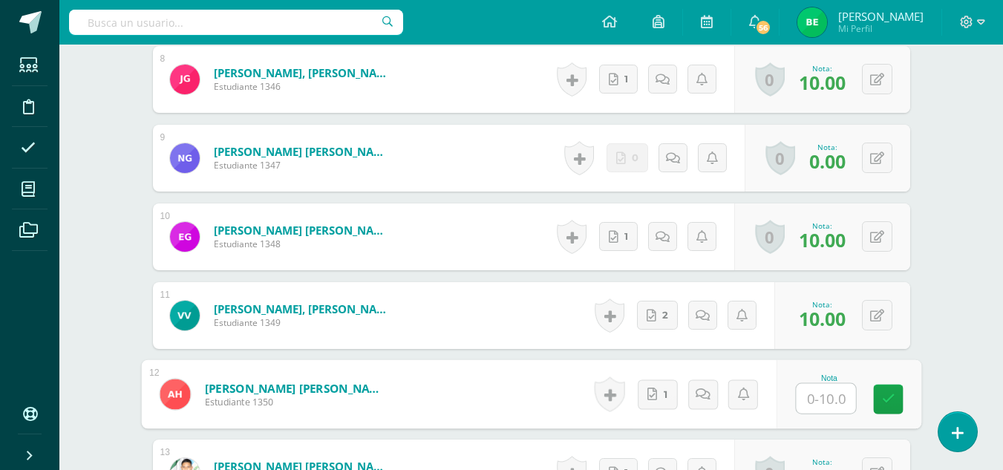
click at [816, 399] on input "text" at bounding box center [825, 399] width 59 height 30
type input "10"
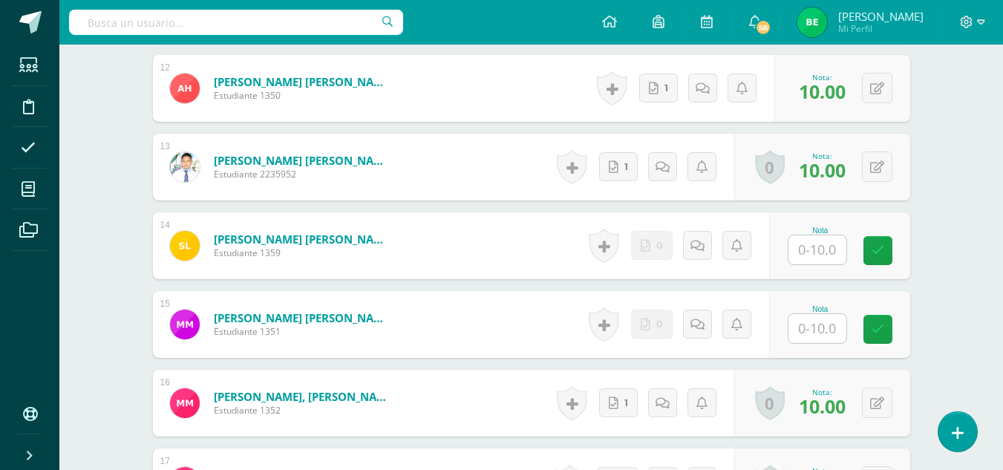
scroll to position [1355, 0]
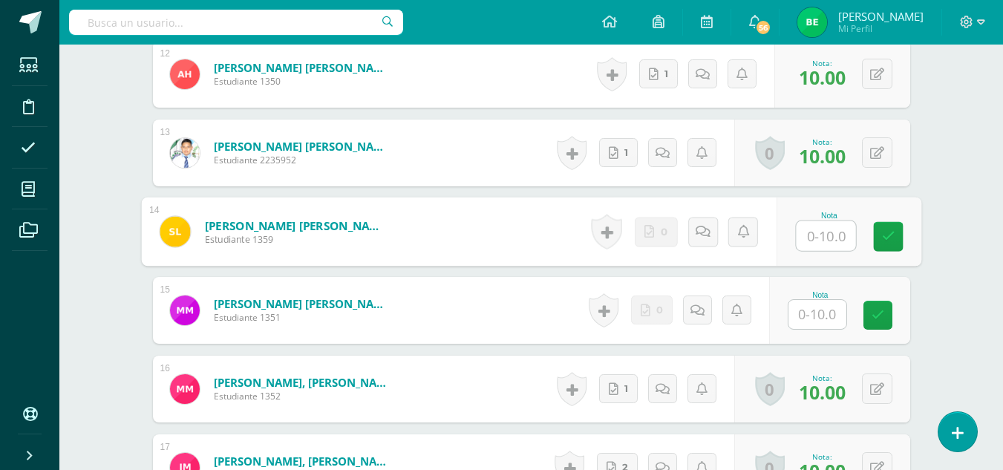
click at [803, 232] on input "text" at bounding box center [825, 236] width 59 height 30
type input "0"
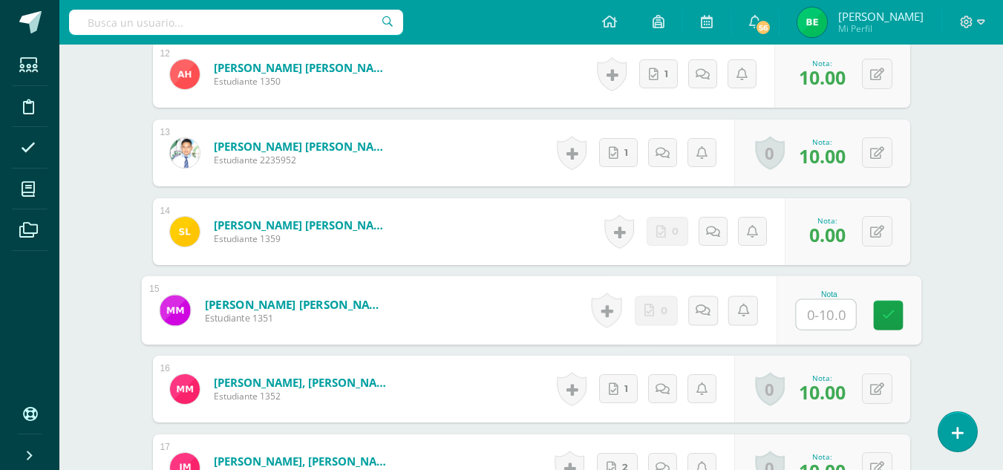
type input "0"
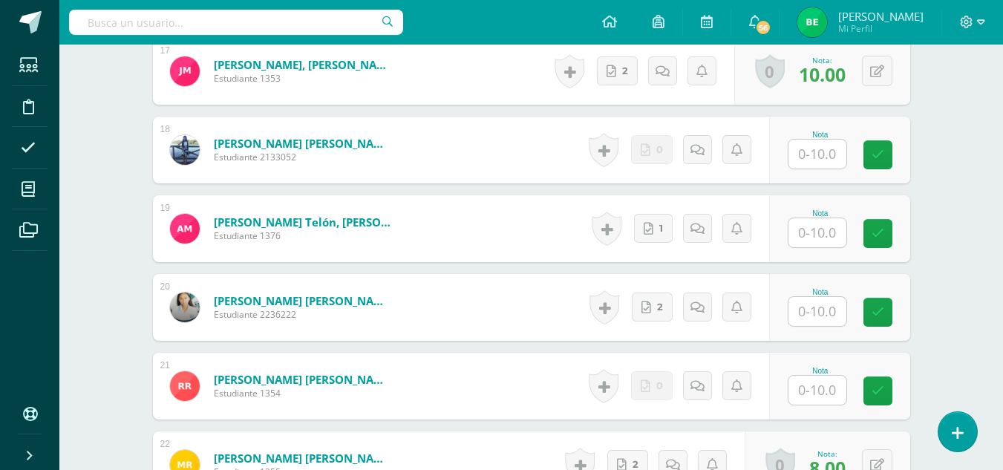
scroll to position [1742, 0]
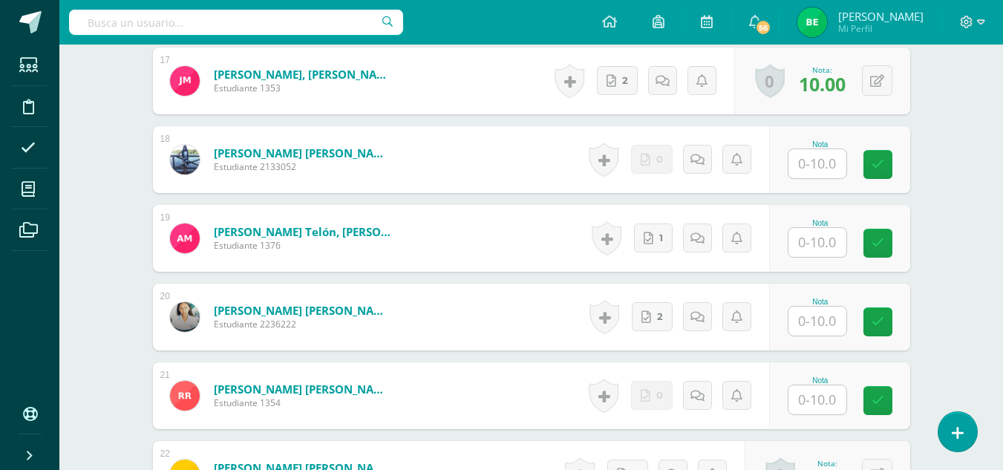
click at [805, 154] on input "text" at bounding box center [817, 163] width 58 height 29
type input "0"
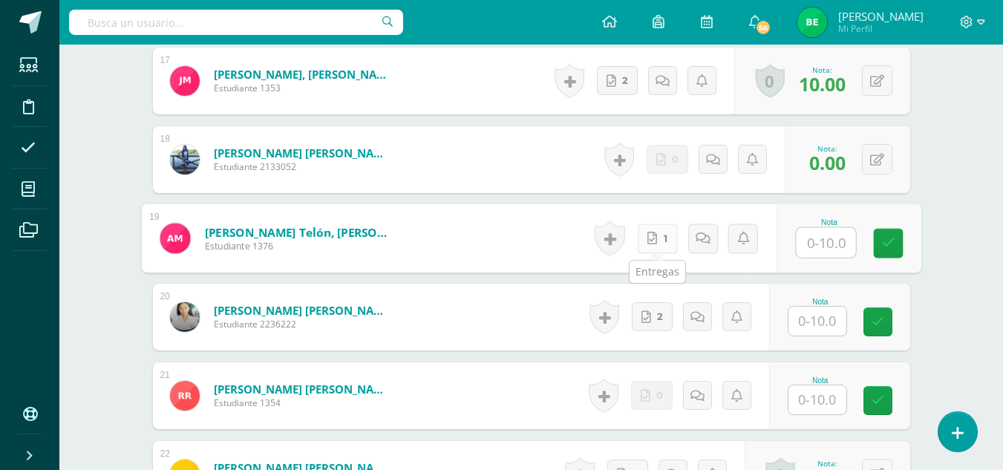
click at [658, 241] on link "1" at bounding box center [657, 238] width 40 height 30
click at [831, 237] on input "text" at bounding box center [825, 243] width 59 height 30
type input "10"
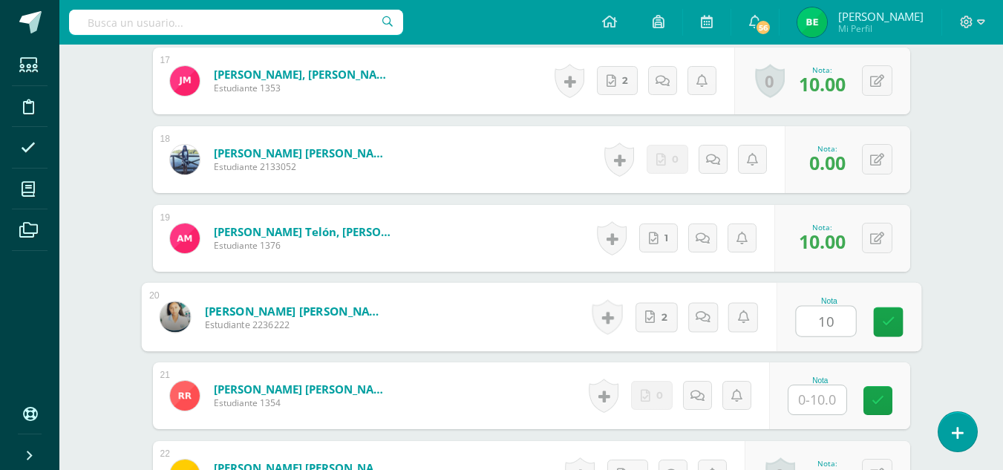
type input "10"
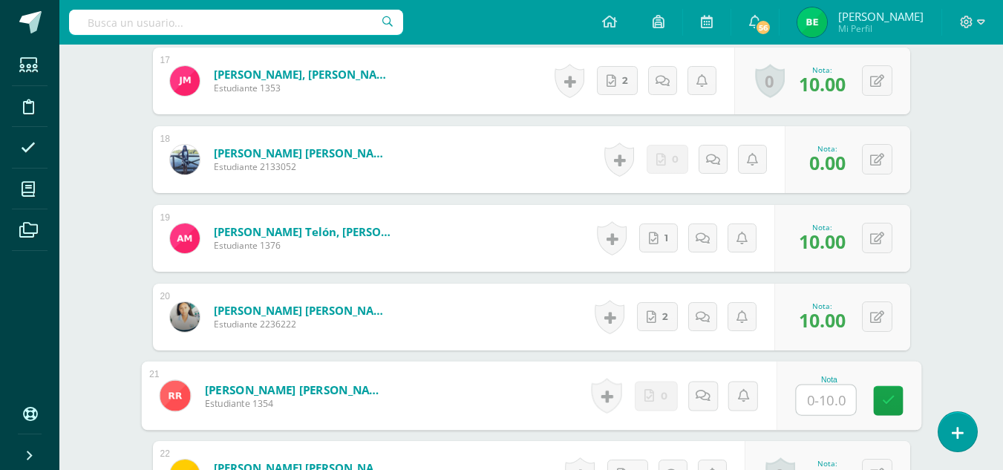
type input "0"
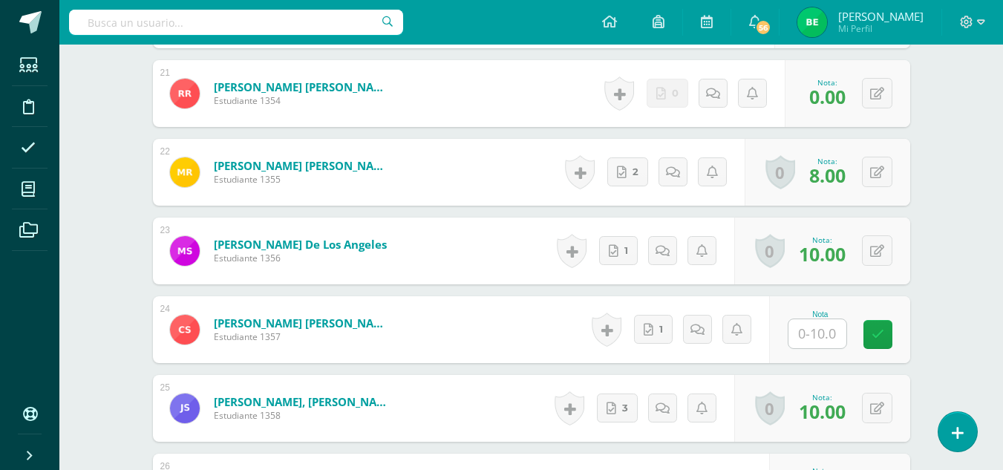
scroll to position [2095, 0]
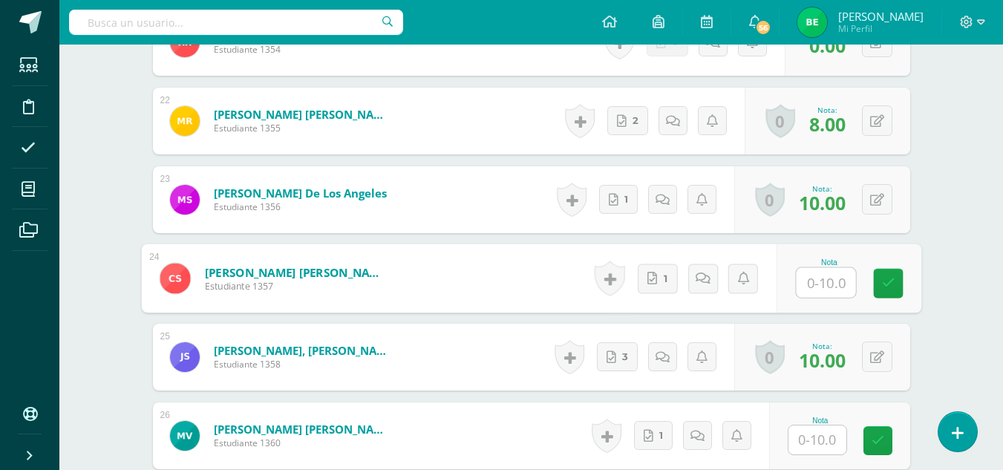
click at [805, 280] on input "text" at bounding box center [825, 283] width 59 height 30
type input "10"
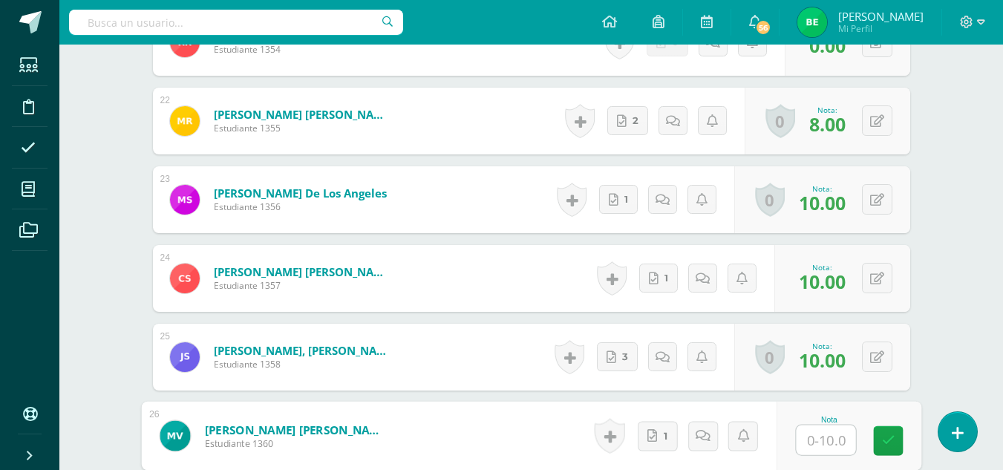
click at [814, 440] on input "text" at bounding box center [825, 440] width 59 height 30
type input "10"
click at [892, 437] on icon at bounding box center [887, 440] width 13 height 13
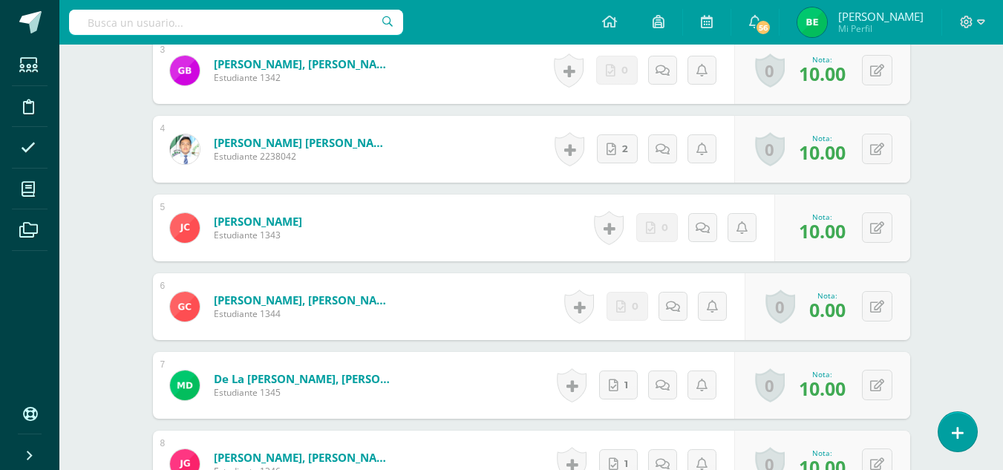
scroll to position [0, 0]
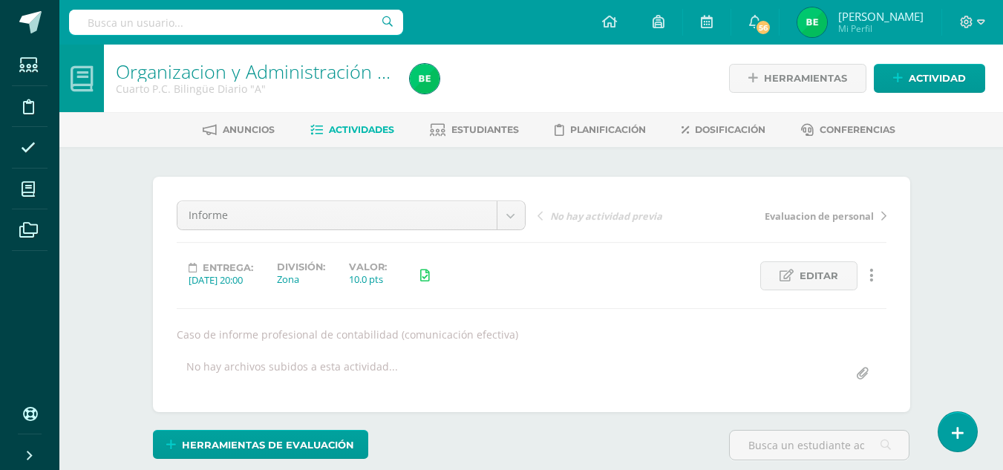
click at [491, 117] on li "Estudiantes" at bounding box center [474, 129] width 89 height 24
click at [490, 128] on span "Estudiantes" at bounding box center [485, 129] width 68 height 11
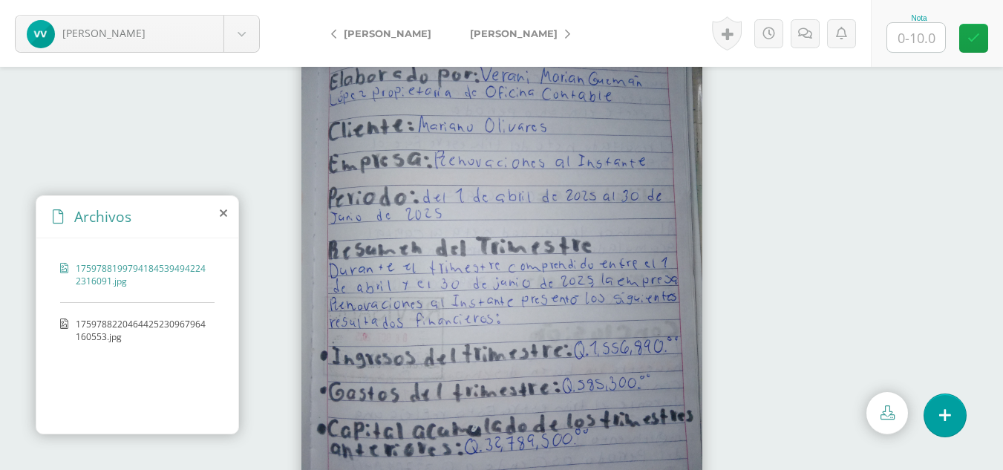
click at [79, 286] on span "17597881997941845394942242316091.jpg" at bounding box center [141, 274] width 131 height 25
click at [99, 267] on span "17597881997941845394942242316091.jpg" at bounding box center [141, 274] width 131 height 25
click at [92, 327] on span "1759788220464425230967964160553.jpg" at bounding box center [141, 330] width 131 height 25
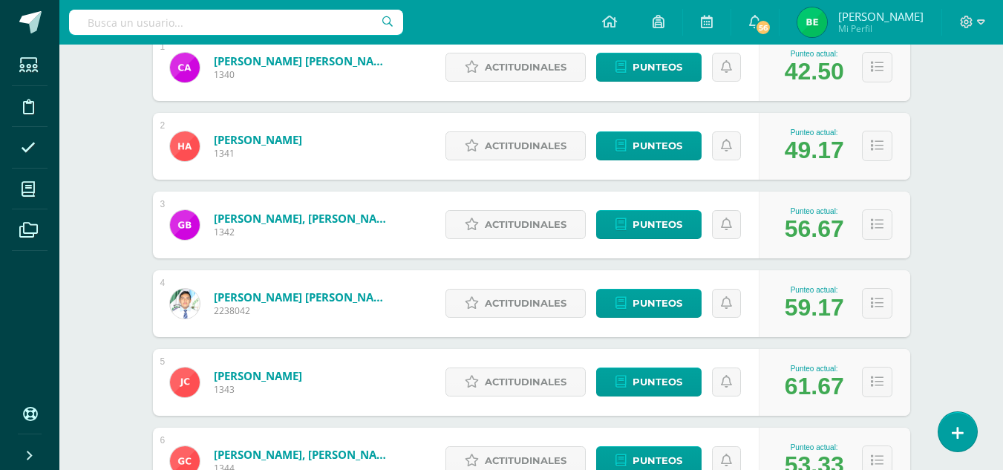
scroll to position [428, 0]
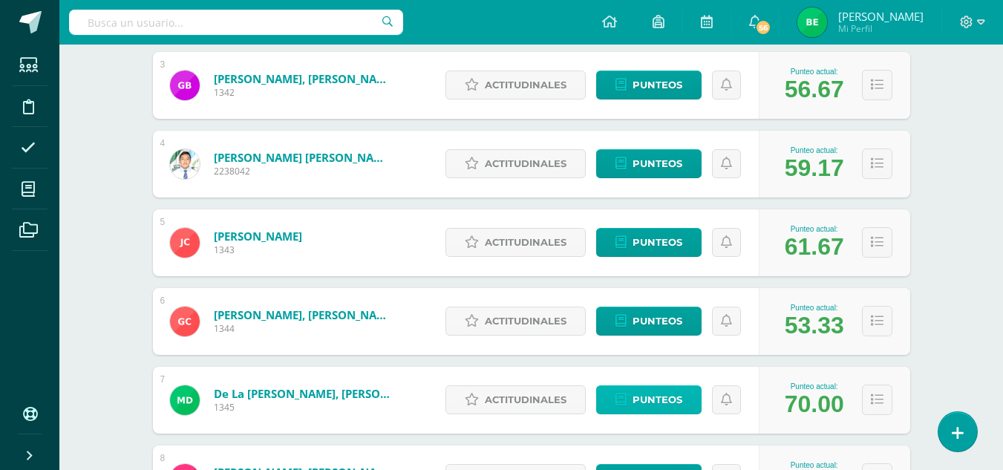
click at [656, 405] on span "Punteos" at bounding box center [658, 399] width 50 height 27
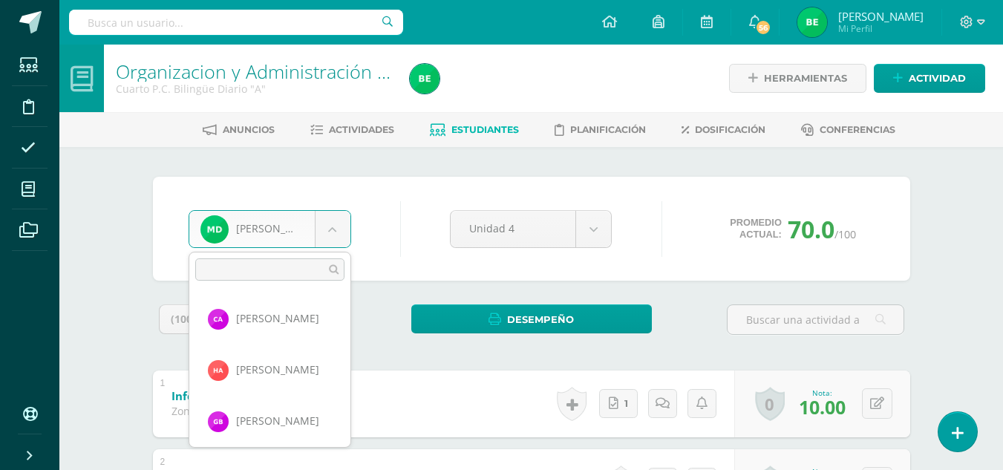
scroll to position [204, 0]
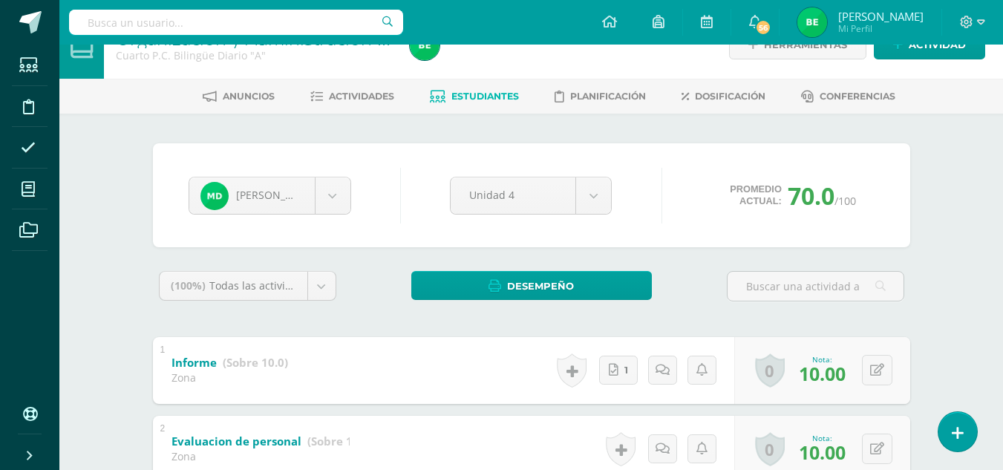
scroll to position [17, 0]
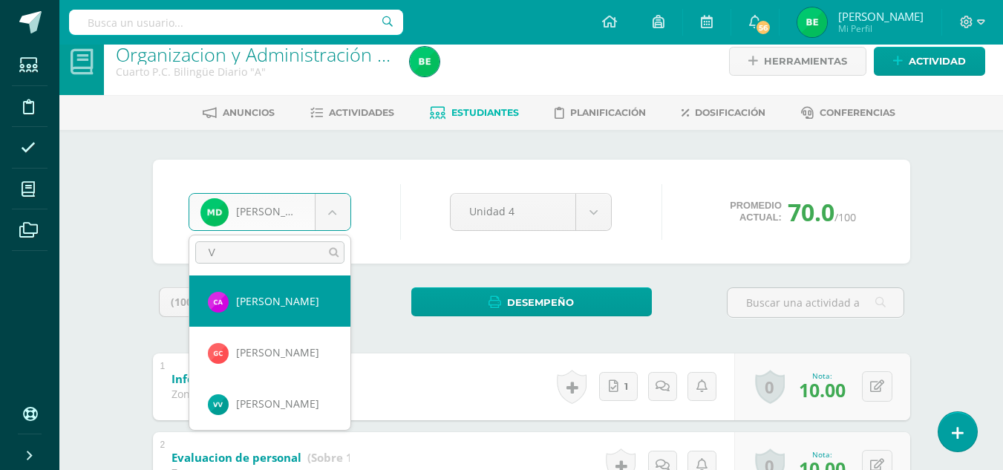
scroll to position [0, 0]
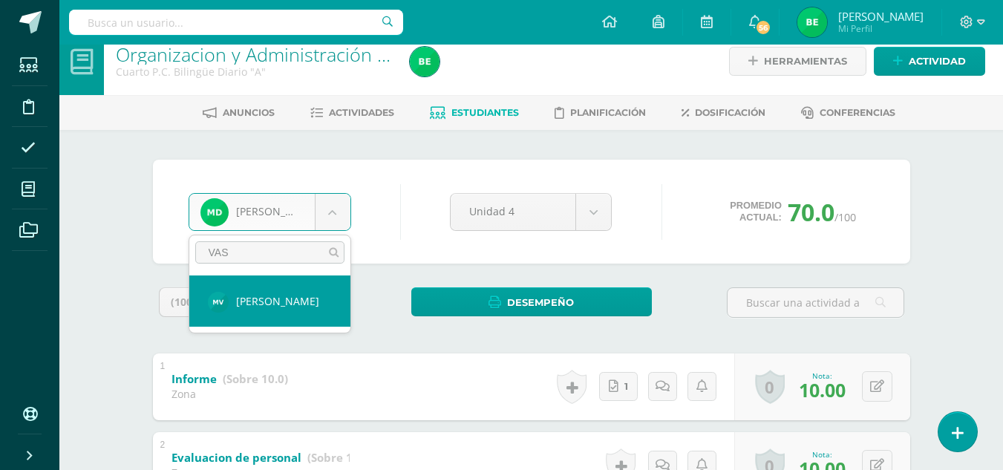
type input "VAS"
select select "8707"
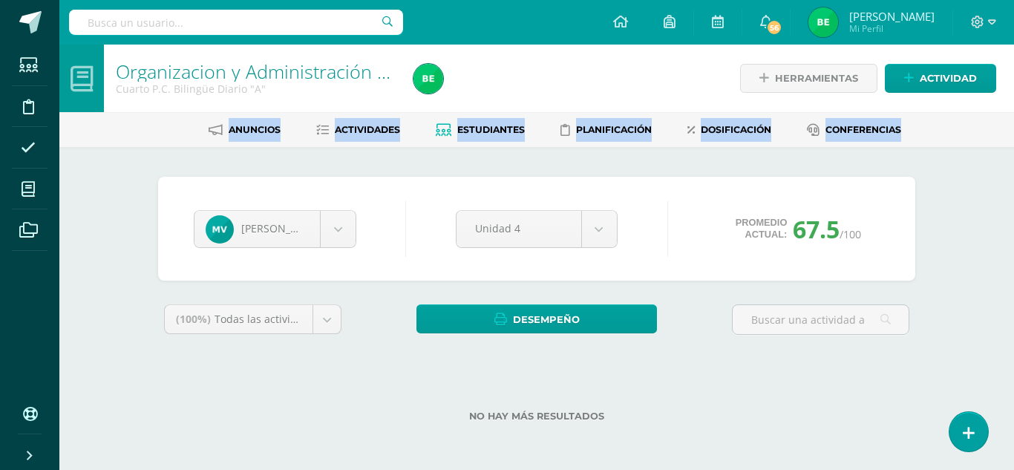
drag, startPoint x: 1007, startPoint y: 78, endPoint x: 1007, endPoint y: 125, distance: 46.8
click at [1002, 125] on div "Organizacion y Administración de Oficina Cuarto P.C. Bilingüe Diario "A" Herram…" at bounding box center [536, 257] width 955 height 425
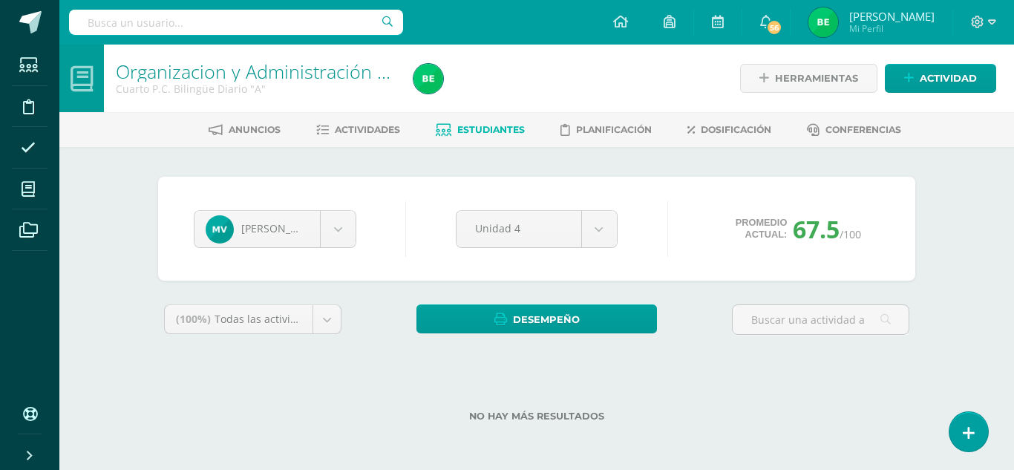
click at [975, 184] on div "Organizacion y Administración de Oficina Cuarto P.C. Bilingüe Diario "A" Herram…" at bounding box center [536, 257] width 955 height 425
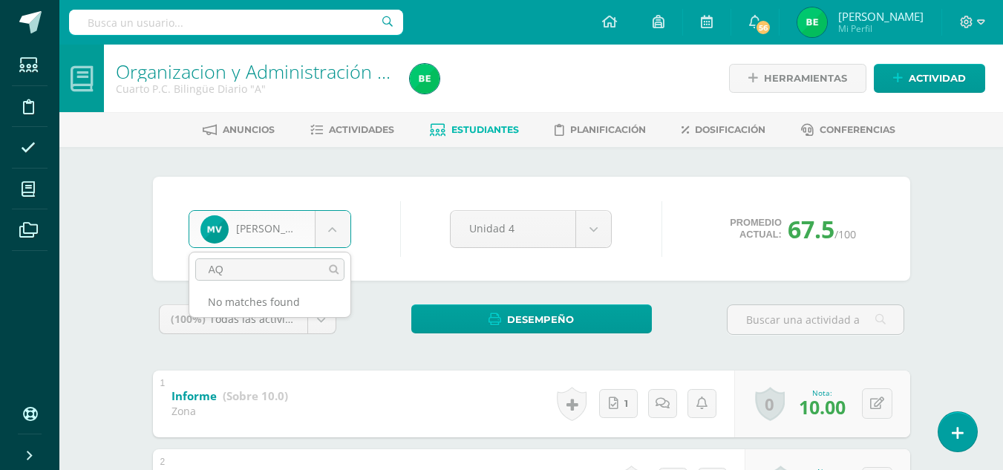
type input "A"
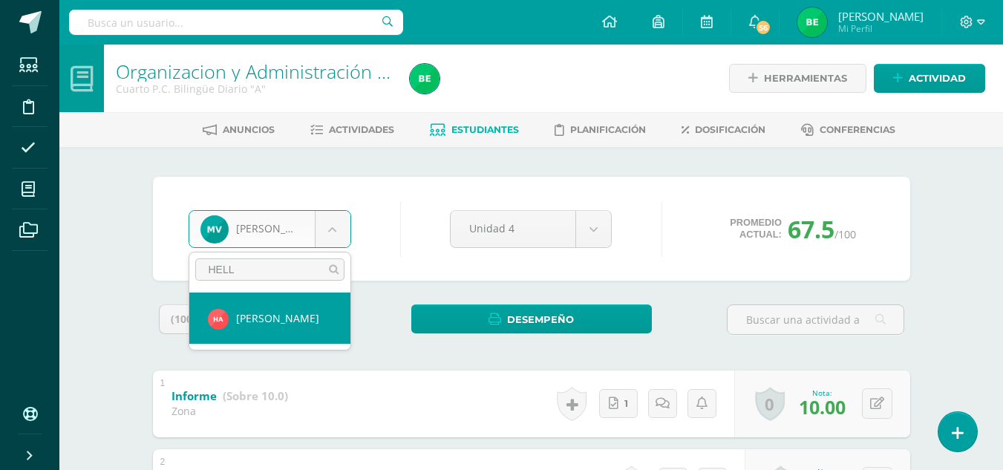
type input "HELL"
select select "8688"
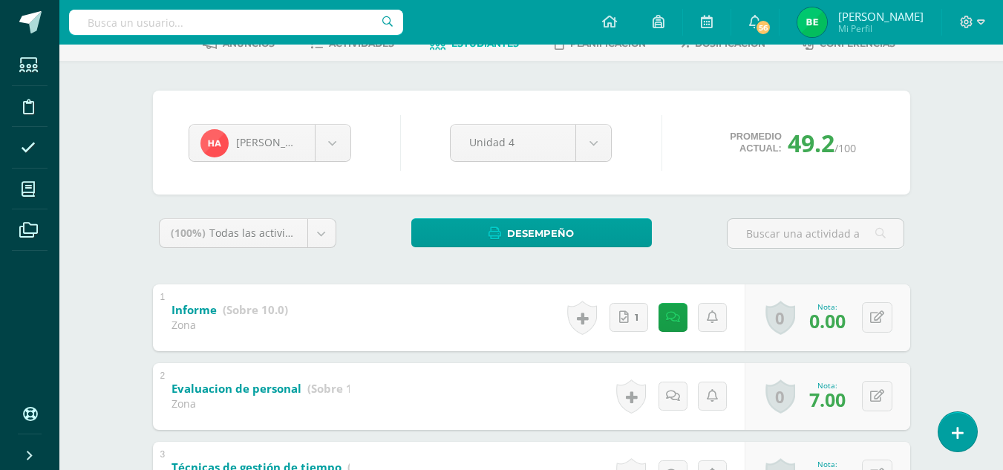
scroll to position [91, 0]
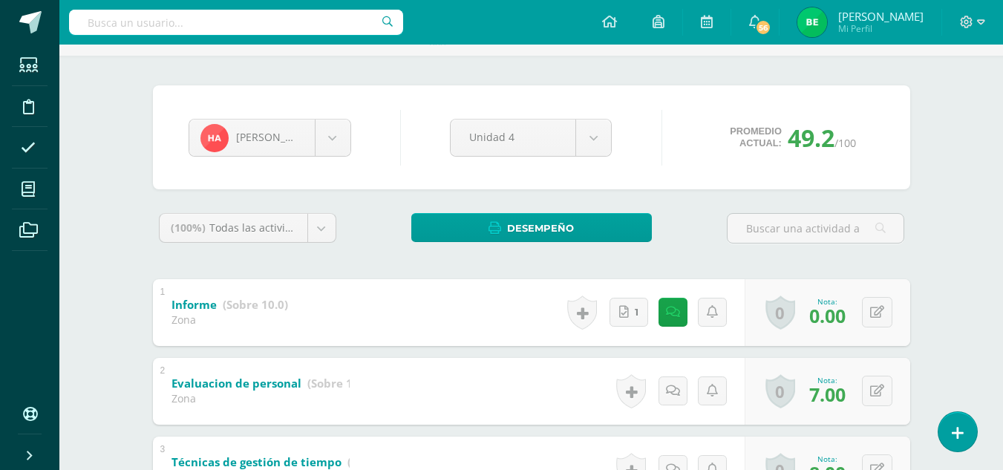
click at [455, 321] on div "1 Informe (Sobre 10.0) Zona Nota 0.00 0 Logros Logros obtenidos" at bounding box center [531, 312] width 757 height 67
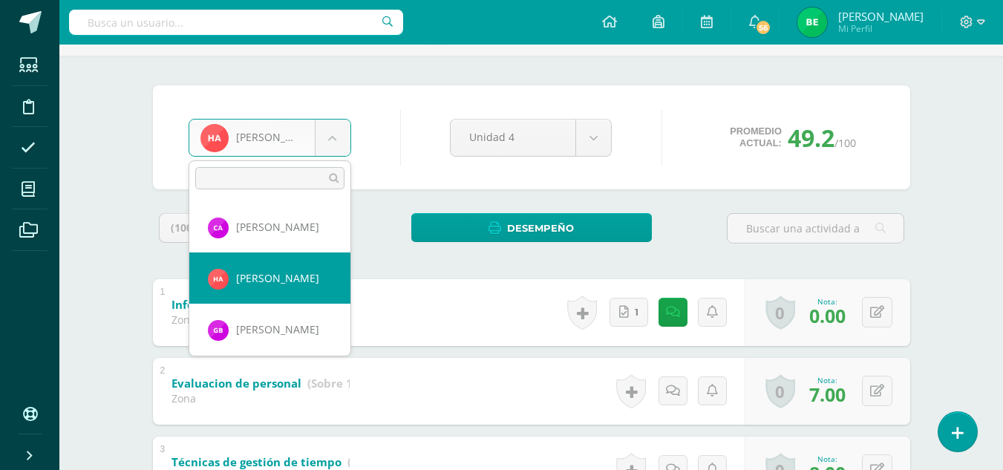
click at [327, 142] on body "Estudiantes Disciplina Asistencia Mis cursos Archivos Soporte Ayuda Reportar un…" at bounding box center [501, 413] width 1003 height 1008
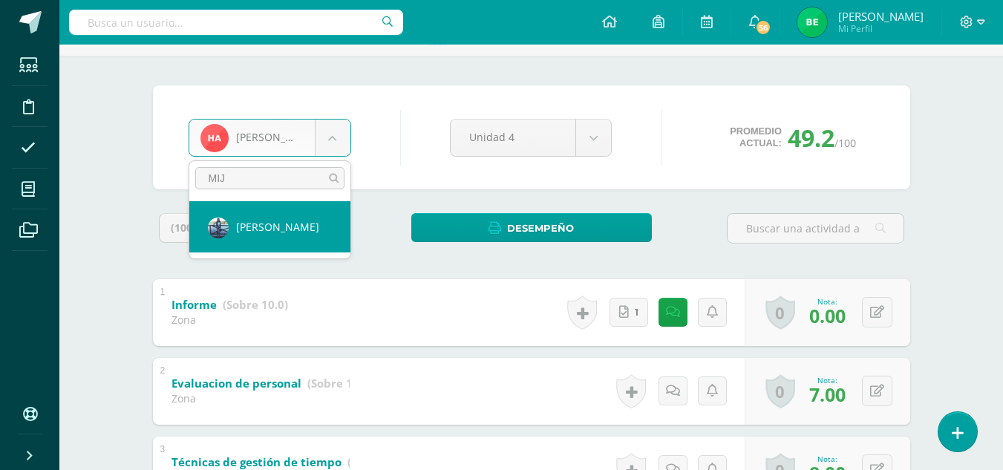
type input "MIJ"
select select "144"
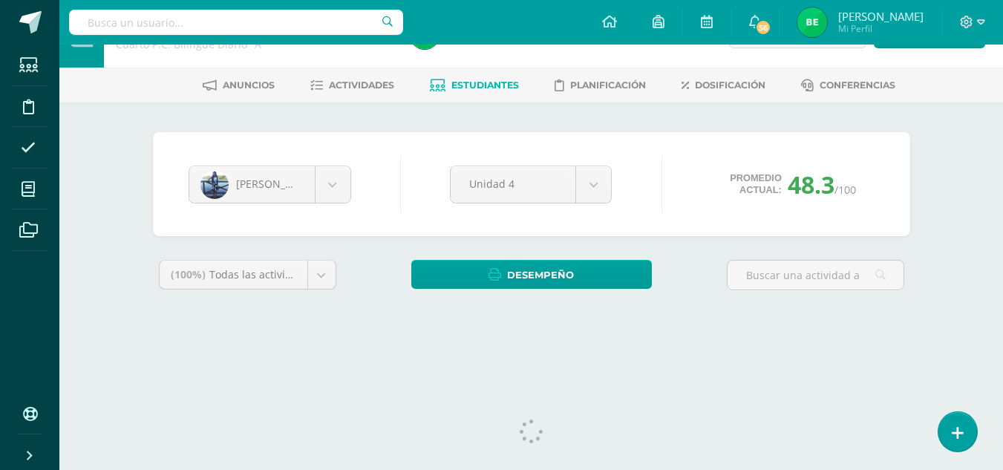
scroll to position [61, 0]
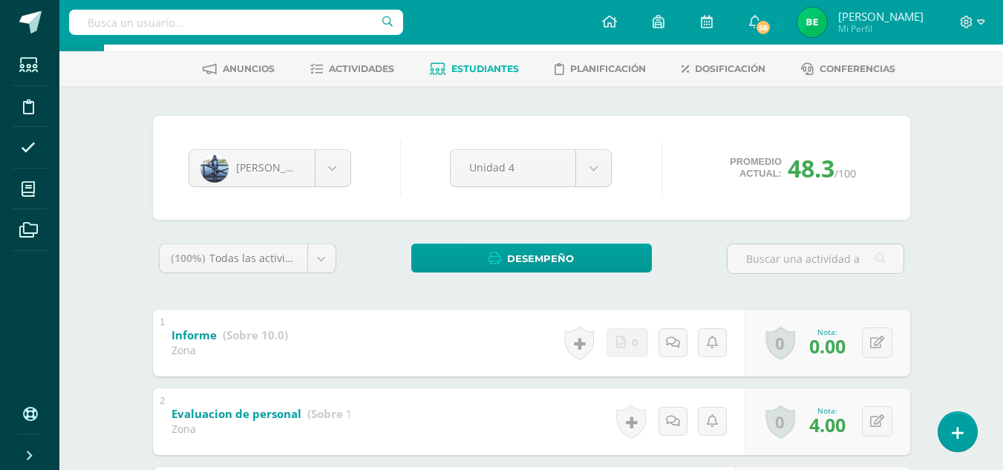
drag, startPoint x: 1004, startPoint y: 180, endPoint x: 998, endPoint y: 242, distance: 61.9
click at [998, 242] on html "Estudiantes Disciplina Asistencia Mis cursos Archivos Soporte Ayuda Reportar un…" at bounding box center [501, 443] width 1003 height 1008
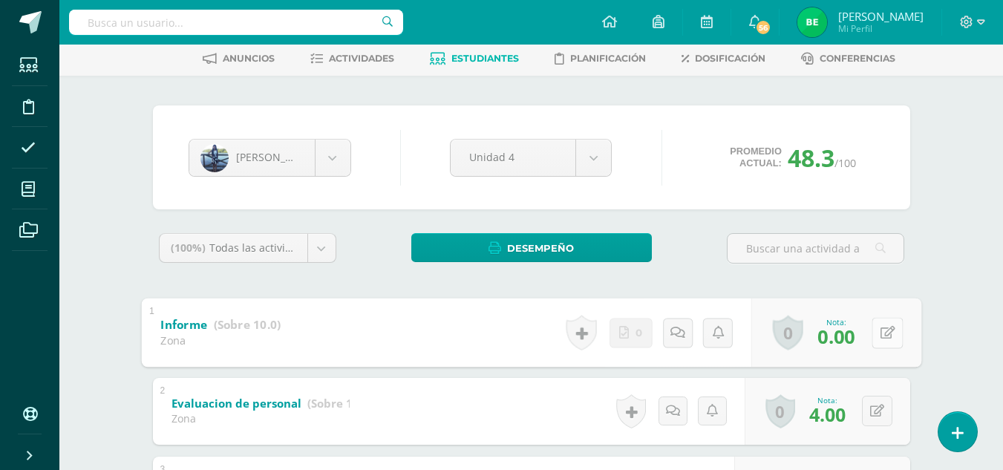
click at [883, 327] on icon at bounding box center [887, 332] width 15 height 13
type input "10"
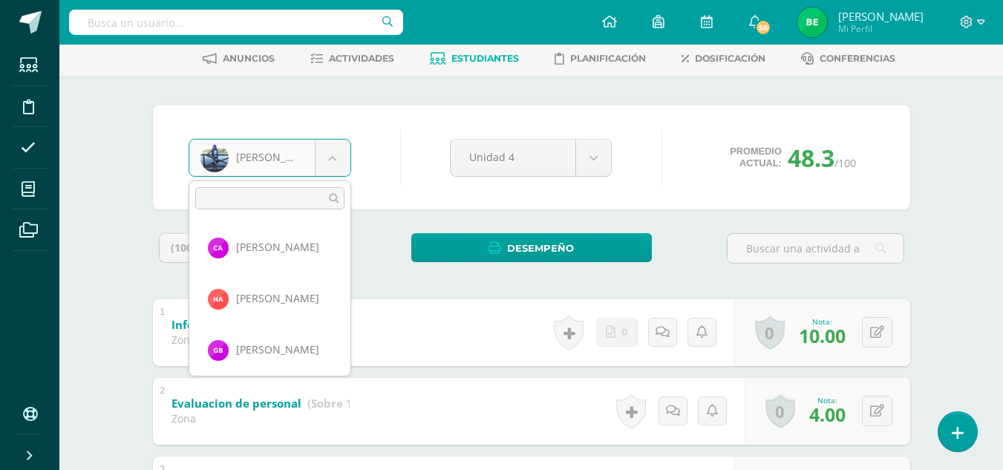
click at [336, 151] on body "Estudiantes Disciplina Asistencia Mis cursos Archivos Soporte Ayuda Reportar un…" at bounding box center [501, 433] width 1003 height 1008
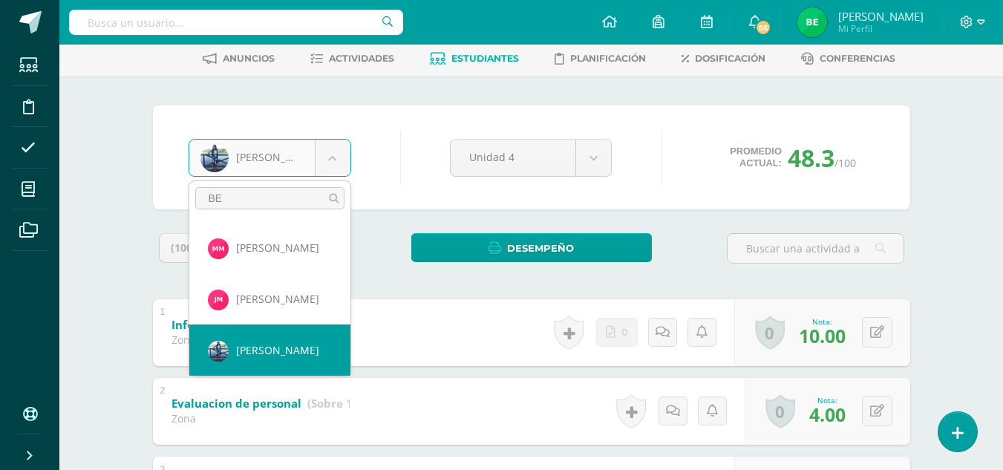
scroll to position [0, 0]
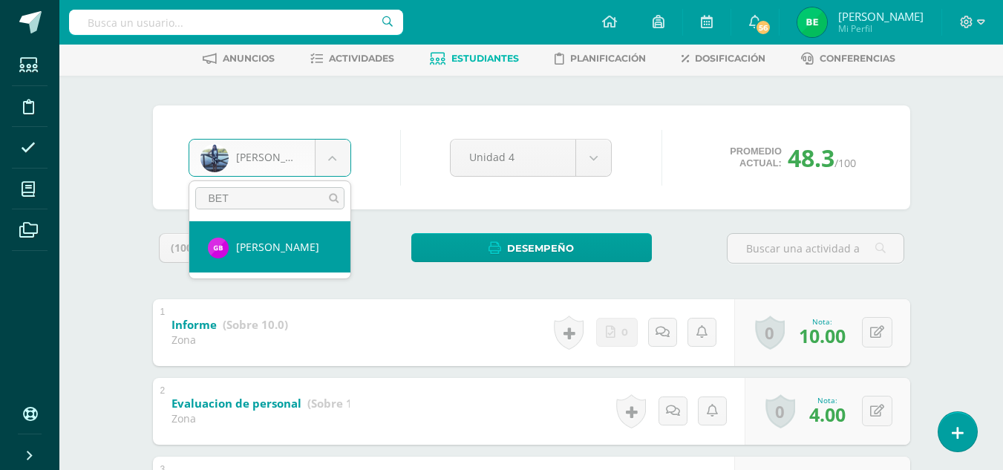
type input "BET"
select select "8689"
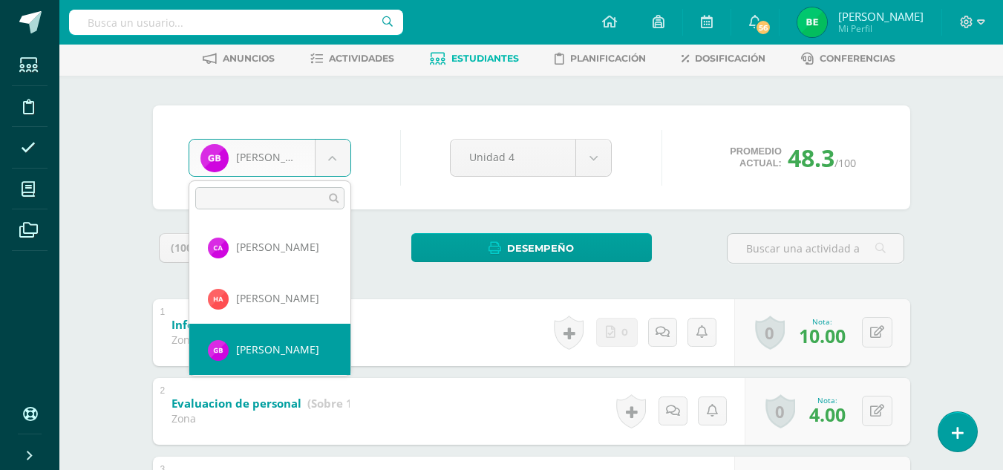
click at [329, 155] on body "Estudiantes Disciplina Asistencia Mis cursos Archivos Soporte Ayuda Reportar un…" at bounding box center [501, 433] width 1003 height 1008
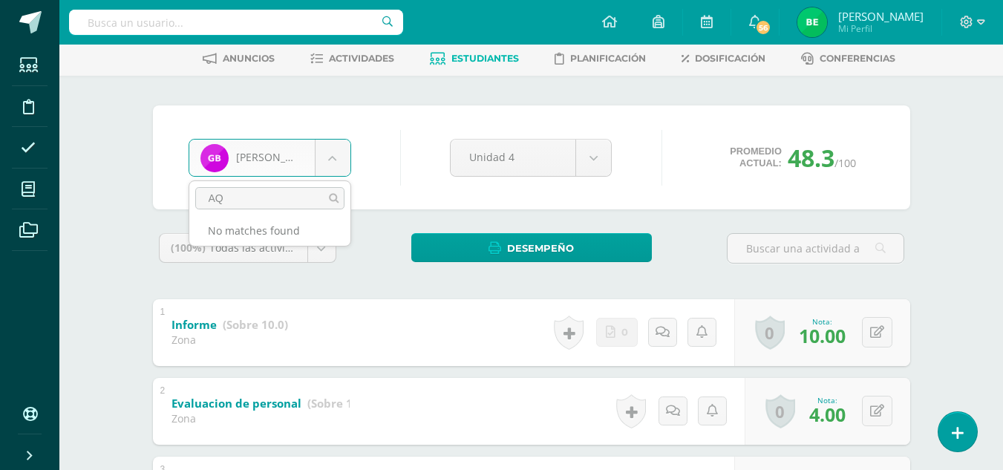
type input "A"
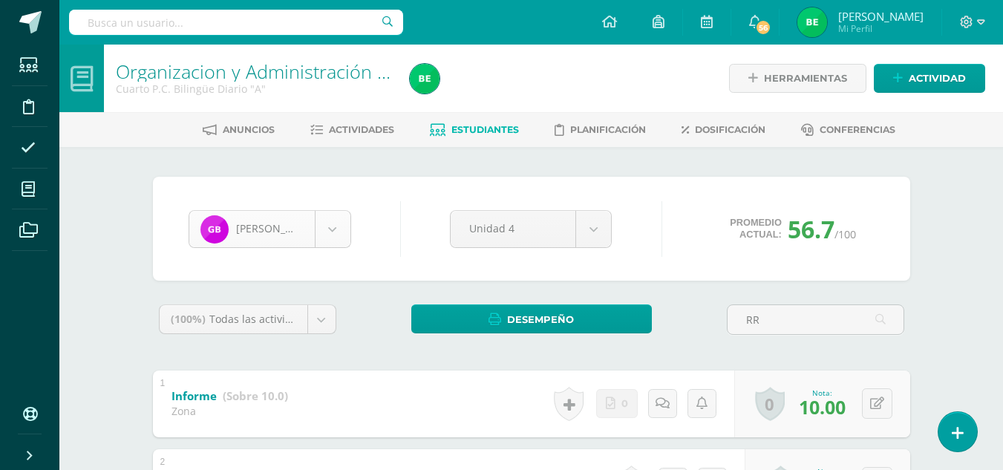
type input "RR"
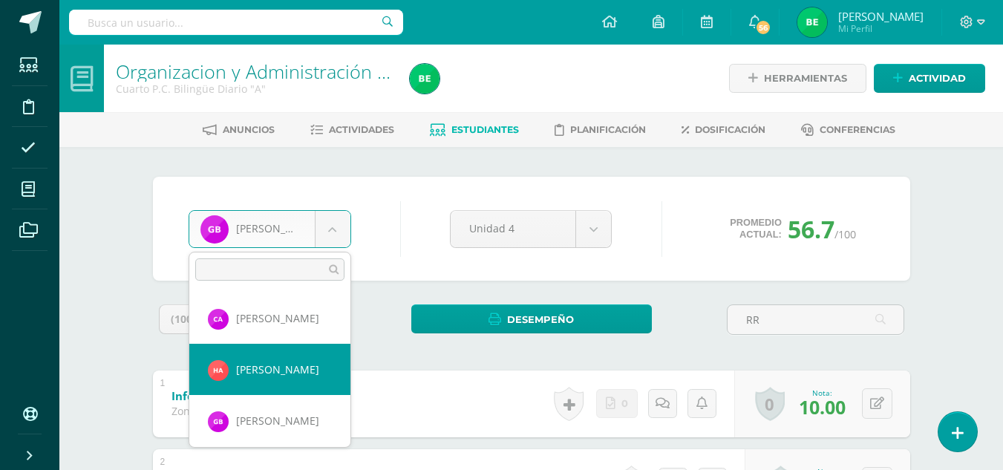
select select "8688"
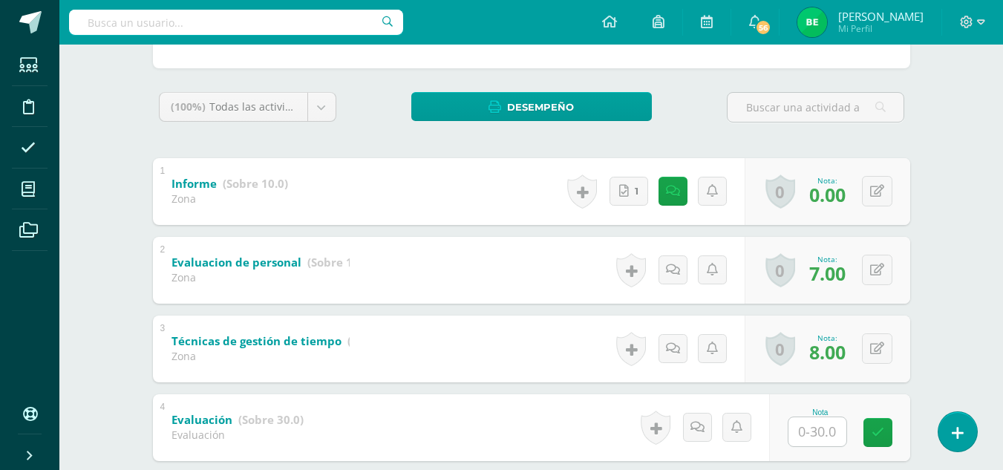
drag, startPoint x: 1010, startPoint y: 285, endPoint x: 1012, endPoint y: 377, distance: 92.1
click at [1003, 377] on html "Estudiantes Disciplina Asistencia Mis cursos Archivos Soporte Ayuda Reportar un…" at bounding box center [501, 292] width 1003 height 1008
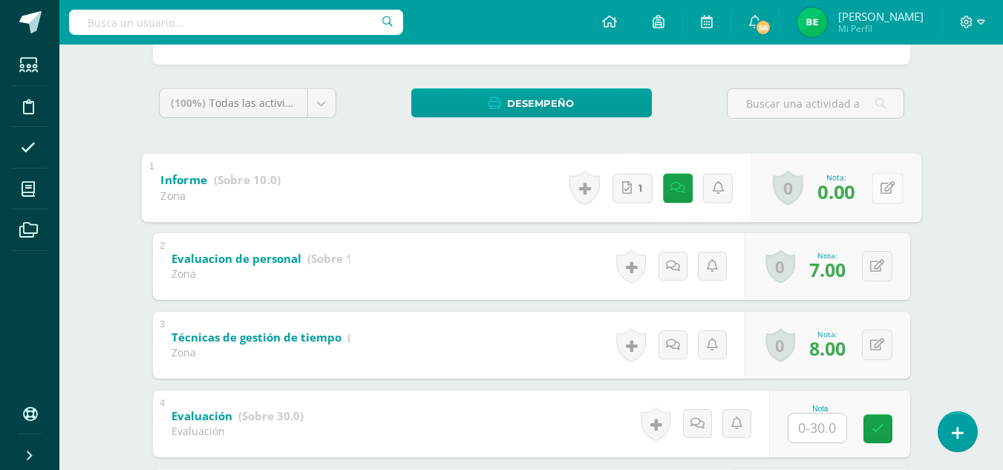
click at [885, 191] on button at bounding box center [887, 187] width 31 height 31
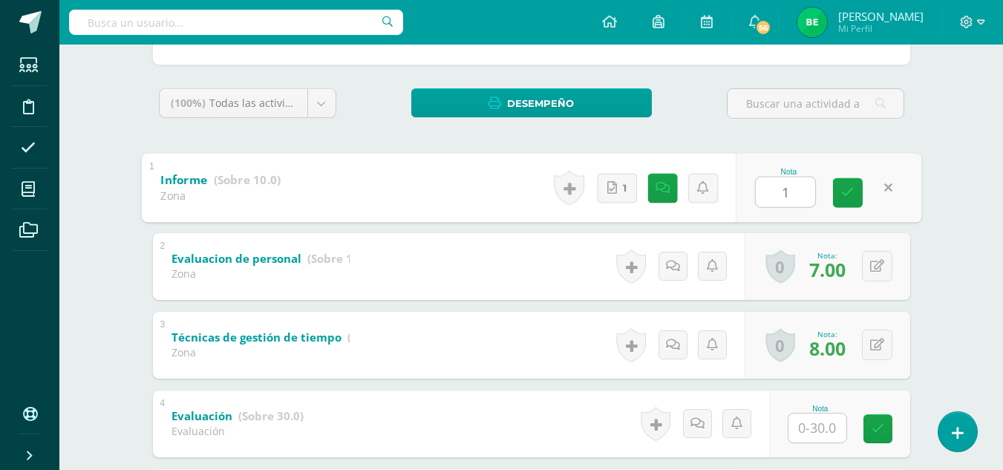
type input "10"
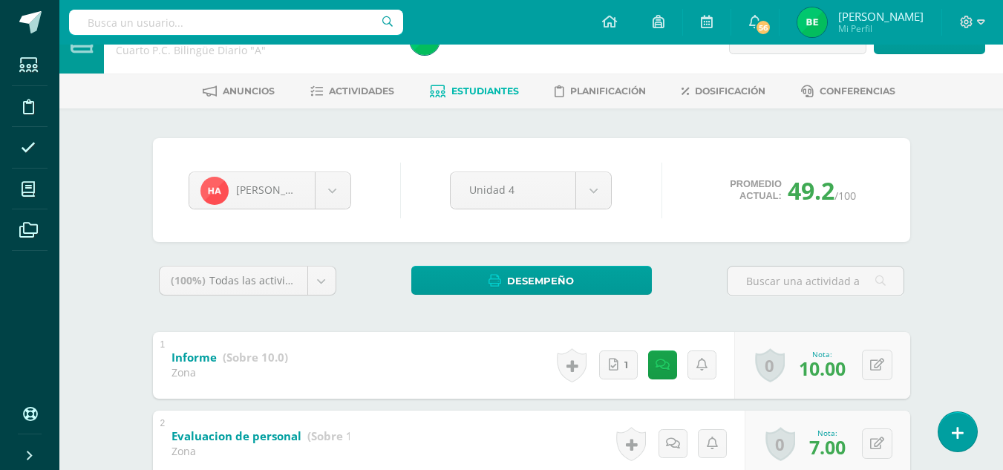
scroll to position [22, 0]
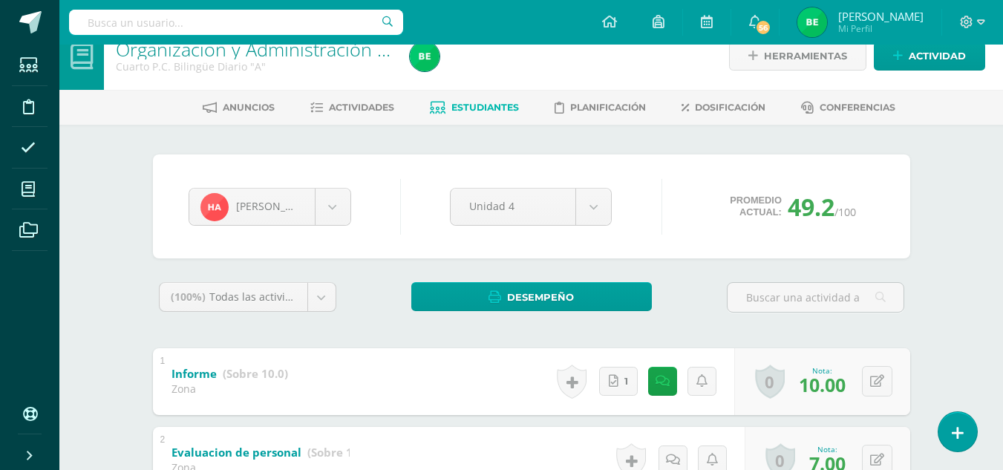
click at [356, 197] on div "[PERSON_NAME] [PERSON_NAME] [PERSON_NAME] [PERSON_NAME] [PERSON_NAME] [PERSON_N…" at bounding box center [270, 207] width 174 height 38
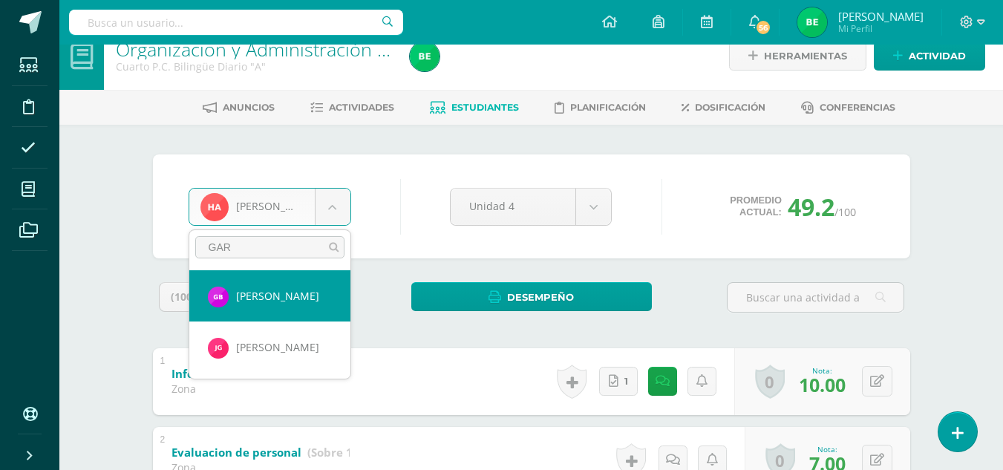
type input "GAR"
select select "8689"
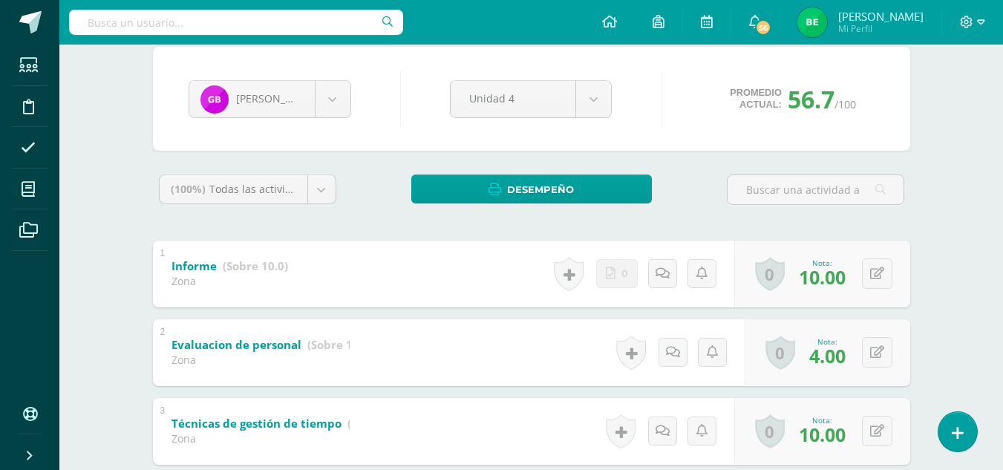
scroll to position [122, 0]
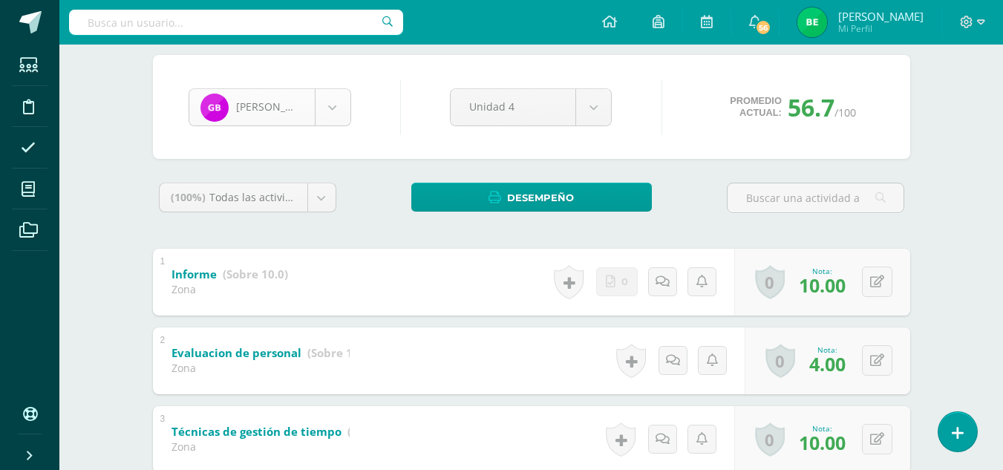
click at [327, 117] on body "Estudiantes Disciplina Asistencia Mis cursos Archivos Soporte Ayuda Reportar un…" at bounding box center [501, 382] width 1003 height 1008
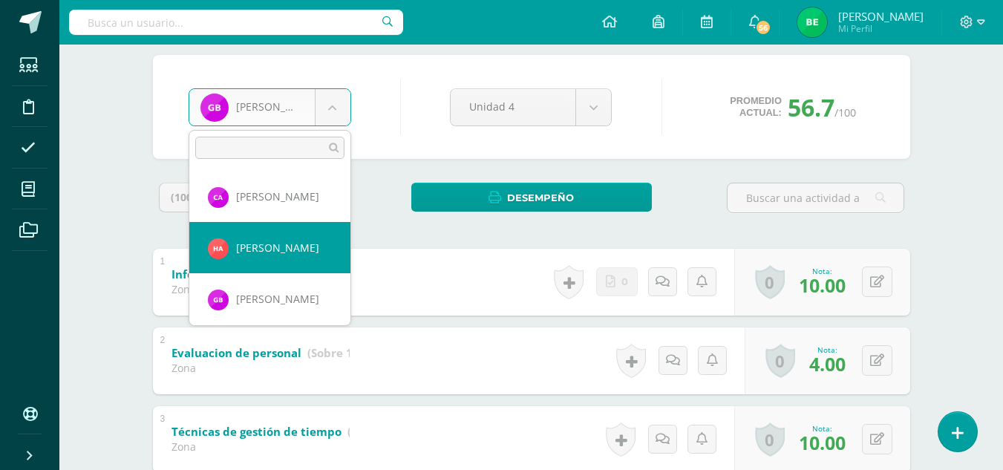
select select "8688"
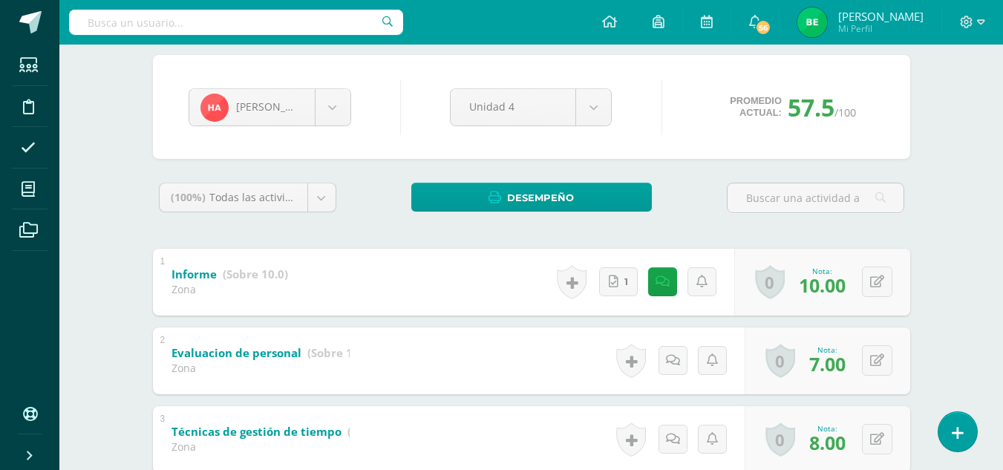
scroll to position [20, 0]
